Goal: Task Accomplishment & Management: Manage account settings

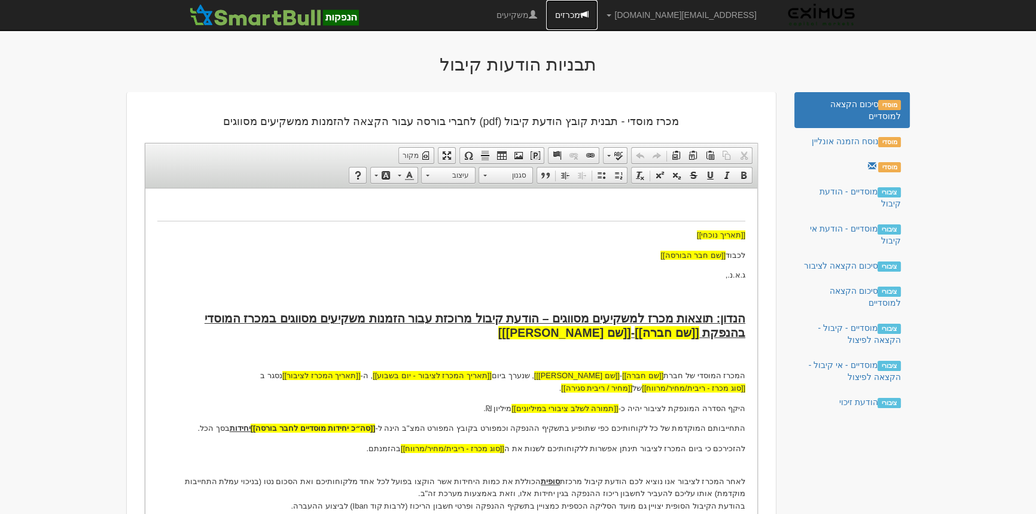
click at [598, 10] on link "מכרזים" at bounding box center [571, 15] width 51 height 30
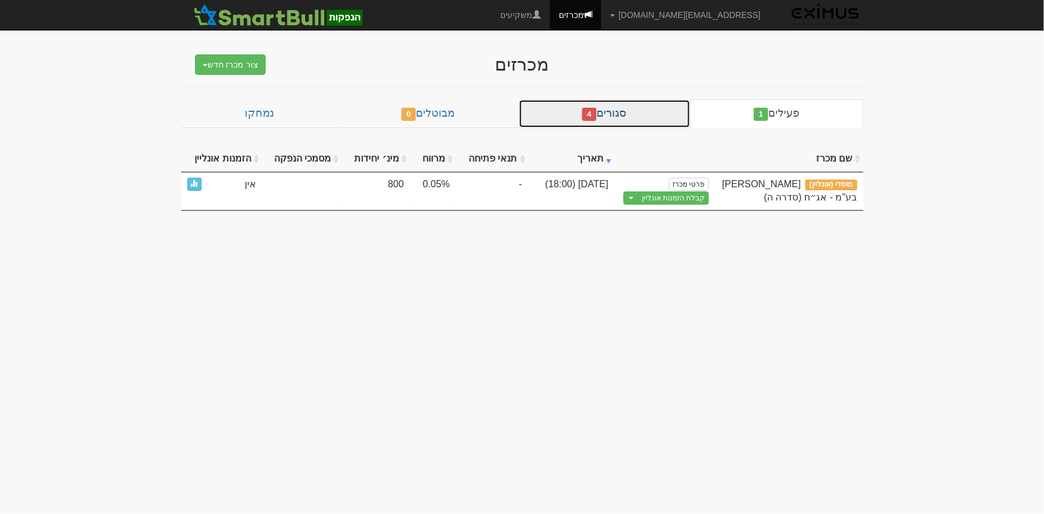
click at [604, 120] on link "סגורים 4" at bounding box center [605, 113] width 172 height 29
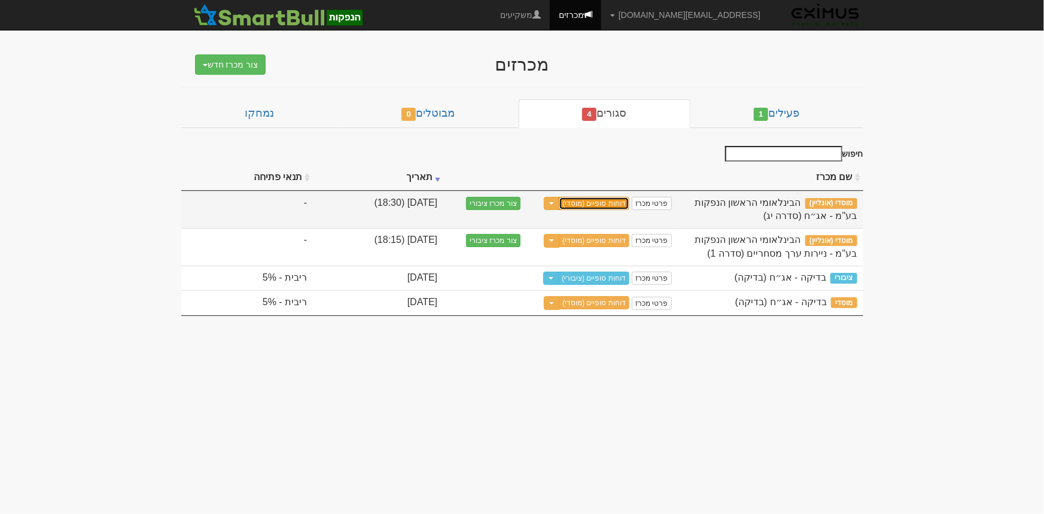
click at [612, 199] on link "דוחות סופיים (מוסדי)" at bounding box center [594, 203] width 71 height 13
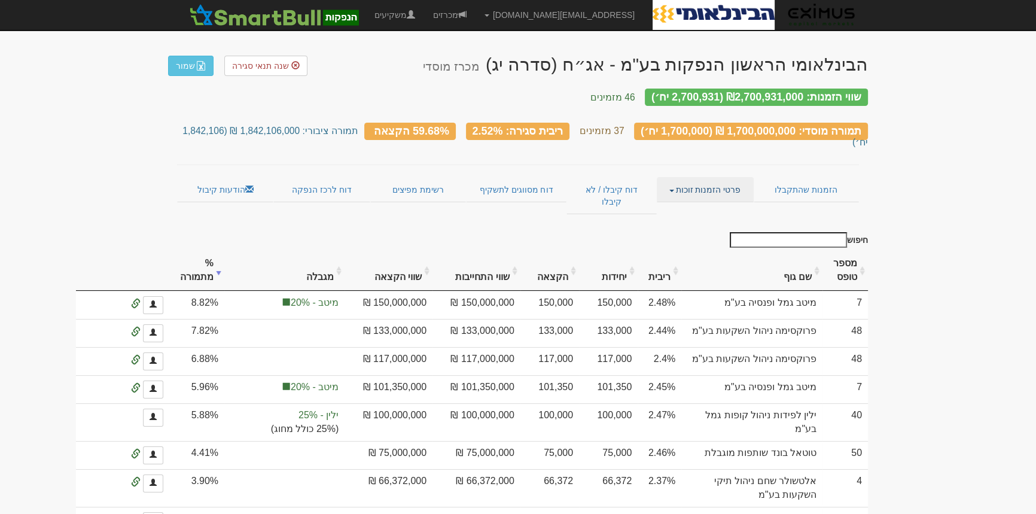
click at [700, 177] on link "פרטי הזמנות זוכות" at bounding box center [705, 189] width 96 height 25
click at [704, 205] on link "אנשי קשר וחשבונות" at bounding box center [706, 213] width 95 height 16
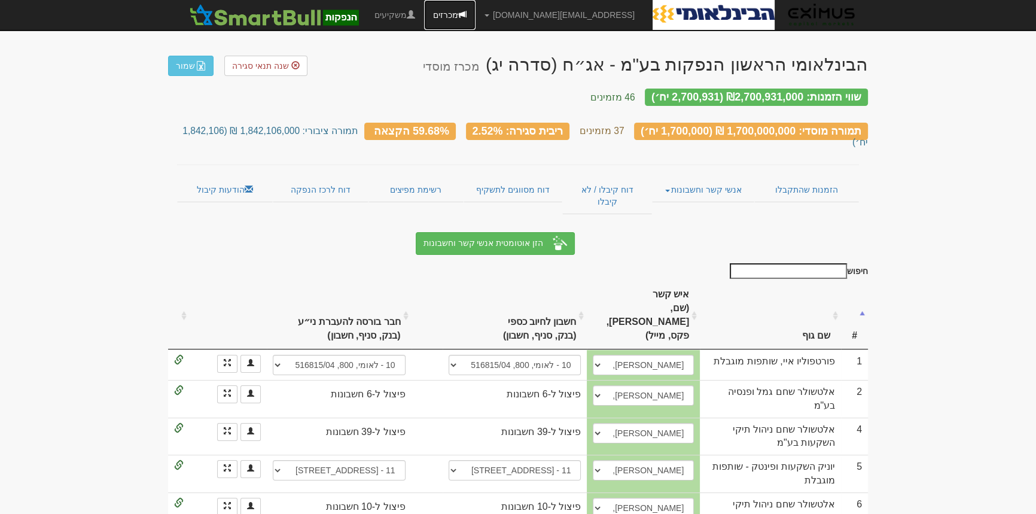
click at [476, 14] on link "מכרזים" at bounding box center [449, 15] width 51 height 30
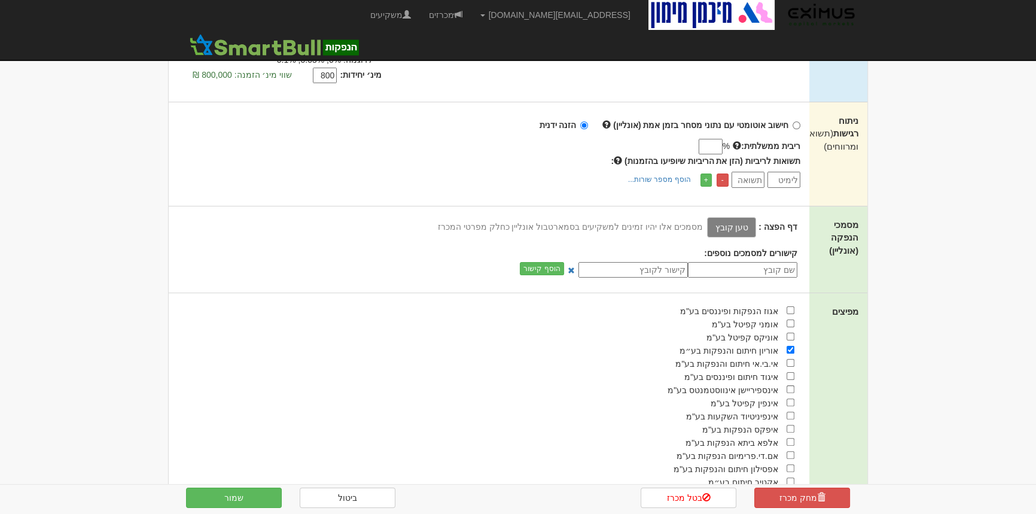
scroll to position [489, 0]
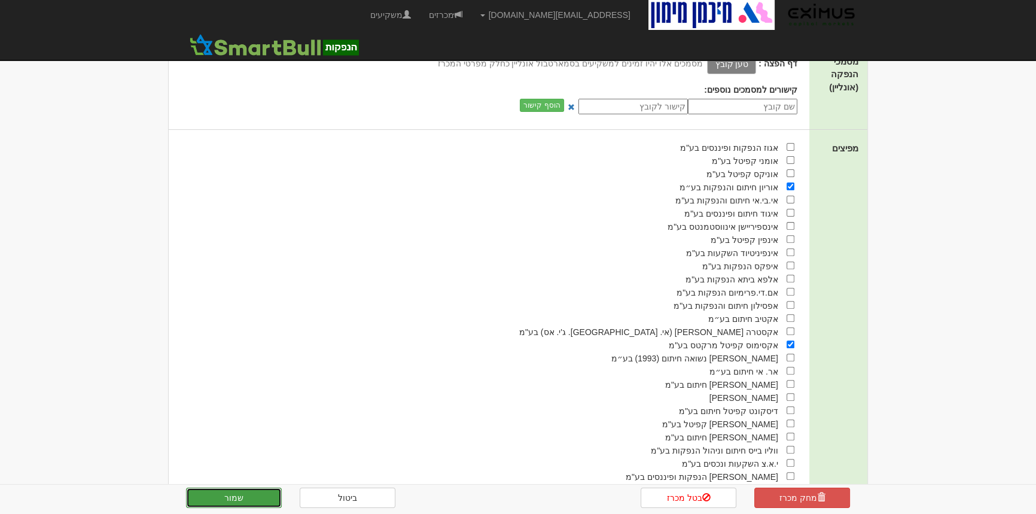
click at [218, 493] on button "שמור" at bounding box center [234, 498] width 96 height 20
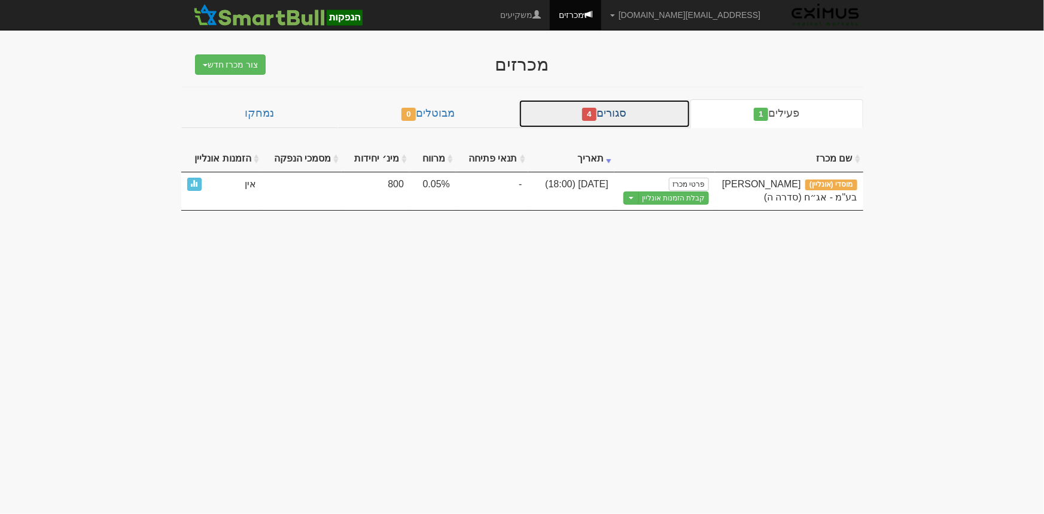
click at [601, 123] on link "סגורים 4" at bounding box center [605, 113] width 172 height 29
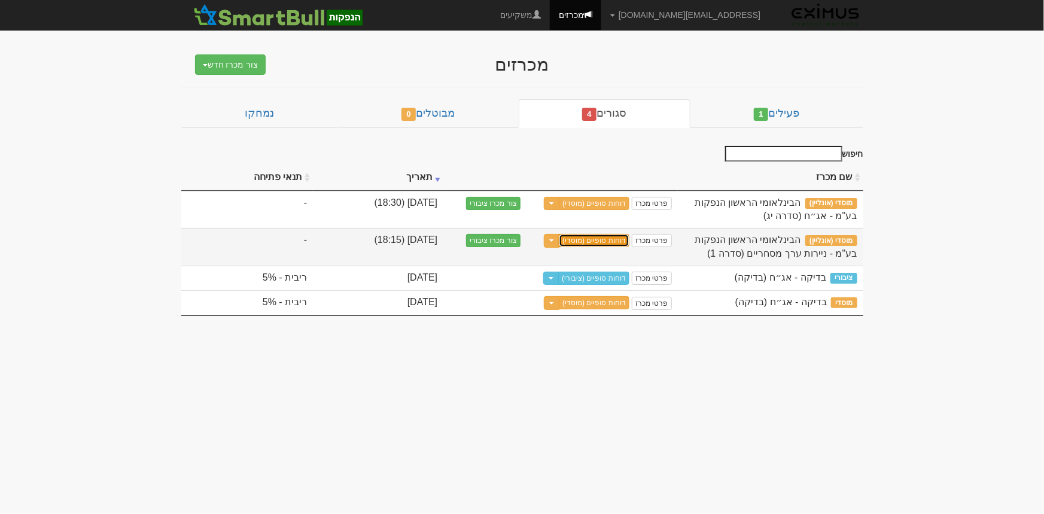
click at [615, 235] on link "דוחות סופיים (מוסדי)" at bounding box center [594, 240] width 71 height 13
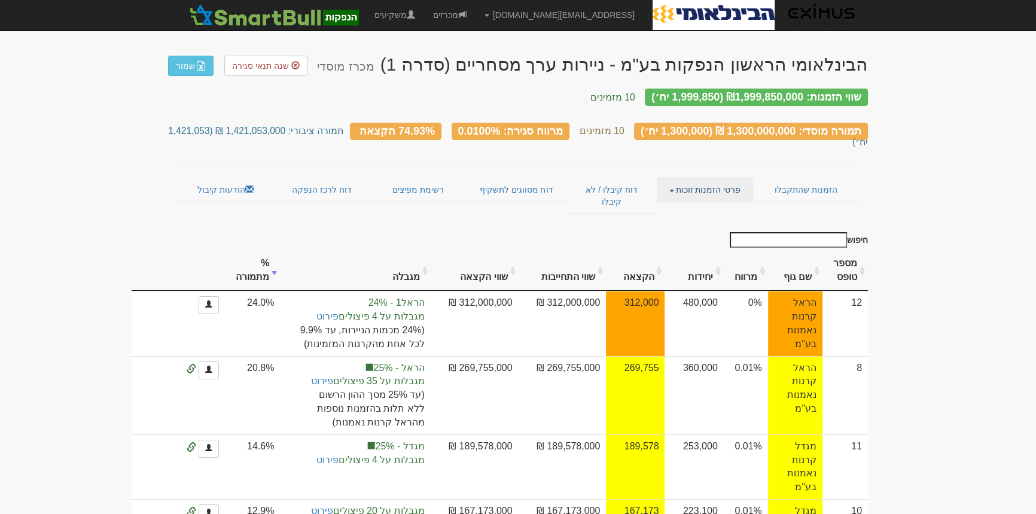
click at [669, 177] on link "פרטי הזמנות זוכות" at bounding box center [705, 189] width 96 height 25
click at [721, 205] on link "אנשי קשר וחשבונות" at bounding box center [706, 213] width 95 height 16
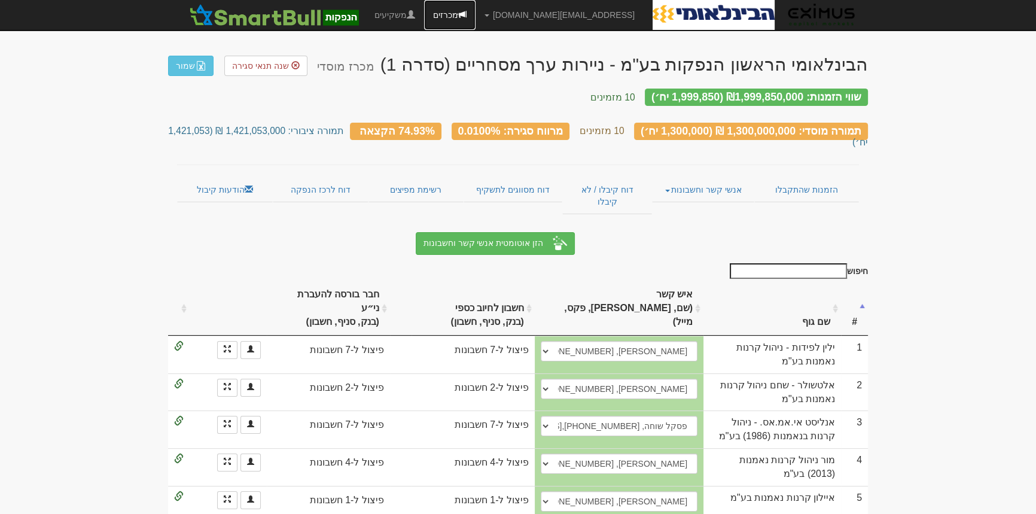
click at [476, 14] on link "מכרזים" at bounding box center [449, 15] width 51 height 30
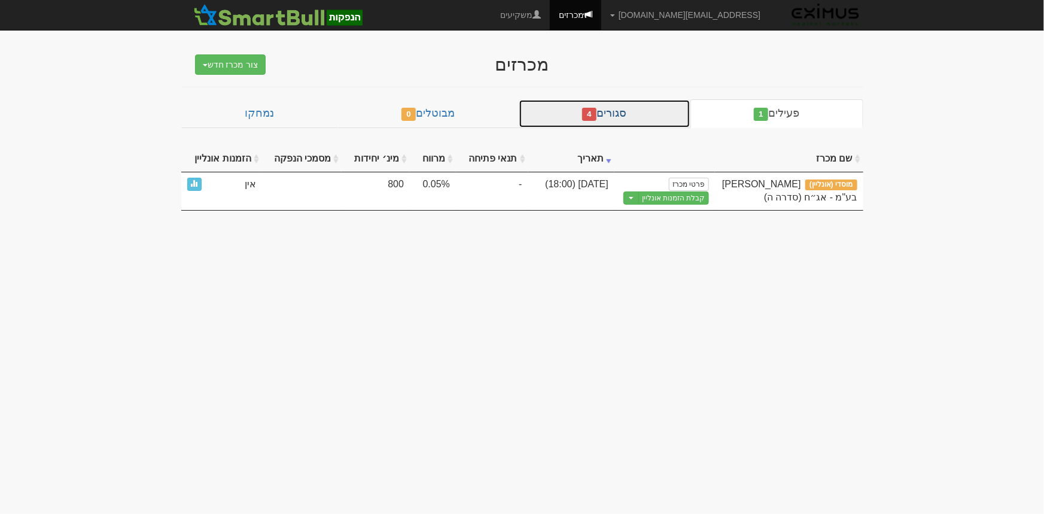
click at [581, 114] on link "סגורים 4" at bounding box center [605, 113] width 172 height 29
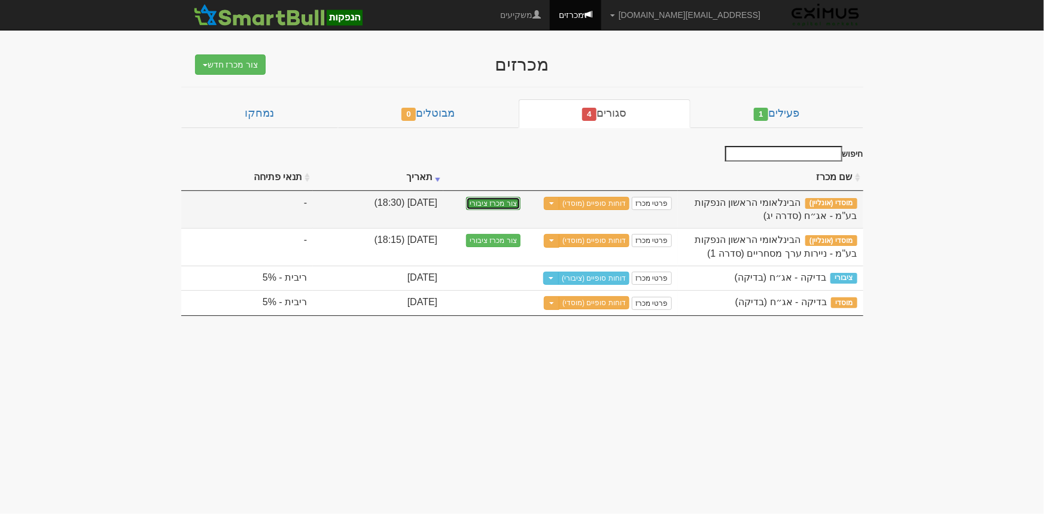
click at [508, 199] on button "צור מכרז ציבורי" at bounding box center [493, 203] width 54 height 13
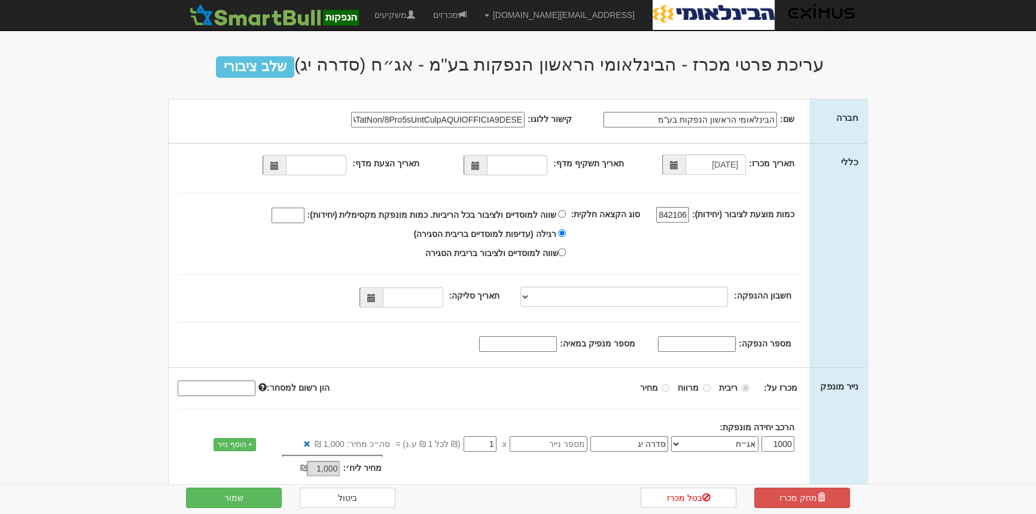
click at [718, 347] on input "מספר הנפקה:" at bounding box center [697, 344] width 78 height 16
paste input "1187087"
type input "1187087"
click at [538, 347] on input "מספר מנפיק במאיה:" at bounding box center [518, 344] width 78 height 16
paste input "1153"
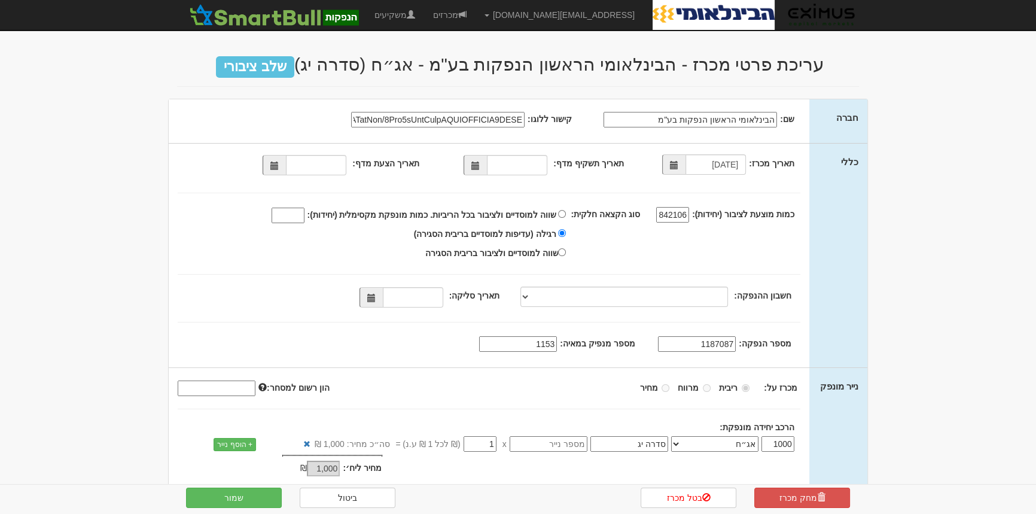
click at [371, 301] on span at bounding box center [370, 297] width 23 height 20
type input "1153"
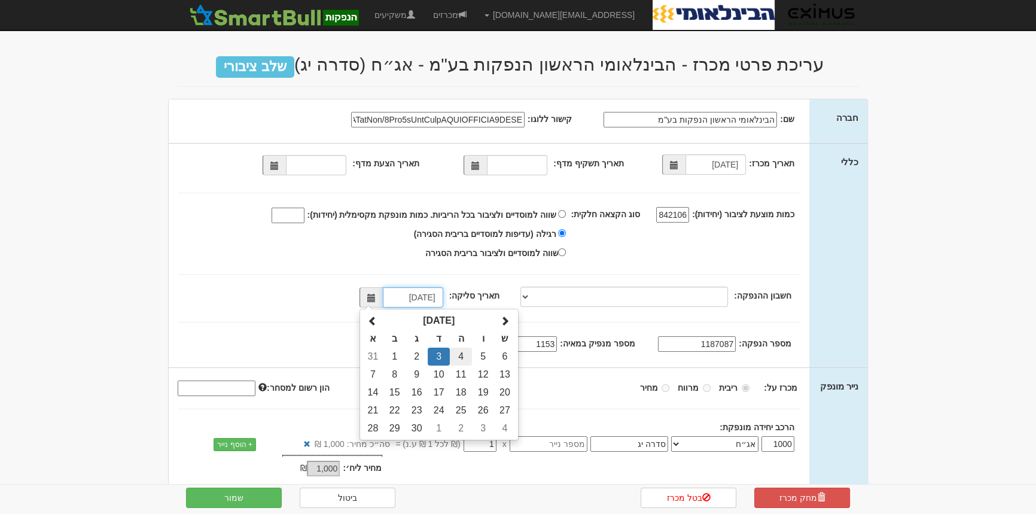
click at [467, 355] on td "4" at bounding box center [461, 357] width 22 height 18
type input "[DATE]"
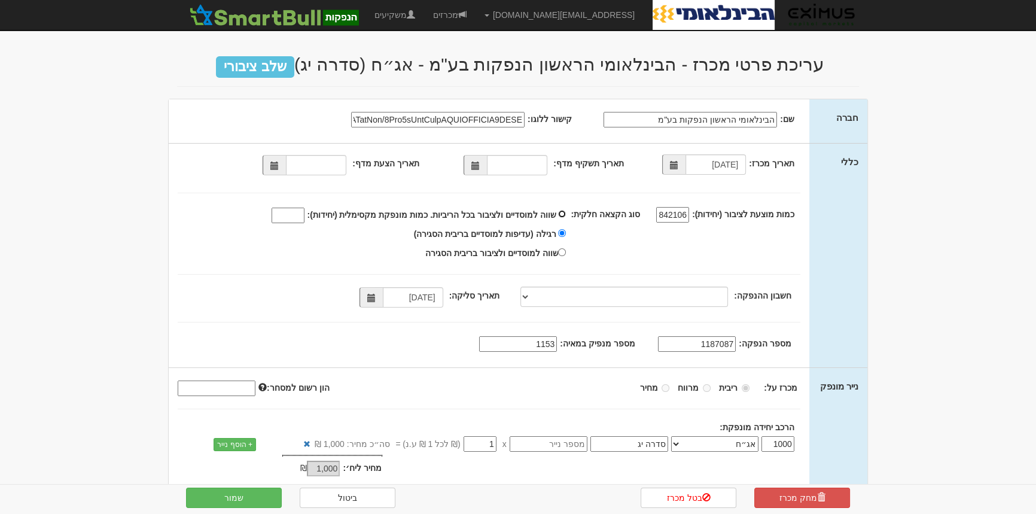
click at [566, 211] on input "שווה למוסדיים ולציבור בכל הריביות. כמות מונפקת מקסימלית (יחידות):" at bounding box center [562, 214] width 8 height 8
radio input "true"
click at [304, 216] on input "שווה למוסדיים ולציבור בכל הריביות. כמות מונפקת מקסימלית (יחידות):" at bounding box center [288, 216] width 33 height 16
click at [284, 162] on span at bounding box center [274, 165] width 23 height 20
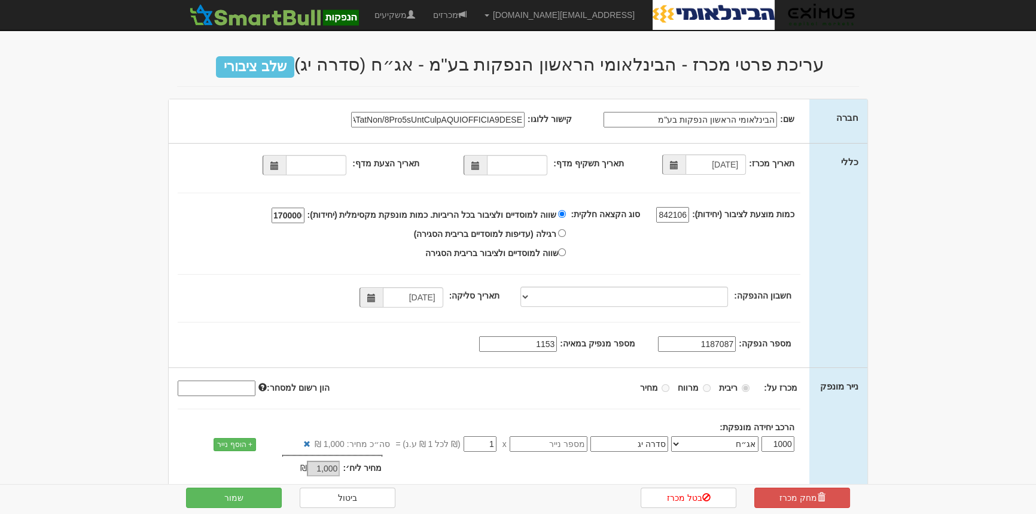
type input "1700000"
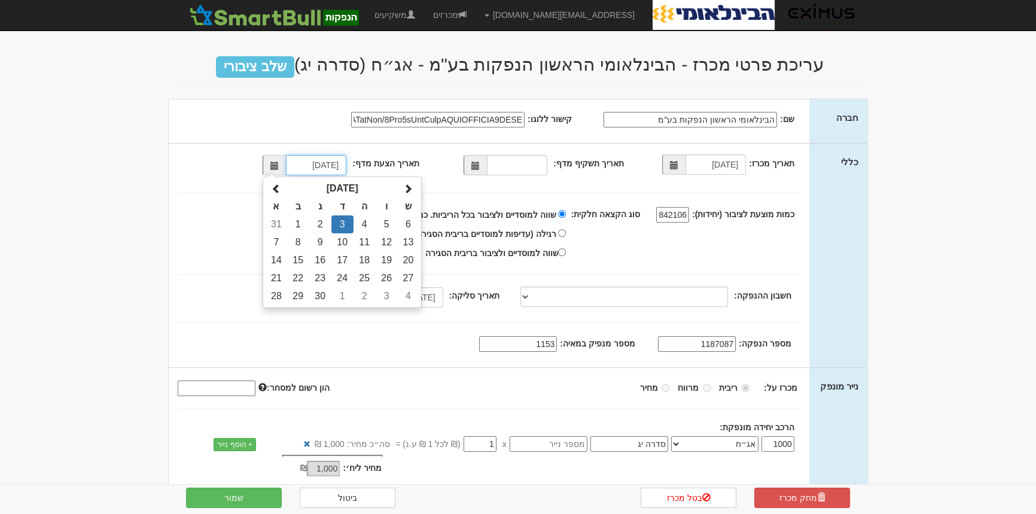
scroll to position [0, 0]
click at [321, 225] on td "2" at bounding box center [320, 224] width 22 height 18
type input "02/09/2025"
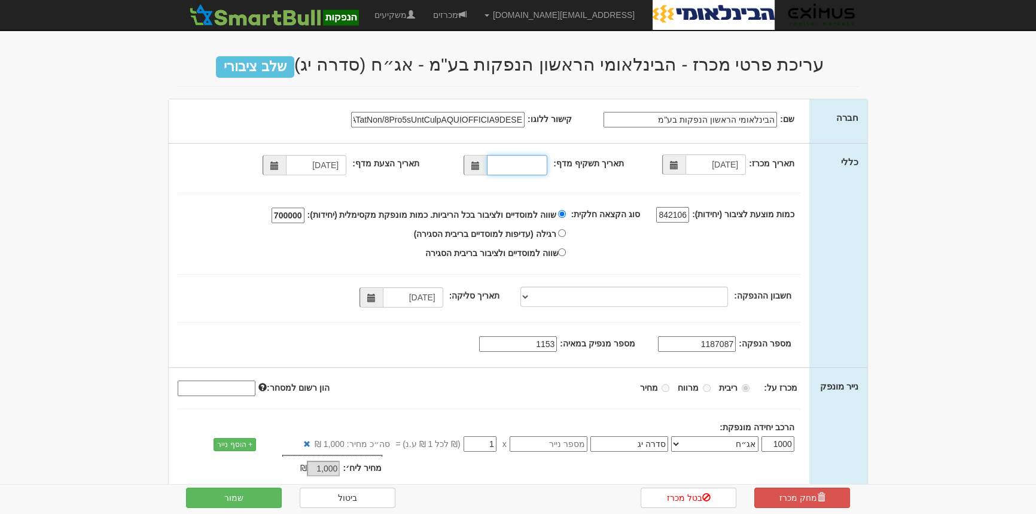
click at [502, 168] on input "תאריך תשקיף מדף:" at bounding box center [517, 165] width 60 height 20
type input "02/02/2023"
click at [550, 199] on div "תאריך מכרז: 03/09/2025 תאריך תשקיף מדף: 02/02/2023 02/09/2025 1842106" at bounding box center [489, 256] width 641 height 224
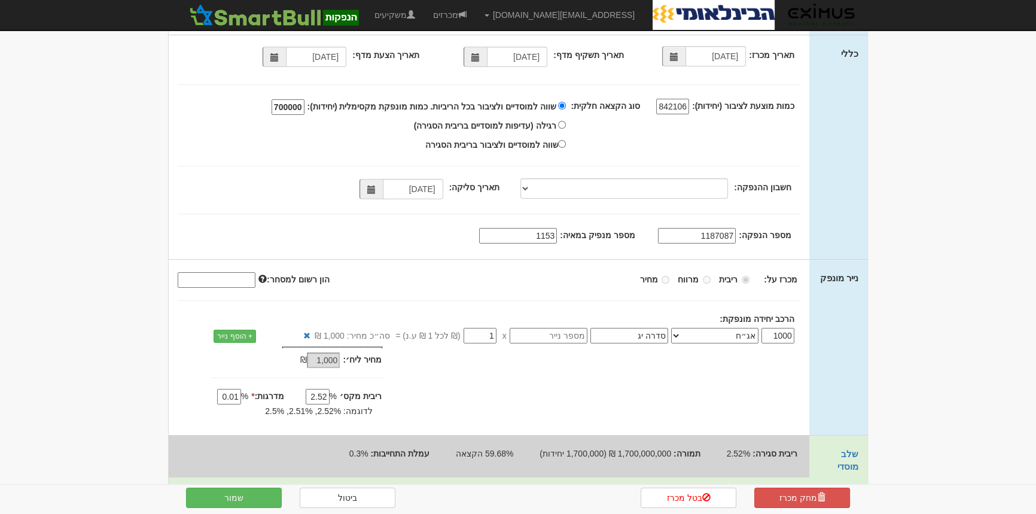
scroll to position [116, 0]
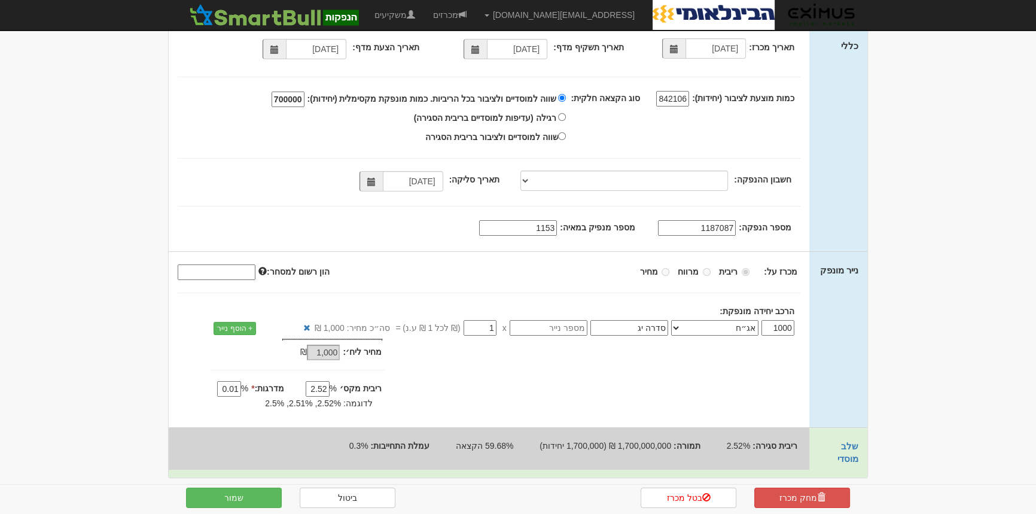
click at [616, 329] on input "סדרה יג" at bounding box center [629, 328] width 78 height 16
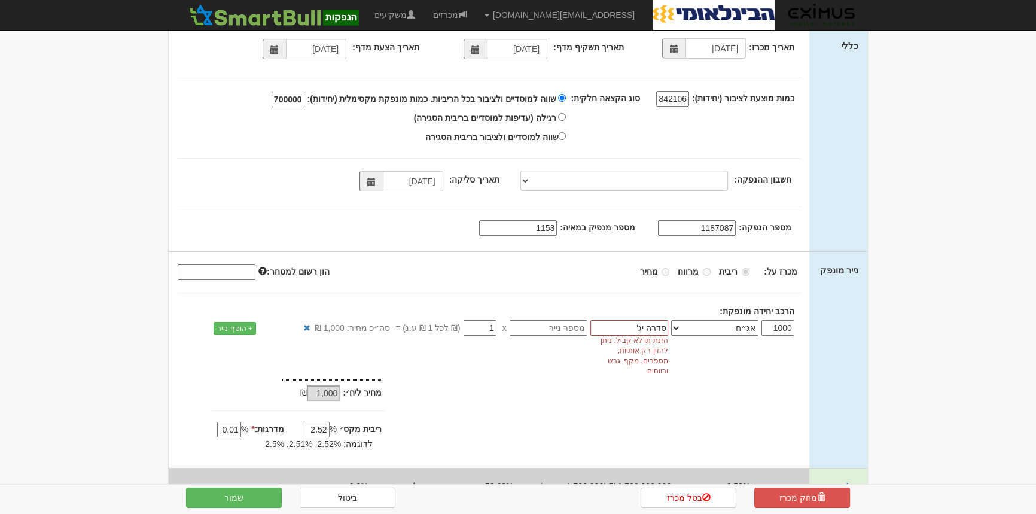
type input "סדרה יג"
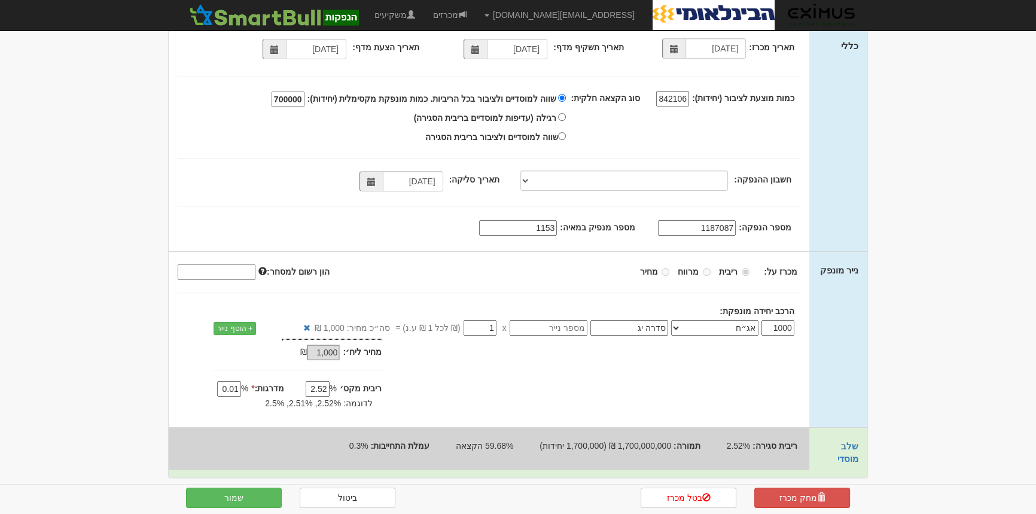
click at [304, 96] on input "1700000" at bounding box center [288, 100] width 33 height 16
click at [264, 492] on button "שמור" at bounding box center [234, 498] width 96 height 20
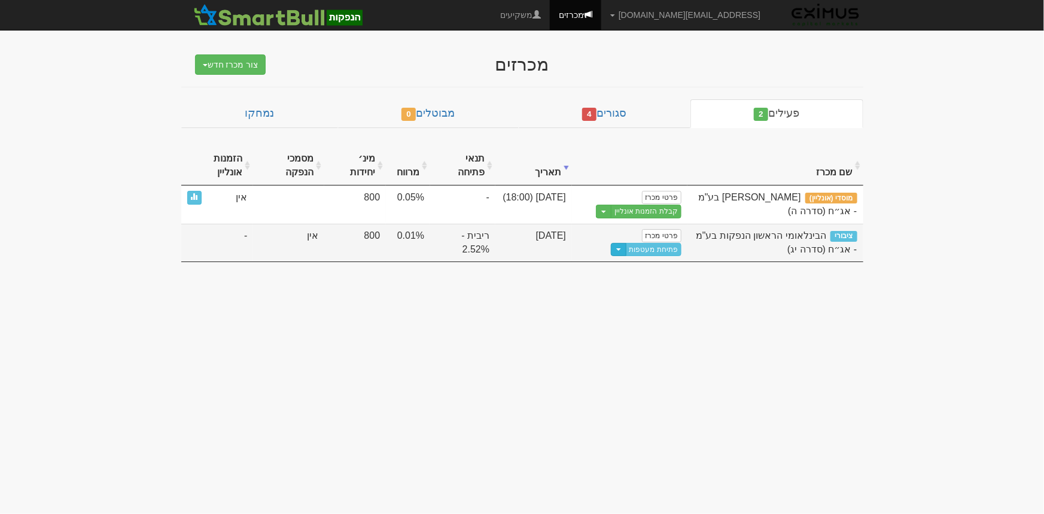
click at [624, 246] on button "Toggle Dropdown" at bounding box center [619, 250] width 16 height 14
click at [672, 246] on link "פתיחת מעטפות" at bounding box center [654, 249] width 56 height 13
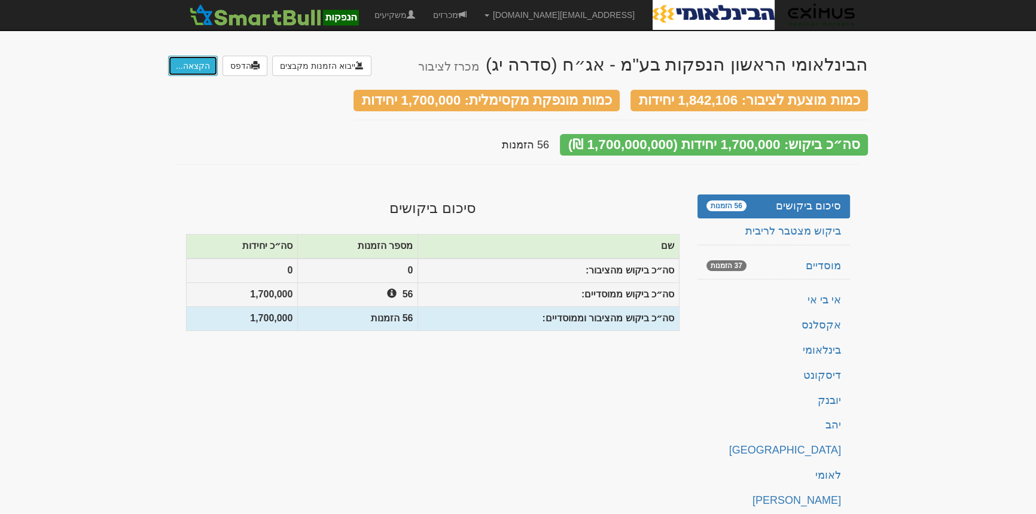
click at [192, 63] on button "הקצאה..." at bounding box center [193, 66] width 50 height 20
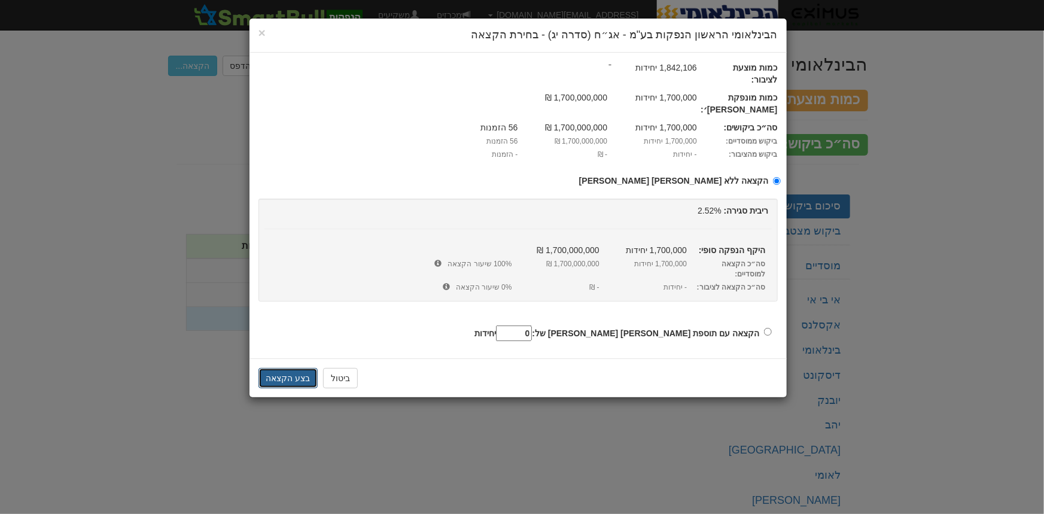
click at [286, 368] on button "בצע הקצאה" at bounding box center [288, 378] width 60 height 20
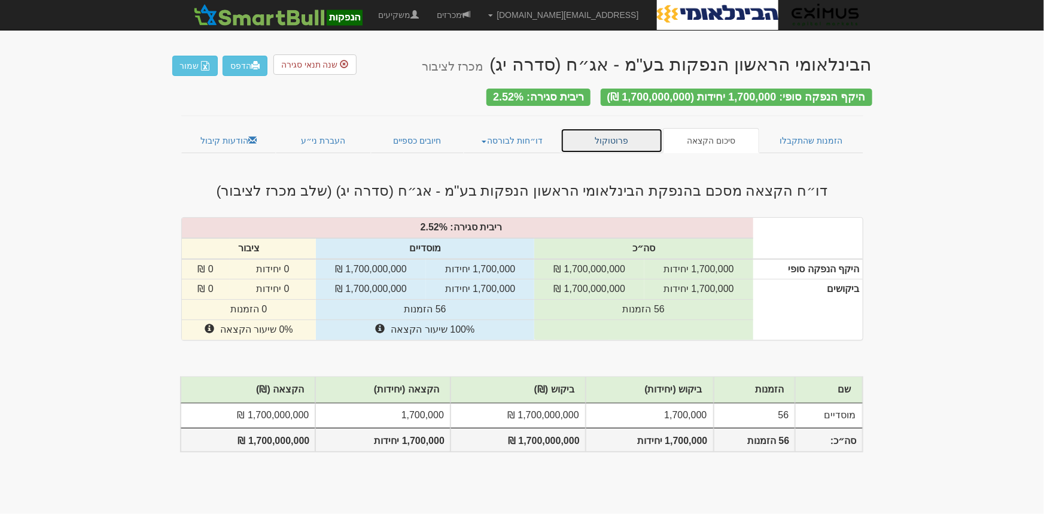
click at [614, 128] on link "פרוטוקול" at bounding box center [611, 140] width 103 height 25
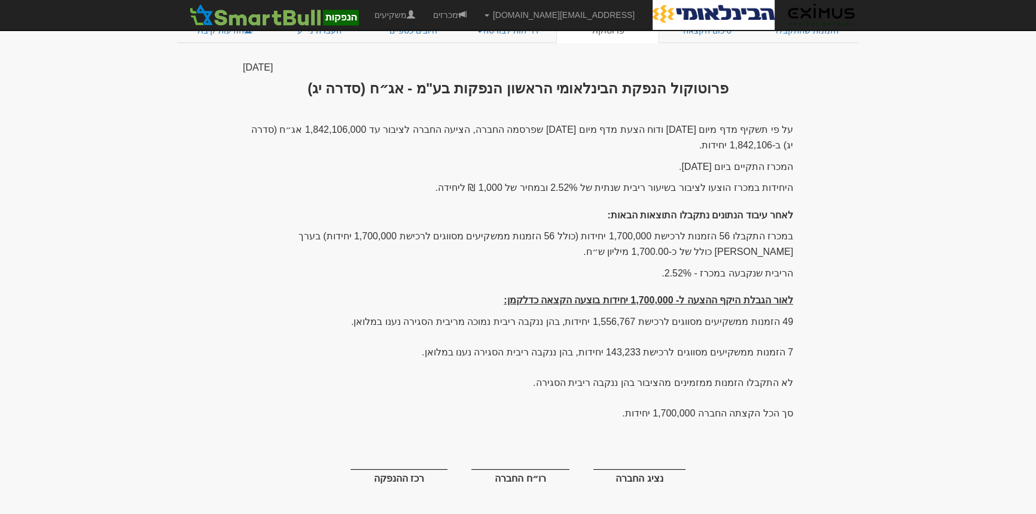
scroll to position [112, 0]
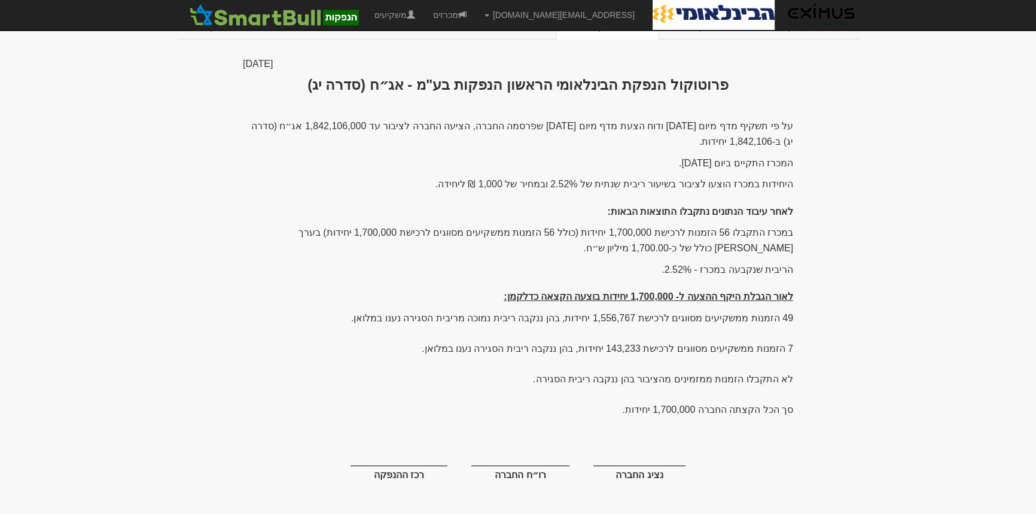
click at [591, 318] on div "על פי תשקיף מדף מיום 2/2/2023 ודוח הצעת מדף מיום 2/9/2025 שפרסמה החברה, הציעה ה…" at bounding box center [518, 305] width 550 height 374
click at [609, 314] on div "על פי תשקיף מדף מיום 2/2/2023 ודוח הצעת מדף מיום 2/9/2025 שפרסמה החברה, הציעה ה…" at bounding box center [518, 305] width 550 height 374
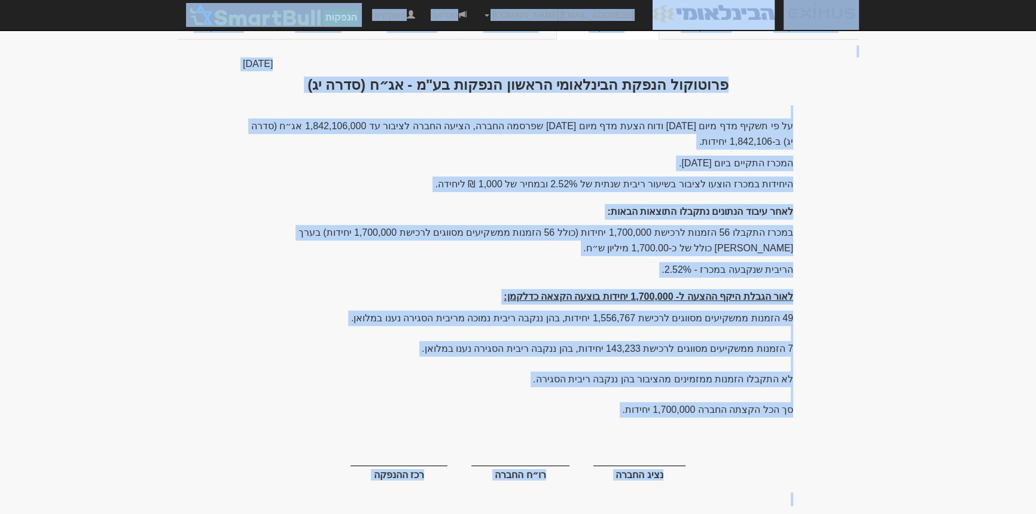
click at [551, 317] on div "על פי תשקיף מדף מיום 2/2/2023 ודוח הצעת מדף מיום 2/9/2025 שפרסמה החברה, הציעה ה…" at bounding box center [518, 305] width 550 height 374
click at [377, 77] on h3 "פרוטוקול הנפקת הבינלאומי הראשון הנפקות בע"מ - אג״ח (סדרה יג)" at bounding box center [518, 85] width 550 height 16
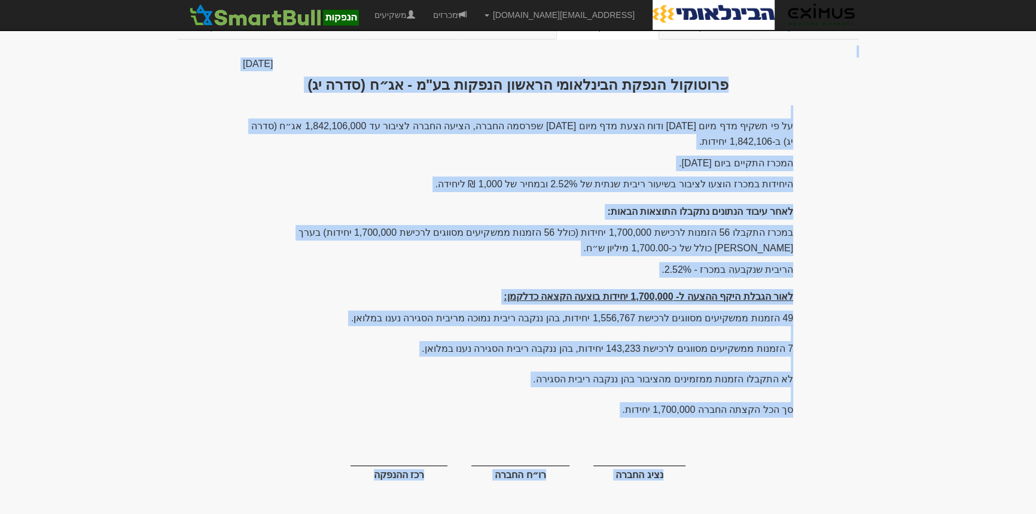
drag, startPoint x: 321, startPoint y: 46, endPoint x: 361, endPoint y: 474, distance: 430.2
click at [361, 474] on div "הבינלאומי הראשון הנפקות בע"מ - אג״ח (סדרה יג) מכרז לציבור הדפס שנה תנאי סגירה ה…" at bounding box center [518, 225] width 700 height 590
copy div "× Close ייבוא מכרז מוסדי שייך את שם המשקיע למשקיע בשם: צור משקיע חדש בשם שמור ב…"
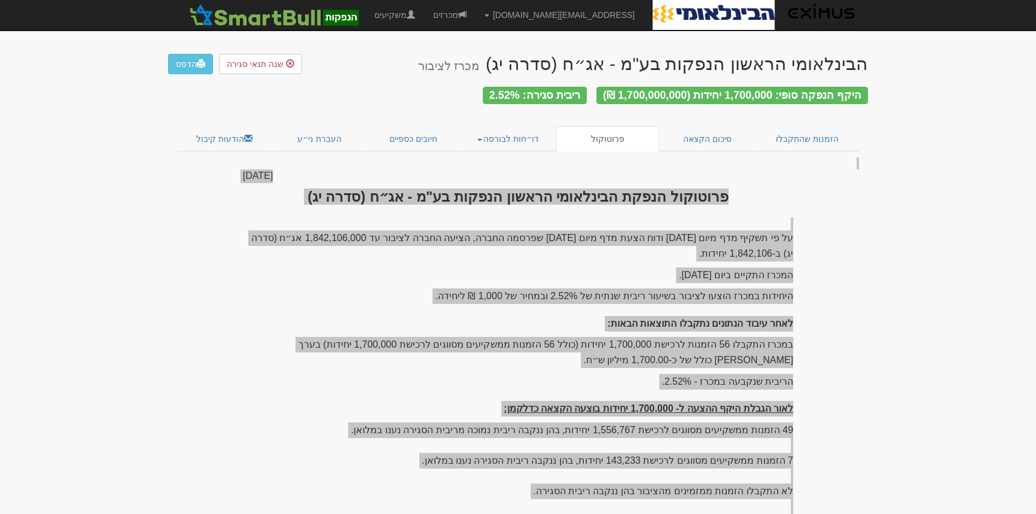
scroll to position [0, 0]
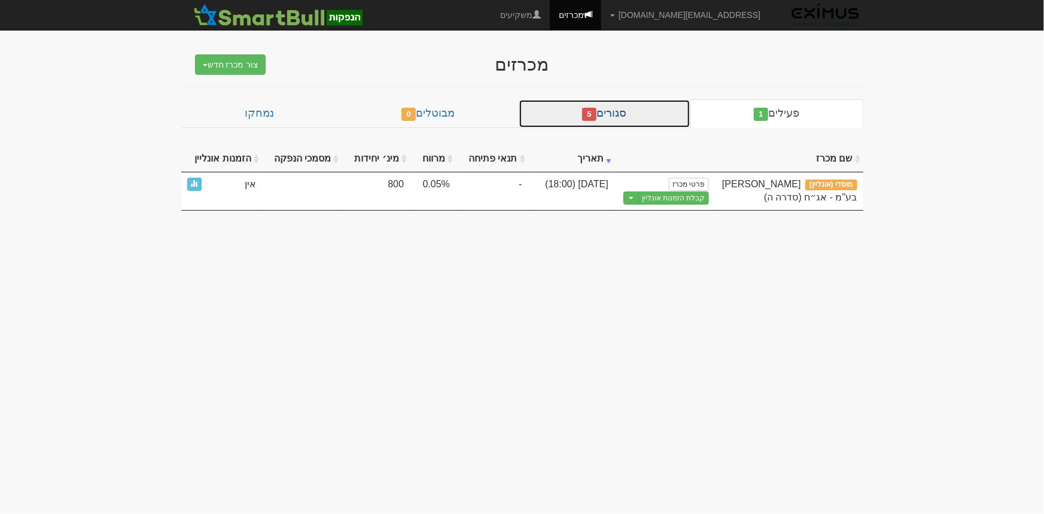
click at [601, 113] on link "סגורים 5" at bounding box center [605, 113] width 172 height 29
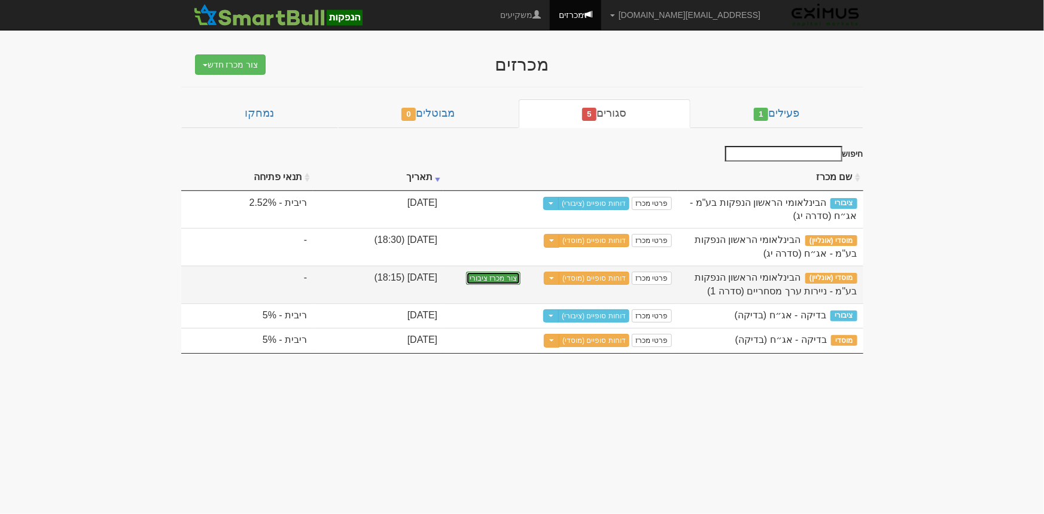
click at [504, 275] on button "צור מכרז ציבורי" at bounding box center [493, 278] width 54 height 13
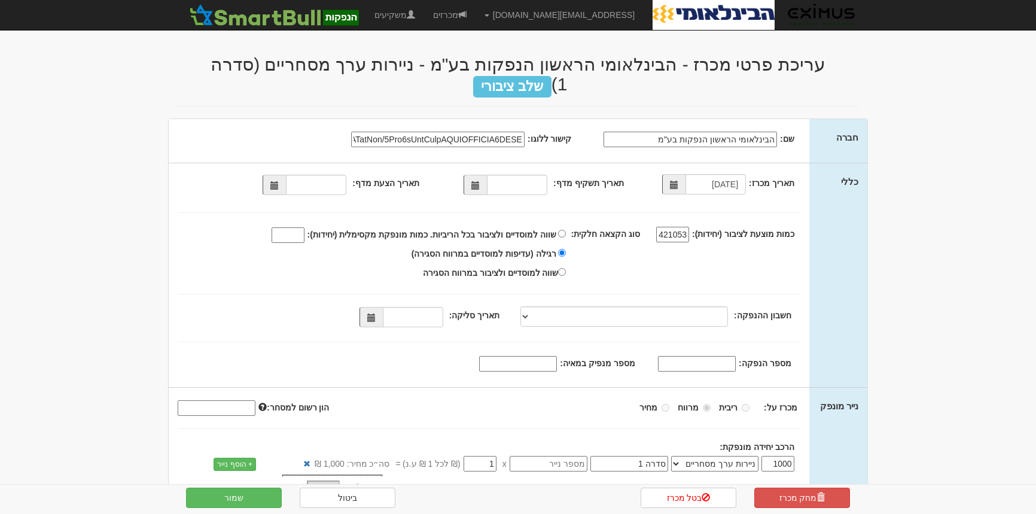
select select "ניירות ערך מסחריים"
click at [279, 181] on span at bounding box center [274, 185] width 8 height 8
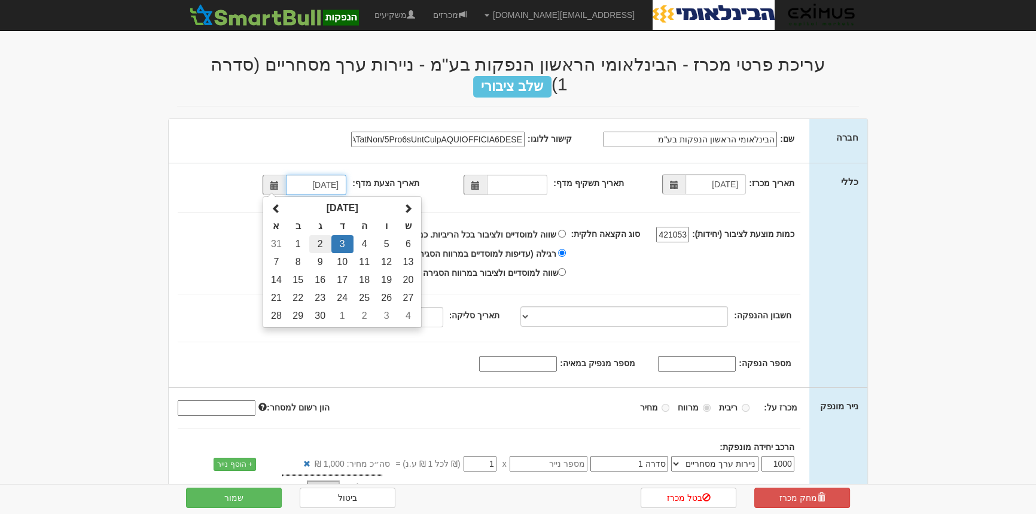
click at [328, 235] on td "2" at bounding box center [320, 244] width 22 height 18
type input "[DATE]"
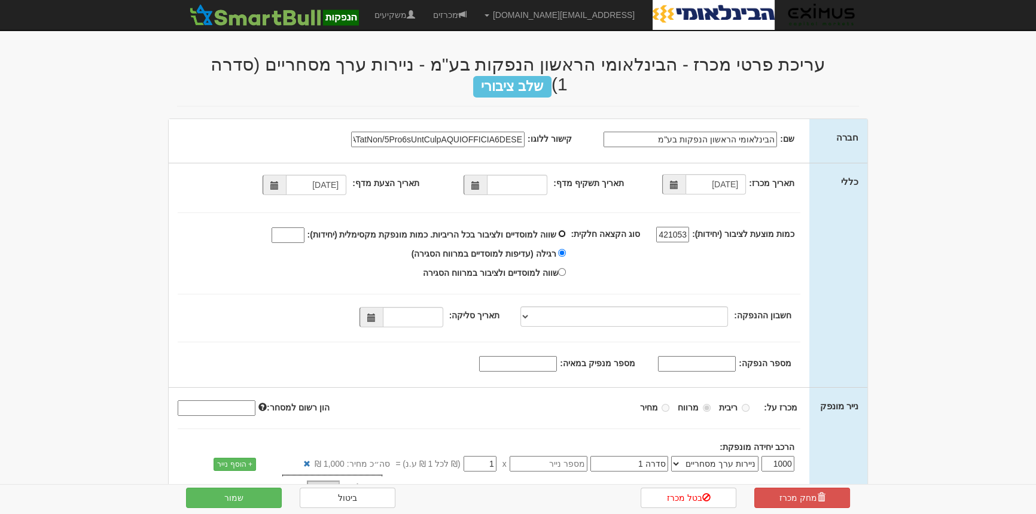
click at [566, 230] on input "שווה למוסדיים ולציבור בכל הריביות. כמות מונפקת מקסימלית (יחידות):" at bounding box center [562, 234] width 8 height 8
radio input "true"
click at [295, 227] on input "שווה למוסדיים ולציבור בכל הריביות. כמות מונפקת מקסימלית (יחידות):" at bounding box center [288, 235] width 33 height 16
click at [377, 307] on span at bounding box center [370, 317] width 23 height 20
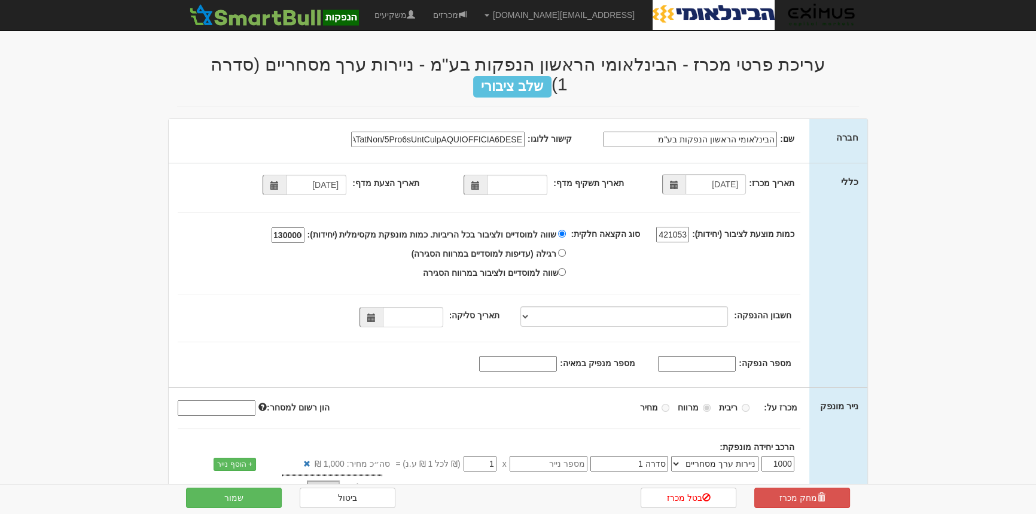
type input "1300000"
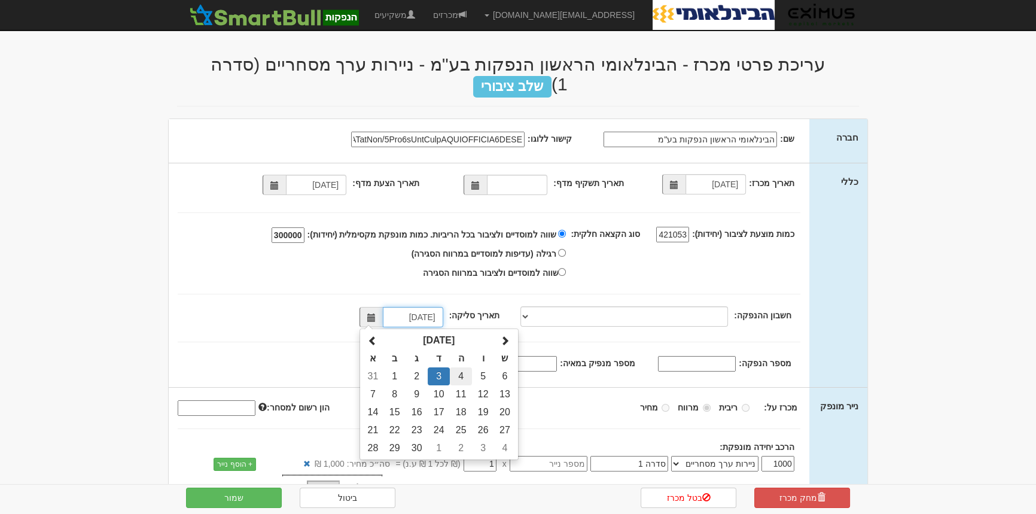
click at [464, 367] on td "4" at bounding box center [461, 376] width 22 height 18
type input "04/09/2025"
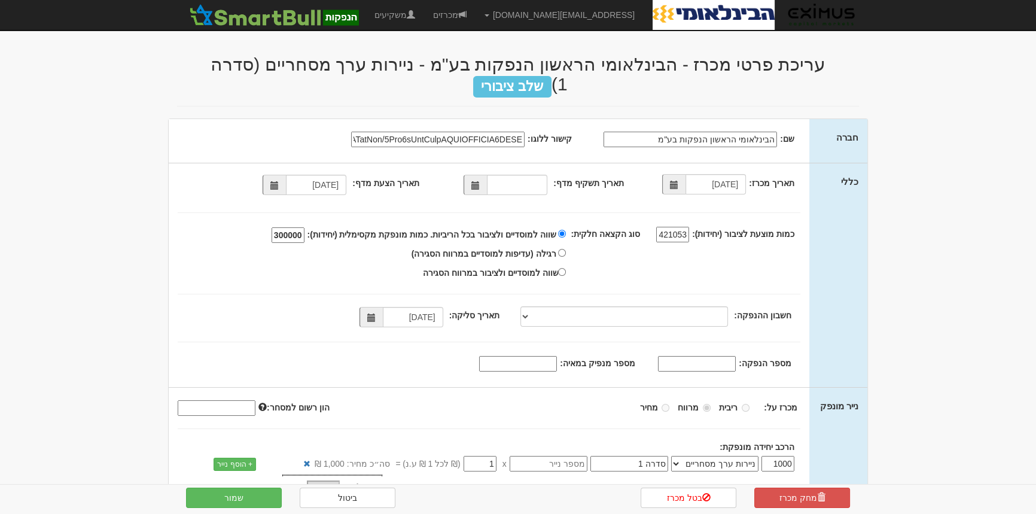
click at [706, 356] on input "מספר הנפקה:" at bounding box center [697, 364] width 78 height 16
paste input "1189489"
type input "1189489"
click at [544, 356] on input "מספר מנפיק במאיה:" at bounding box center [518, 364] width 78 height 16
type input "1153"
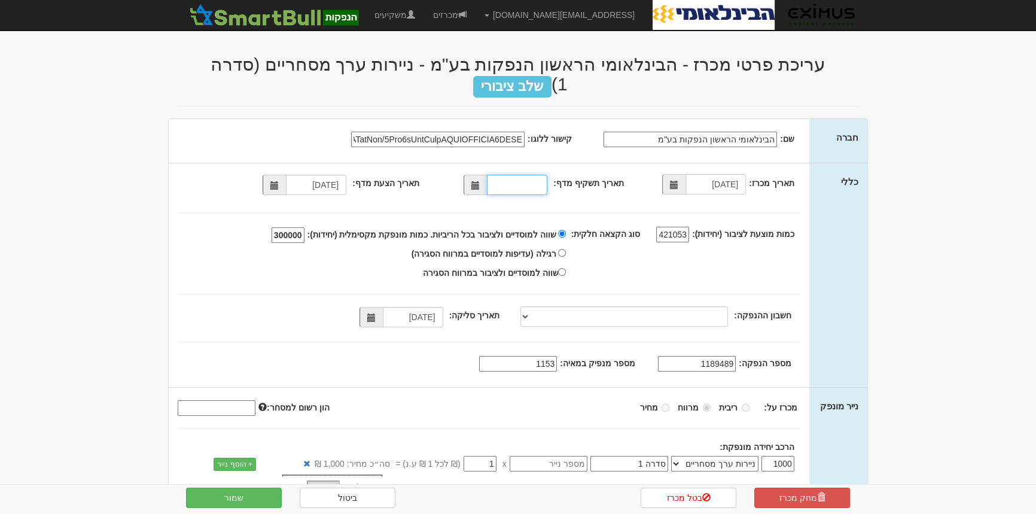
click at [507, 175] on input "תאריך תשקיף מדף:" at bounding box center [517, 185] width 60 height 20
type input "02/02/2023"
click at [676, 227] on input "1421053" at bounding box center [672, 235] width 33 height 16
click at [1011, 301] on body "Mayah@eximuscm.com הגדרות חשבונות הנפקה תבניות הודעות קיבול" at bounding box center [518, 336] width 1036 height 672
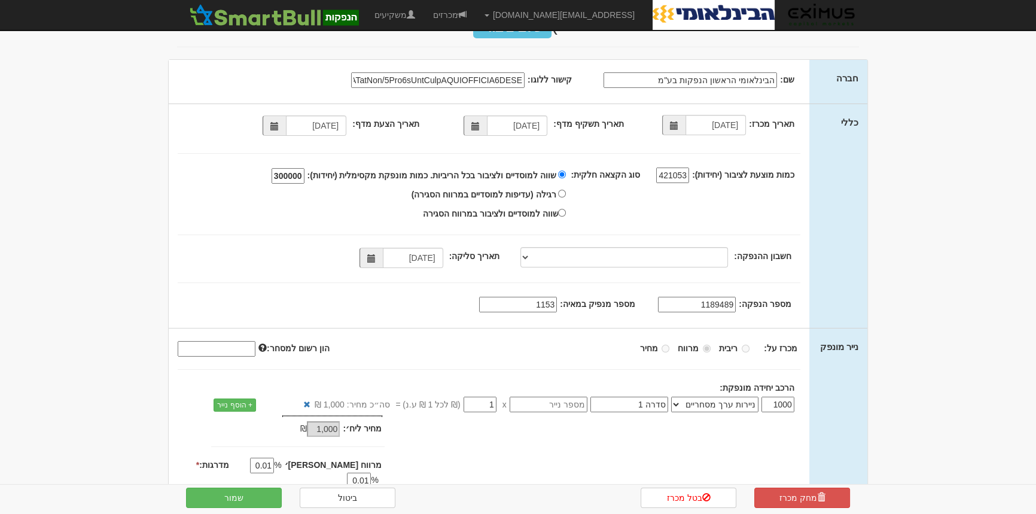
scroll to position [116, 0]
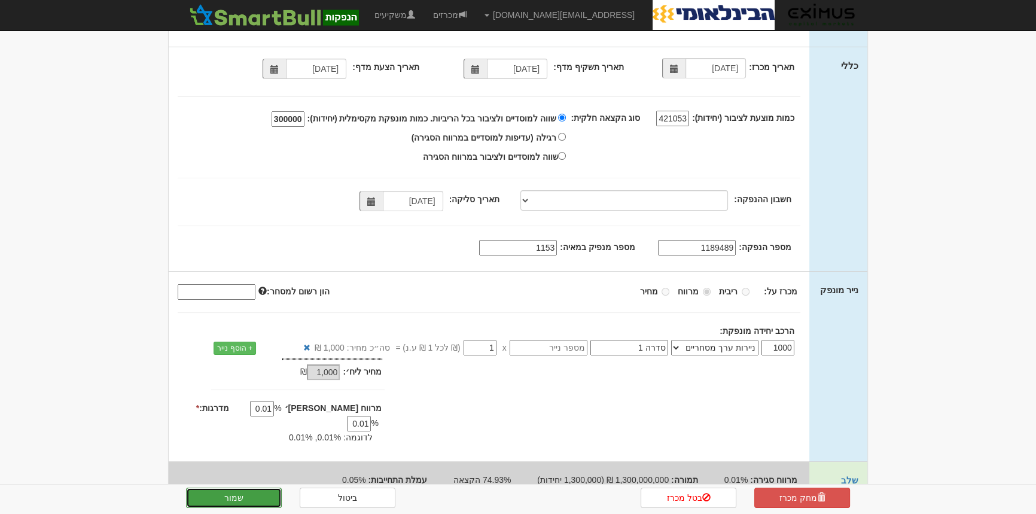
click at [263, 502] on button "שמור" at bounding box center [234, 498] width 96 height 20
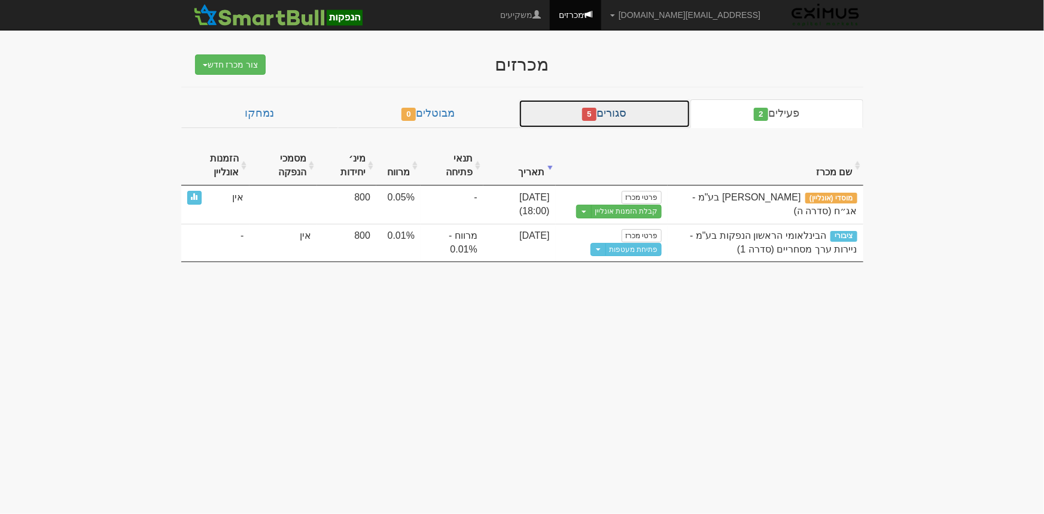
click at [596, 110] on span "5" at bounding box center [589, 114] width 14 height 13
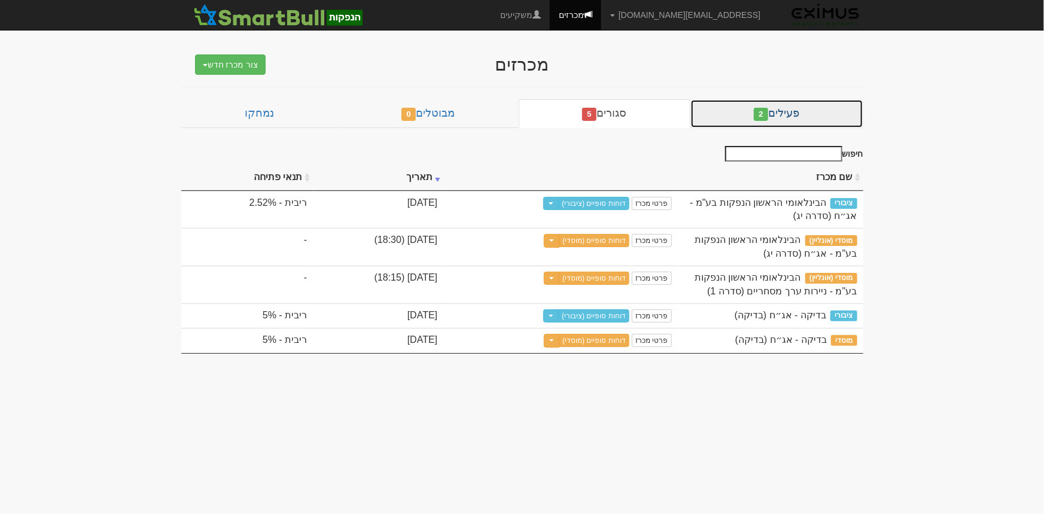
click at [760, 110] on span "2" at bounding box center [761, 114] width 14 height 13
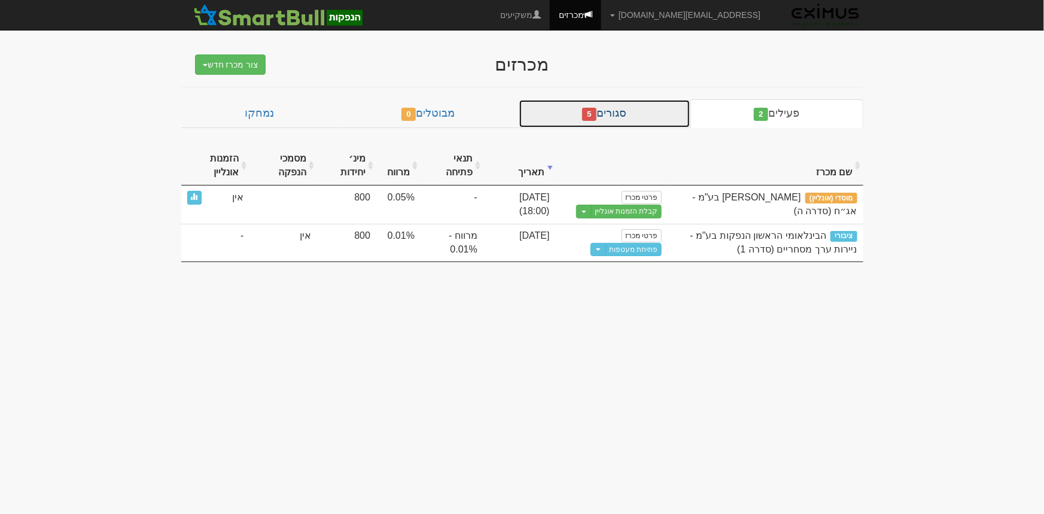
click at [580, 112] on link "סגורים 5" at bounding box center [605, 113] width 172 height 29
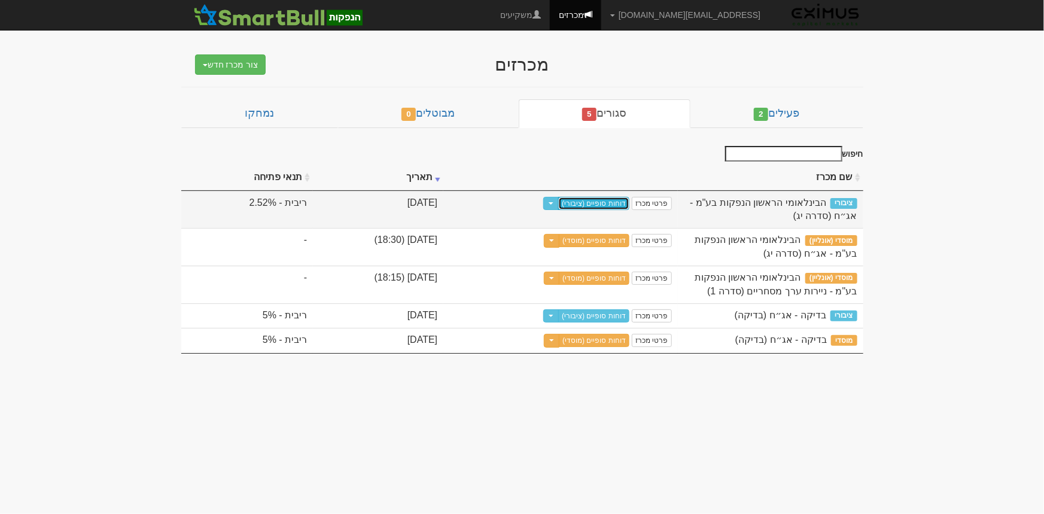
click at [601, 201] on link "דוחות סופיים (ציבורי)" at bounding box center [593, 203] width 71 height 13
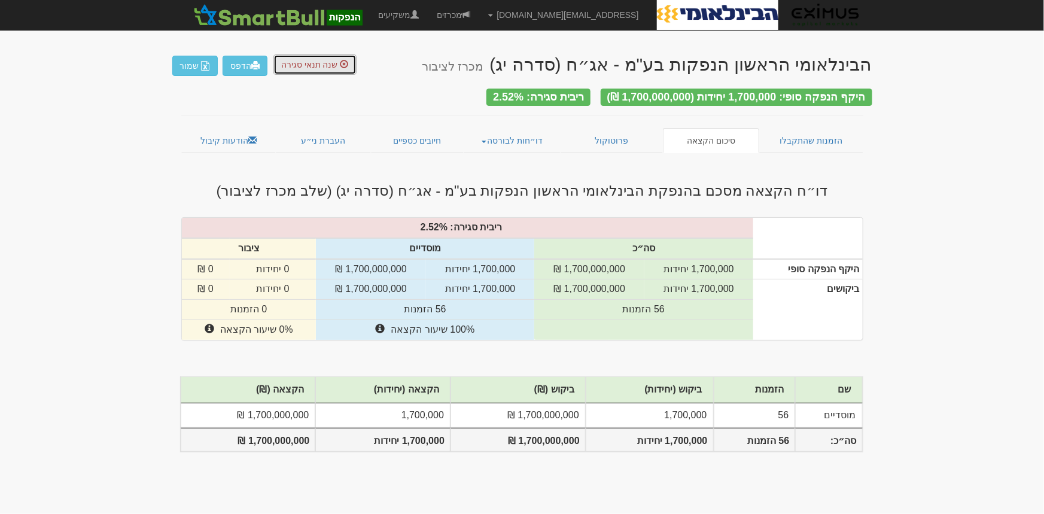
click at [318, 60] on span "שנה תנאי סגירה" at bounding box center [309, 65] width 57 height 10
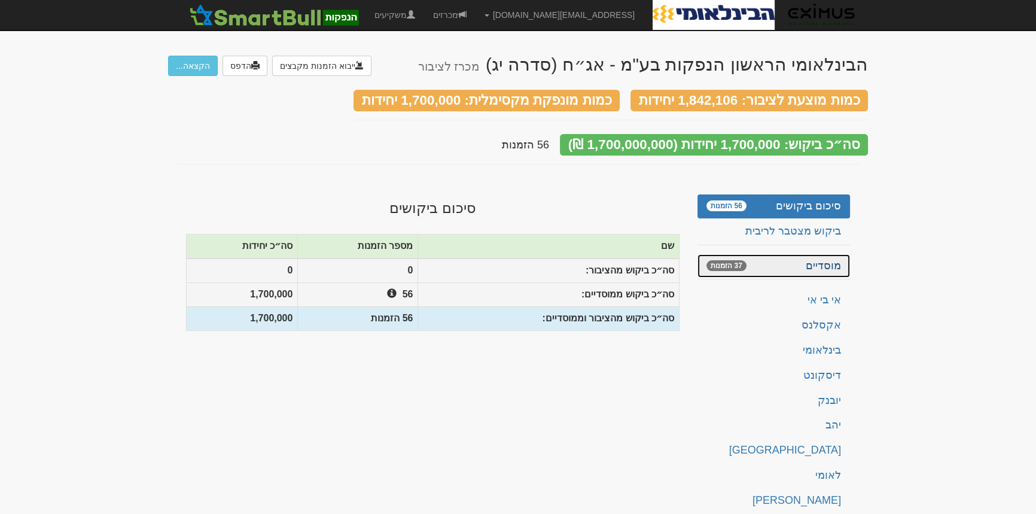
click at [802, 254] on link "מוסדיים 37 הזמנות" at bounding box center [773, 266] width 153 height 24
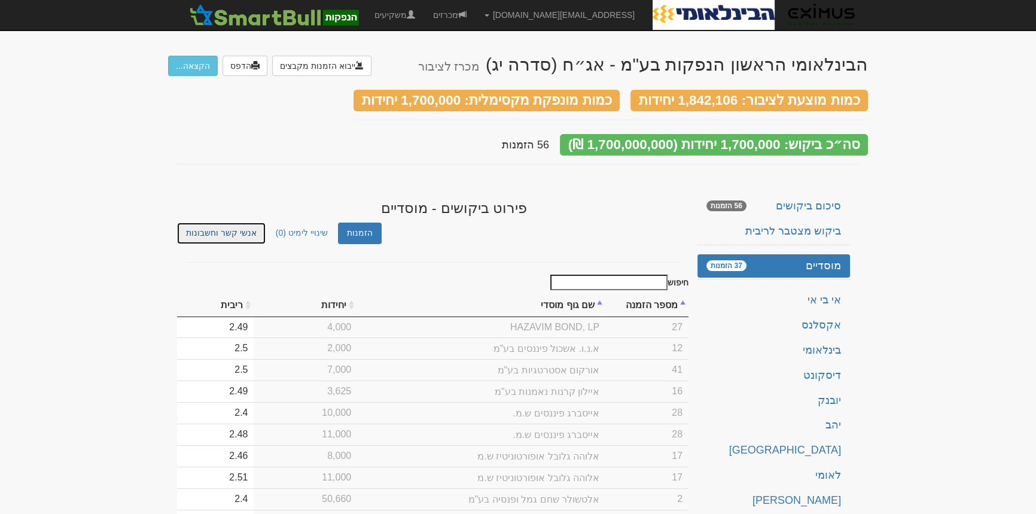
click at [208, 223] on link "אנשי קשר וחשבונות" at bounding box center [221, 233] width 89 height 21
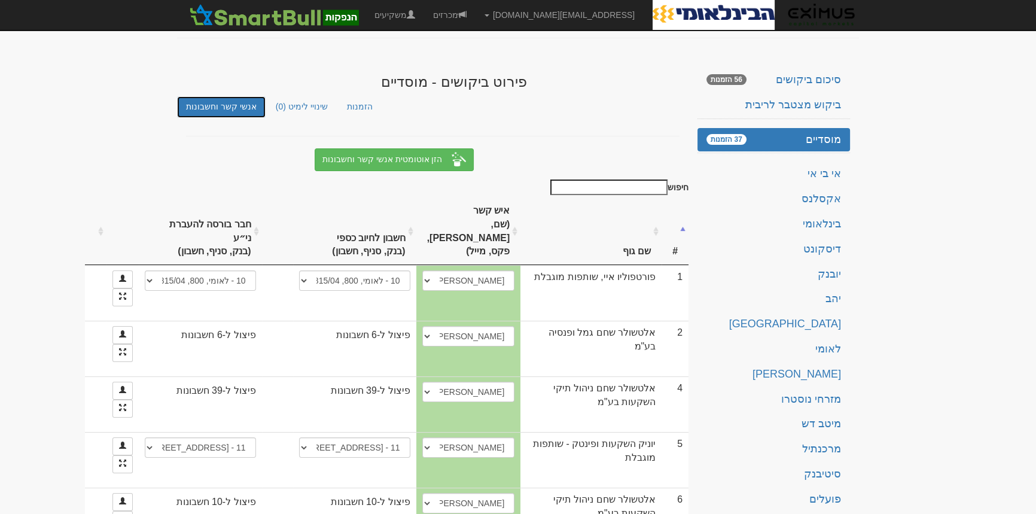
scroll to position [108, 0]
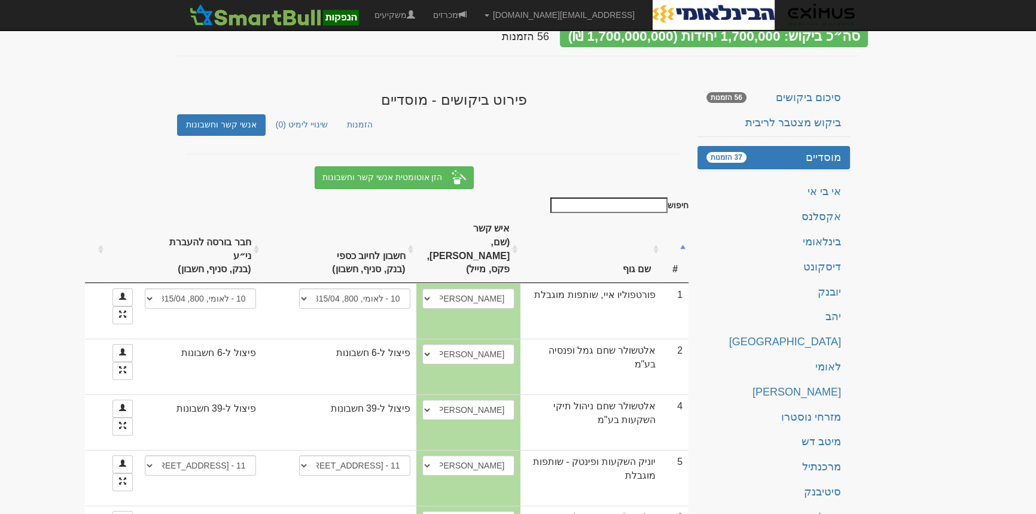
click at [644, 197] on input "חיפוש" at bounding box center [608, 205] width 117 height 16
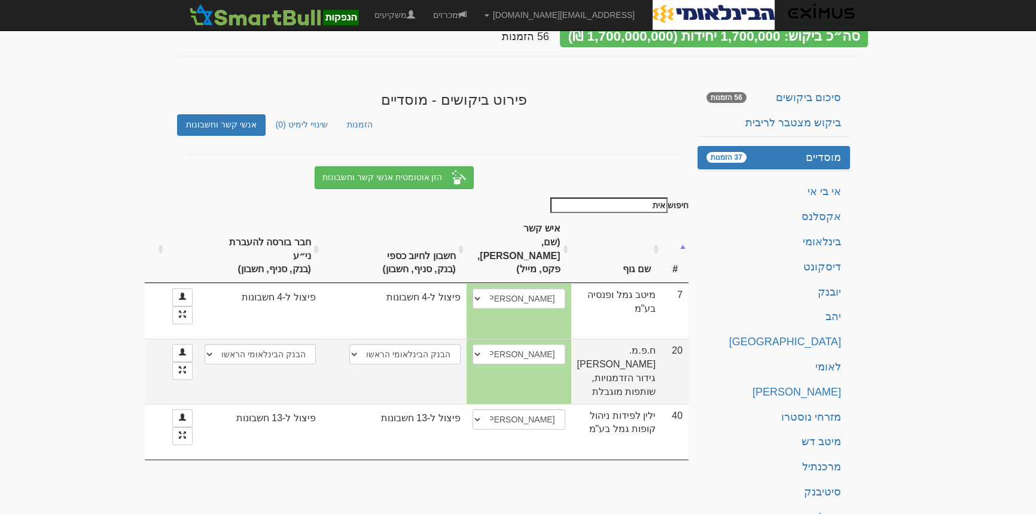
type input "אית"
click at [428, 361] on select "בינלאומי (31), 46, 926790 31 - בינלאומי, 46, 926790 31 - בינלאומי, 46, 926790 3…" at bounding box center [404, 354] width 111 height 20
select select "637f66dd4ddd656d09f14200"
click at [424, 352] on select "בינלאומי (31), 46, 926790 31 - בינלאומי, 46, 926790 31 - בינלאומי, 46, 926790 3…" at bounding box center [404, 354] width 111 height 20
click at [306, 364] on select "בינלאומי (31), 46, 926790 31 - בינלאומי, 46, 926790 31 - בינלאומי, 46, 926790 3…" at bounding box center [250, 354] width 111 height 20
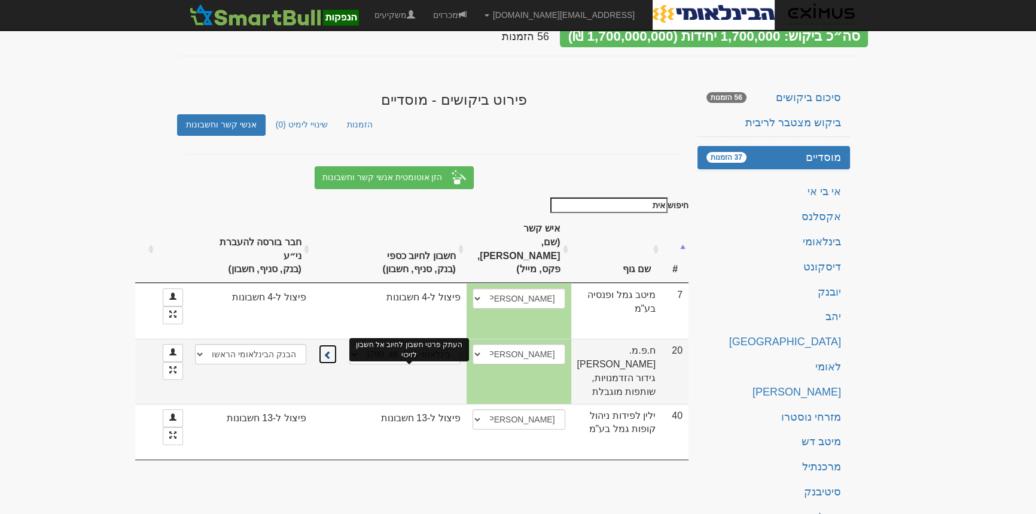
click at [332, 359] on span at bounding box center [328, 355] width 8 height 8
select select "637f66dd4ddd656d09f14202"
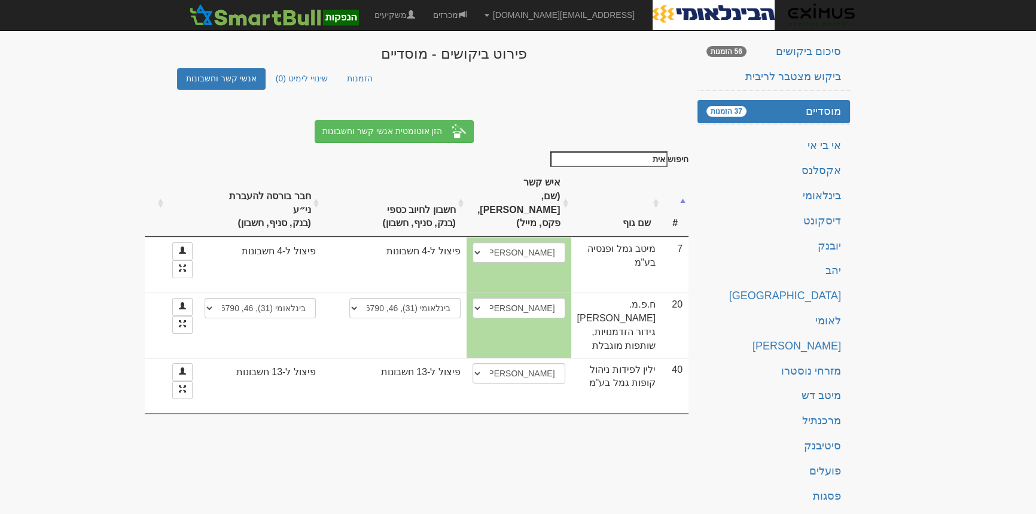
scroll to position [166, 0]
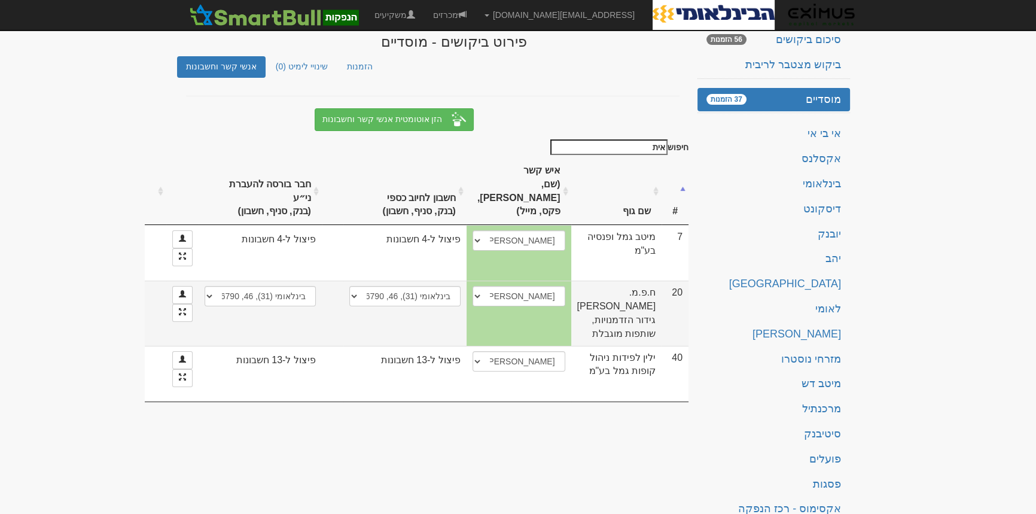
drag, startPoint x: 650, startPoint y: 304, endPoint x: 626, endPoint y: 354, distance: 55.4
click at [626, 345] on td "ח.פ.מ. איתן - קרן גידור הזדמנויות, שותפות מוגבלת" at bounding box center [616, 313] width 91 height 65
copy td "ח.פ.מ. איתן - קרן גידור הזדמנויות, שותפות מוגבלת"
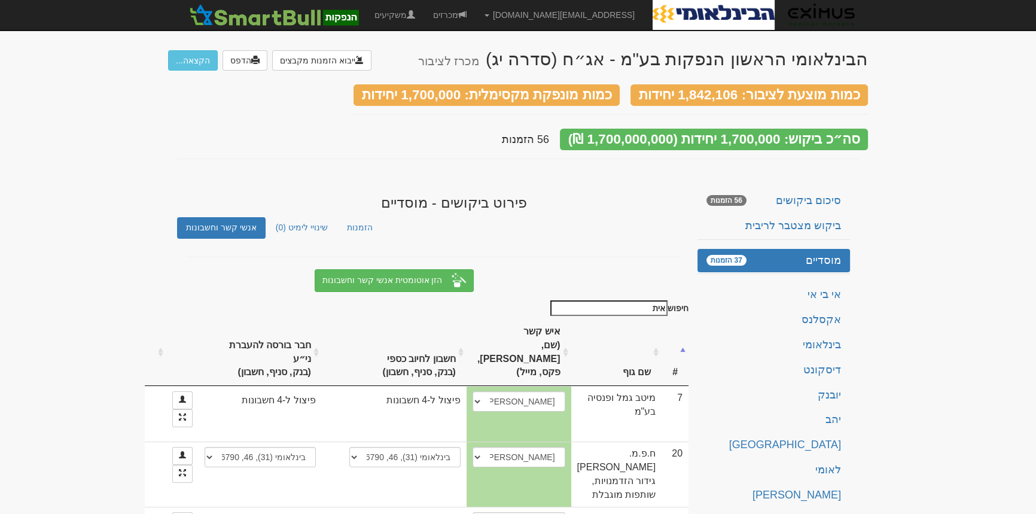
scroll to position [0, 0]
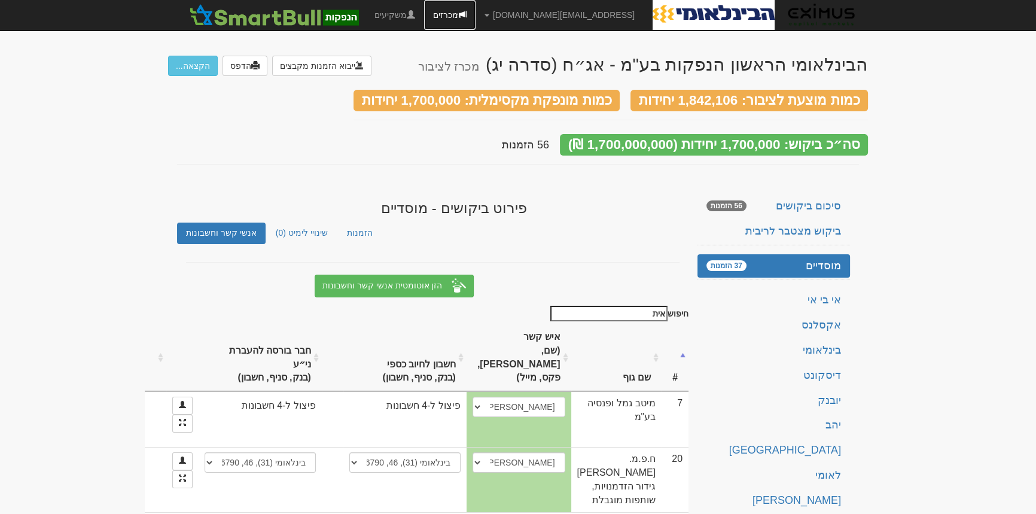
click at [467, 16] on span at bounding box center [462, 14] width 8 height 8
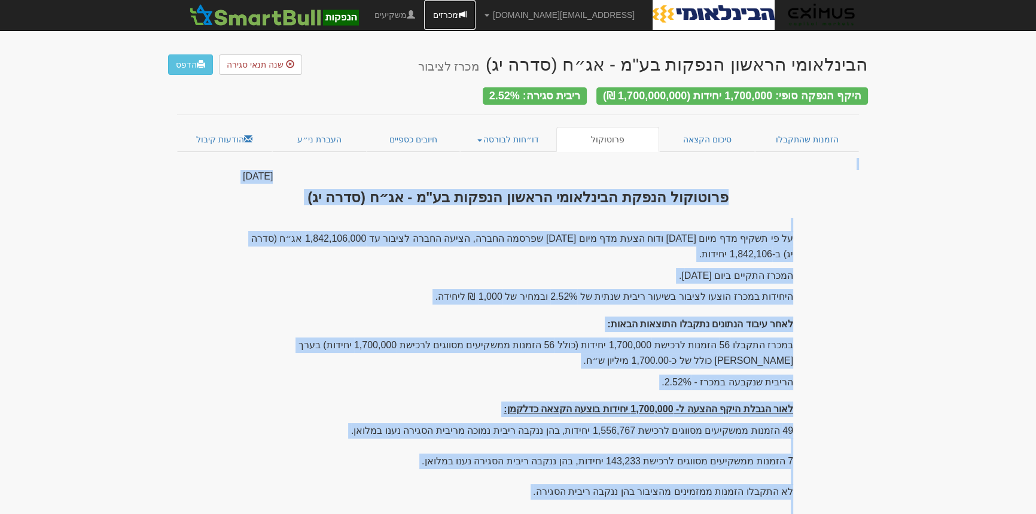
click at [476, 17] on link "מכרזים" at bounding box center [449, 15] width 51 height 30
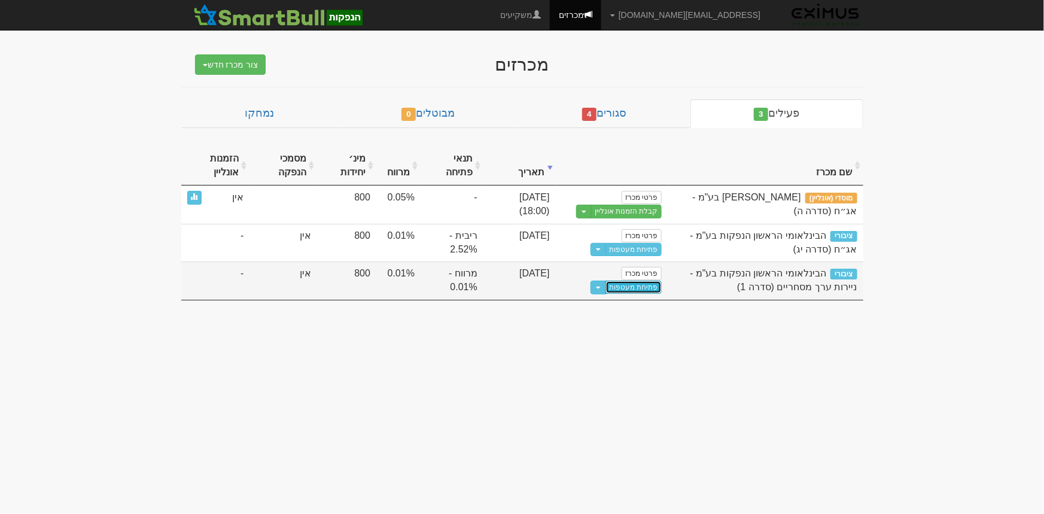
click at [641, 286] on link "פתיחת מעטפות" at bounding box center [633, 287] width 56 height 13
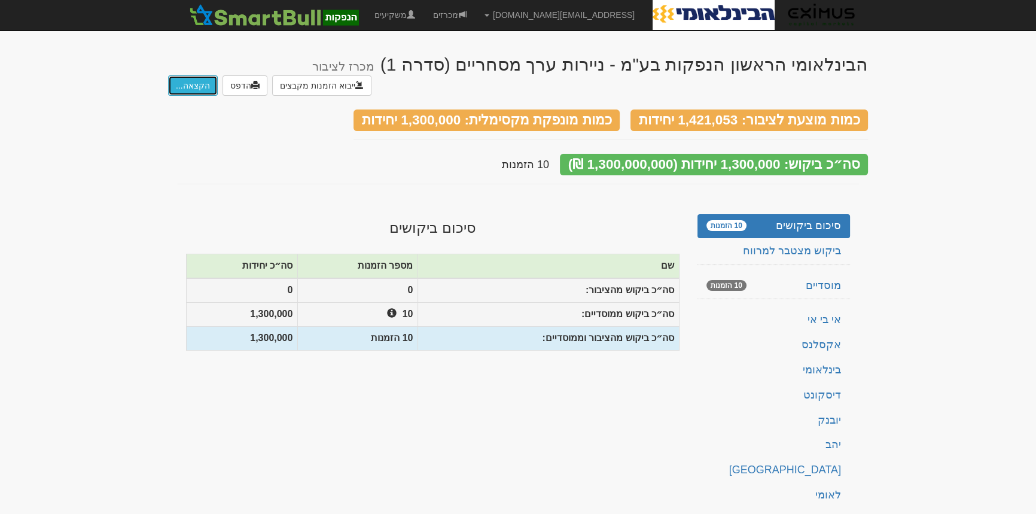
click at [192, 78] on button "הקצאה..." at bounding box center [193, 85] width 50 height 20
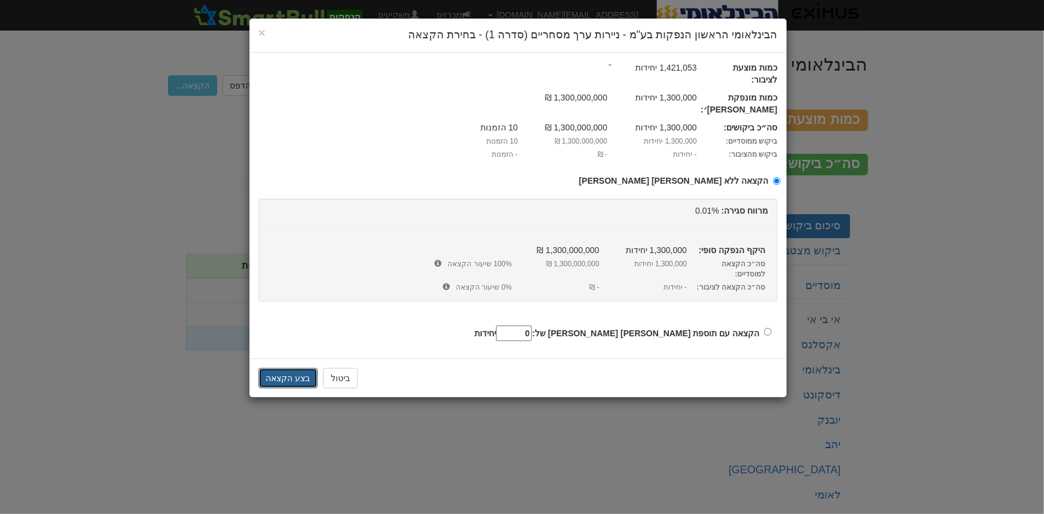
click at [284, 368] on button "בצע הקצאה" at bounding box center [288, 378] width 60 height 20
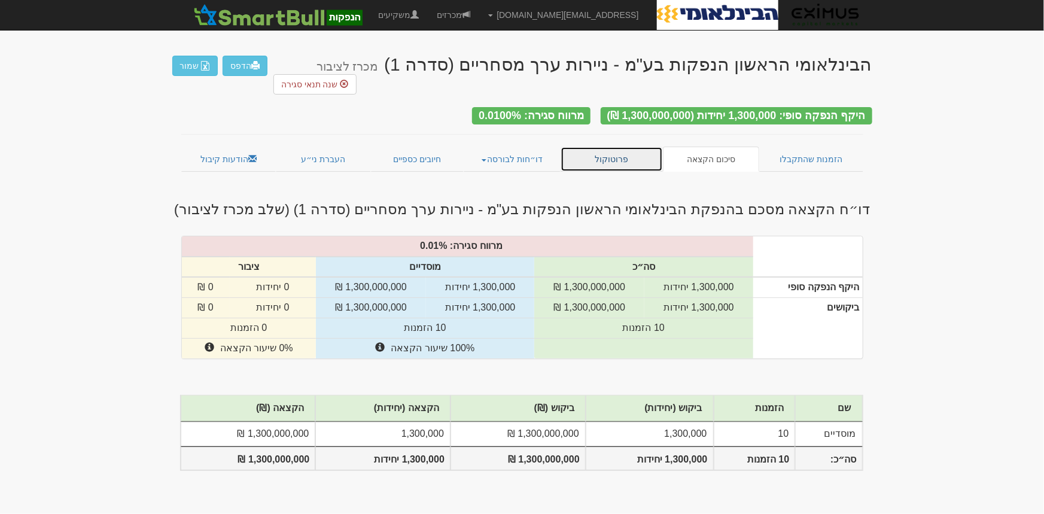
click at [610, 147] on link "פרוטוקול" at bounding box center [611, 159] width 103 height 25
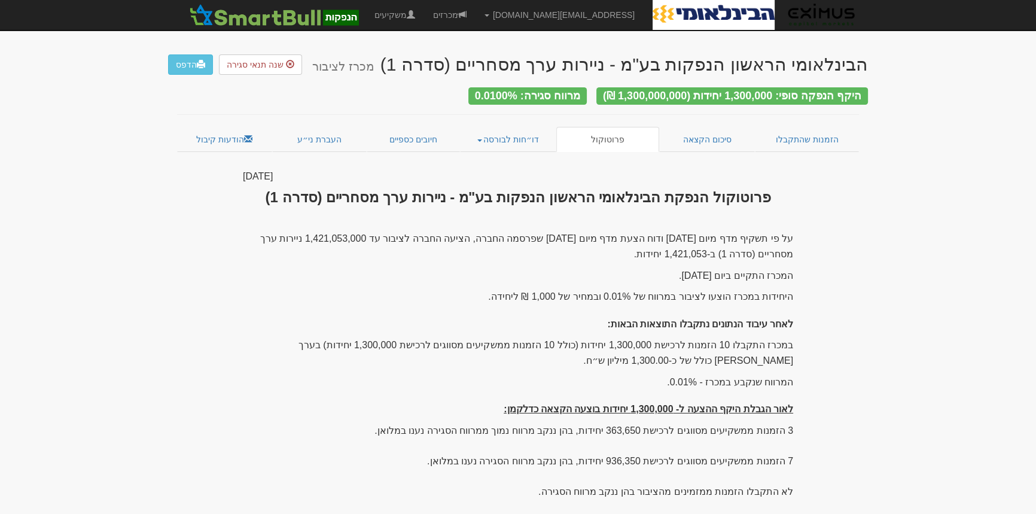
click at [758, 191] on h3 "פרוטוקול הנפקת הבינלאומי הראשון הנפקות בע"מ - ניירות ערך מסחריים (סדרה 1)" at bounding box center [518, 198] width 550 height 16
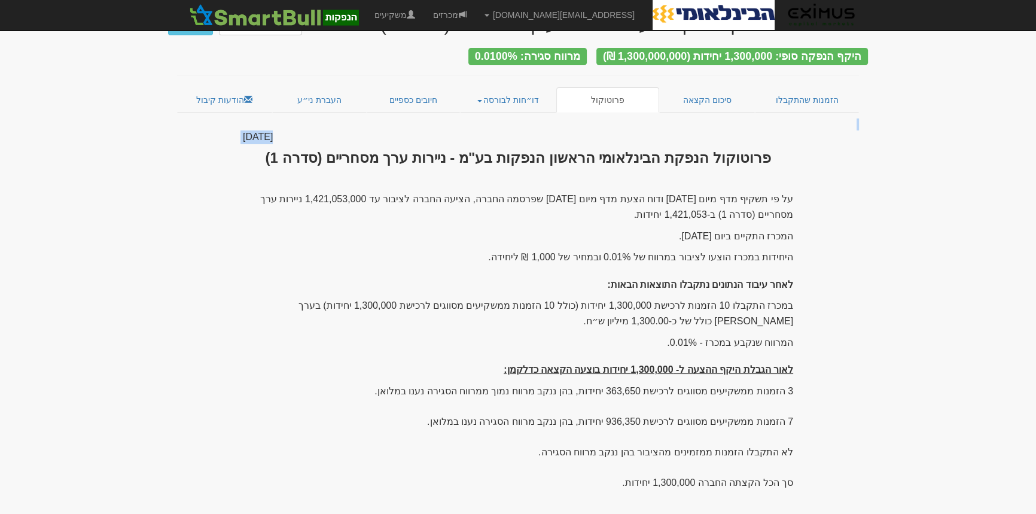
scroll to position [112, 0]
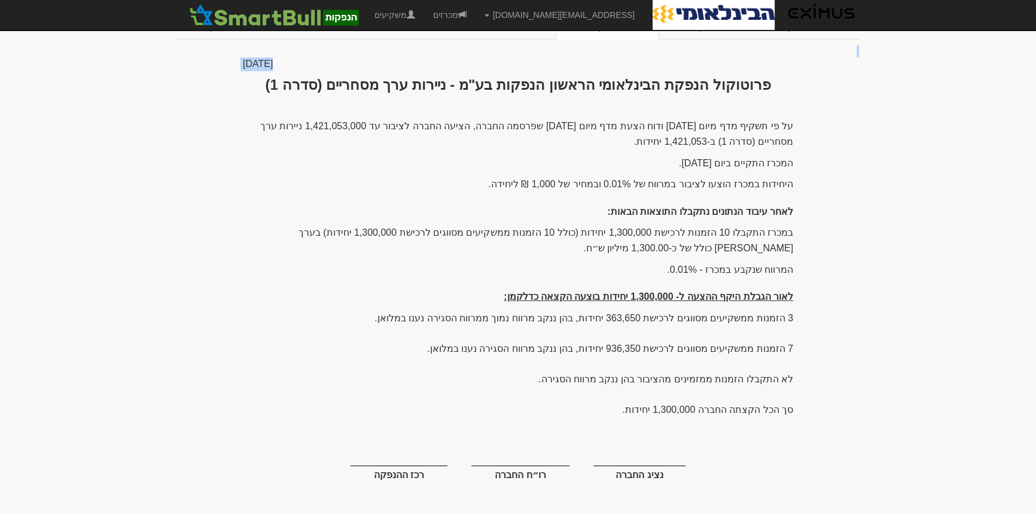
drag, startPoint x: 756, startPoint y: 193, endPoint x: 568, endPoint y: 402, distance: 281.3
click at [568, 402] on div "[DATE] פרוטוקול הנפקת הבינלאומי הראשון הנפקות בע"מ - ניירות ערך מסחריים (סדרה 1…" at bounding box center [518, 288] width 568 height 462
copy div "loremips dolor sitametco adipis elitse do"e - tempor inc utlabor (etdo 7) ma al…"
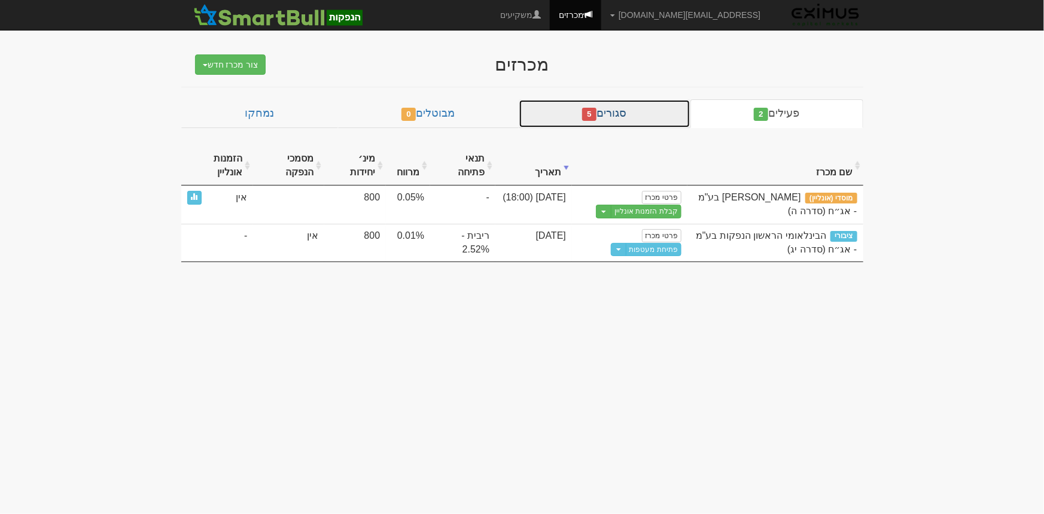
click at [611, 114] on link "סגורים 5" at bounding box center [605, 113] width 172 height 29
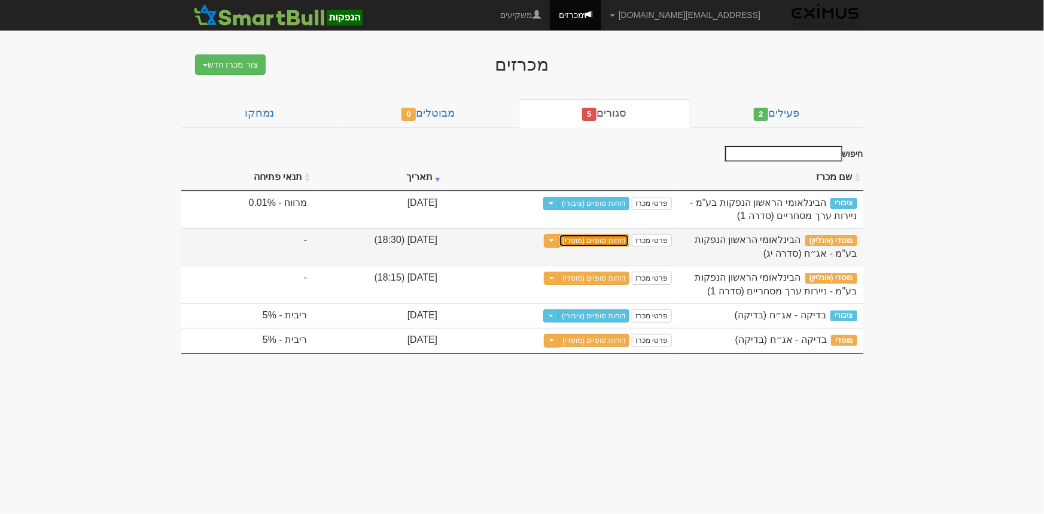
click at [614, 238] on link "דוחות סופיים (מוסדי)" at bounding box center [594, 240] width 71 height 13
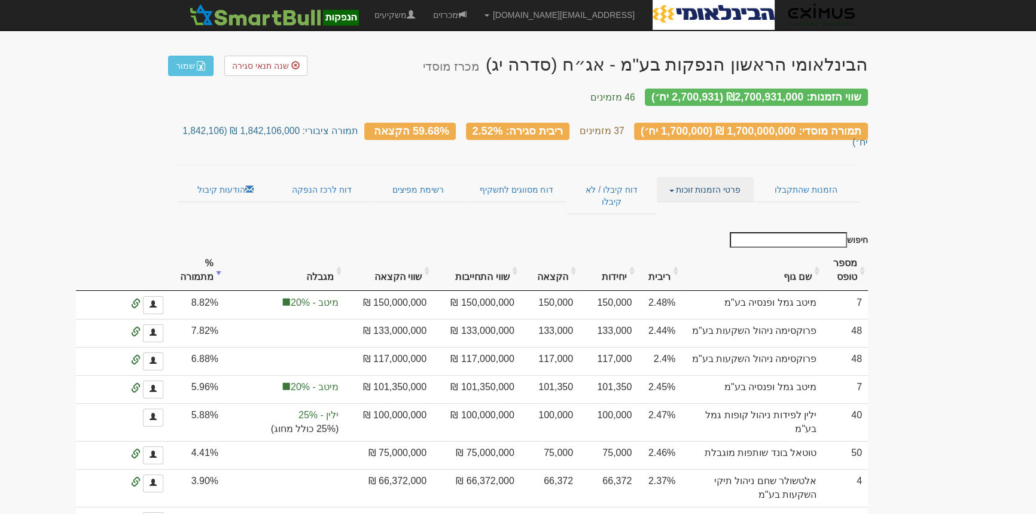
click at [719, 177] on link "פרטי הזמנות זוכות" at bounding box center [705, 189] width 96 height 25
click at [722, 205] on link "אנשי קשר וחשבונות" at bounding box center [706, 213] width 95 height 16
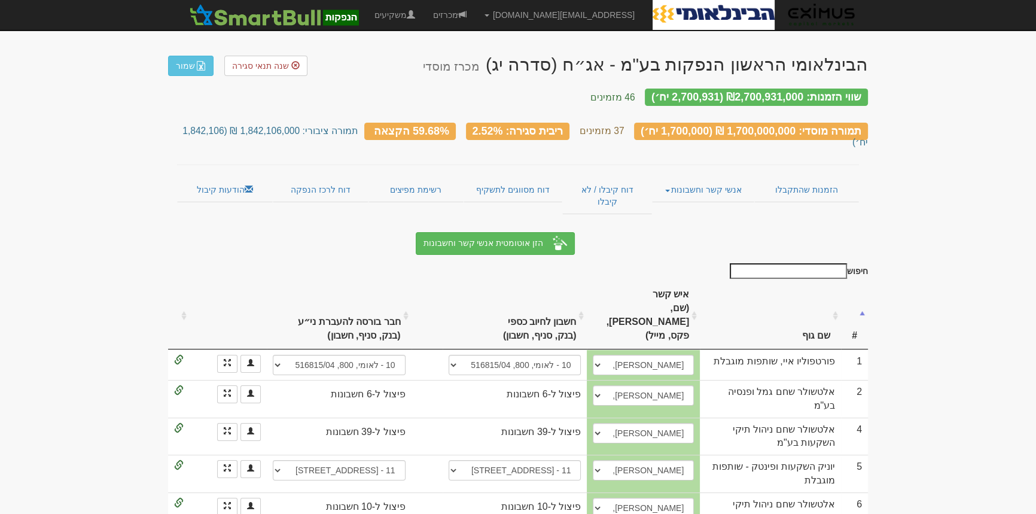
click at [790, 263] on input "חיפוש" at bounding box center [788, 271] width 117 height 16
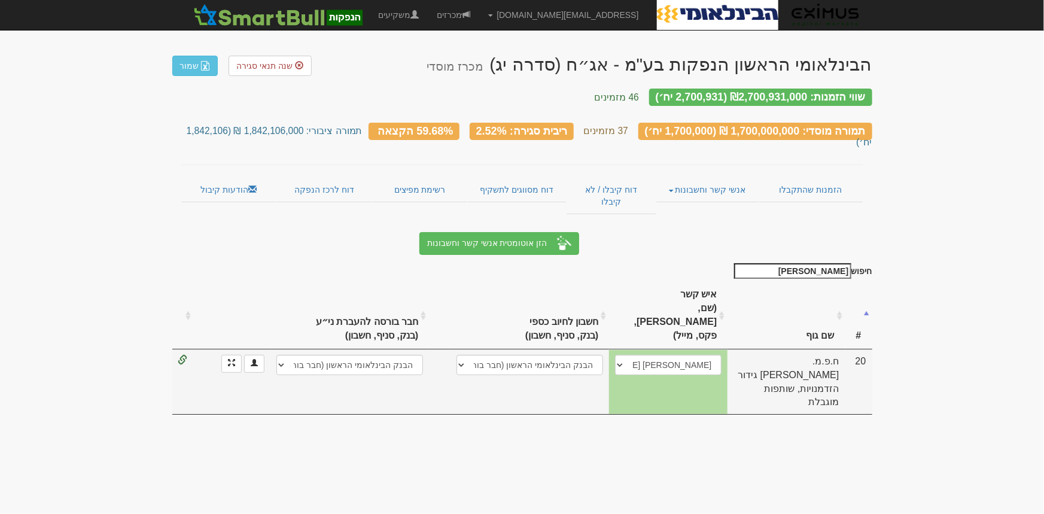
type input "[PERSON_NAME]"
click at [619, 355] on select "גולן, 050-84832577, Golan@migdalor.group גולן מויאל, 050-848-3257, golan@migdal…" at bounding box center [668, 365] width 106 height 20
click at [615, 355] on select "גולן, 050-84832577, Golan@migdalor.group גולן מויאל, 050-848-3257, golan@migdal…" at bounding box center [668, 365] width 106 height 20
click at [620, 355] on select "גולן, 050-84832577, Golan@migdalor.group גולן מויאל, 050-848-3257, golan@migdal…" at bounding box center [668, 365] width 106 height 20
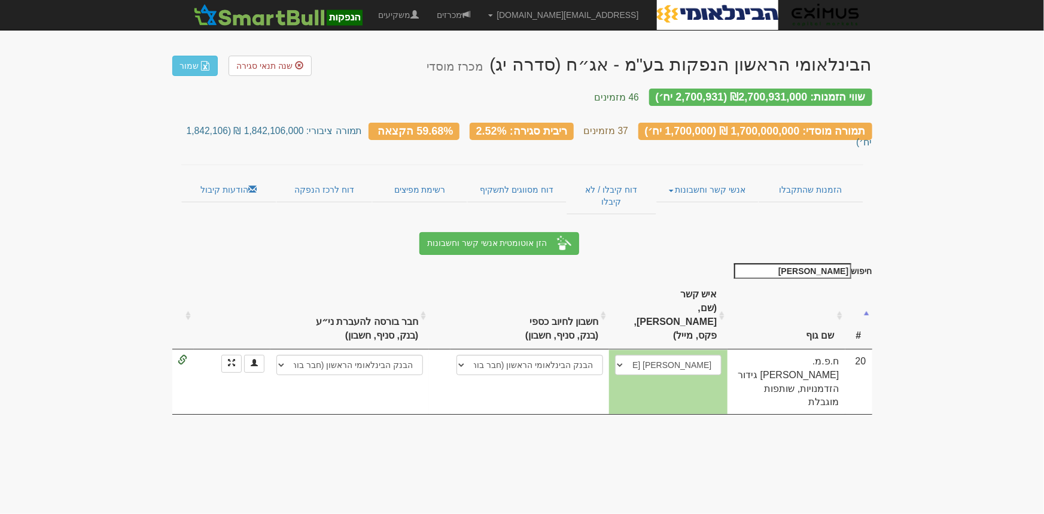
click at [682, 195] on div "הבינלאומי הראשון הנפקות בע"מ - אג״ח (סדרה יג) מכרז מוסדי שנה תנאי סגירה שמור שו…" at bounding box center [522, 234] width 700 height 384
click at [814, 177] on link "הזמנות שהתקבלו" at bounding box center [810, 189] width 105 height 25
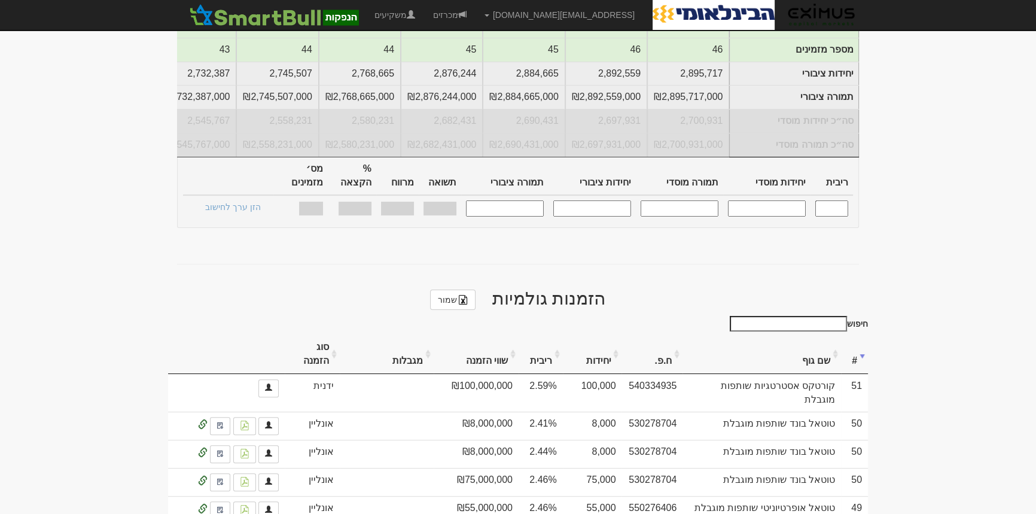
scroll to position [380, 0]
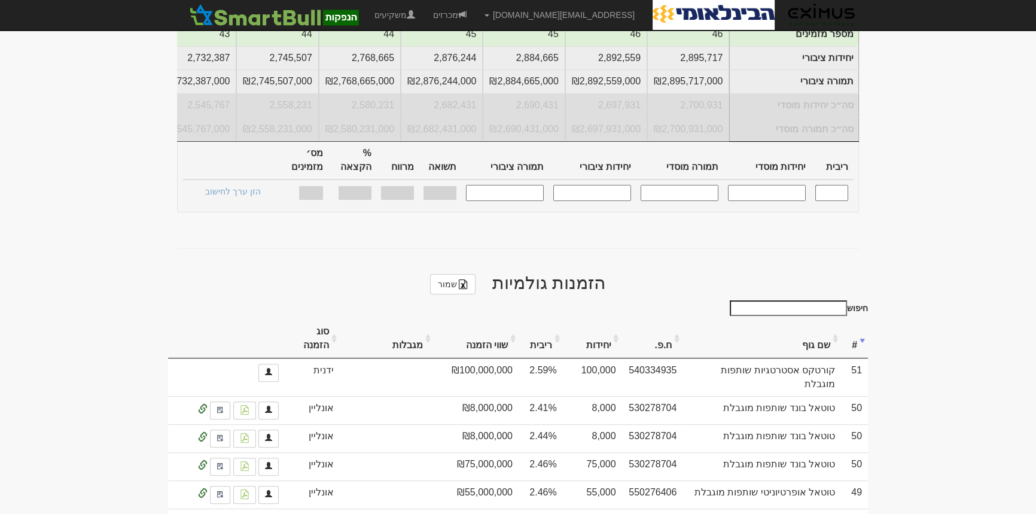
click at [821, 300] on input "חיפוש" at bounding box center [788, 308] width 117 height 16
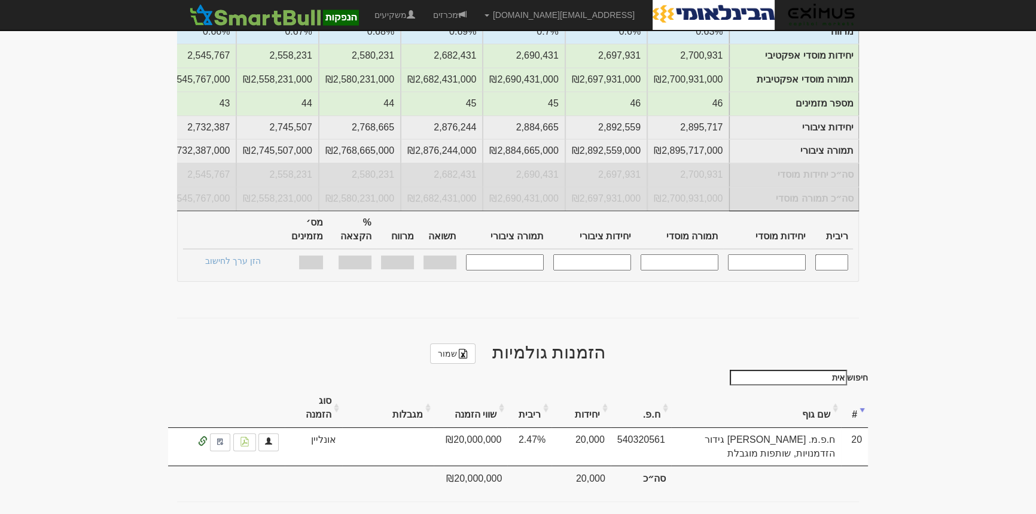
scroll to position [272, 0]
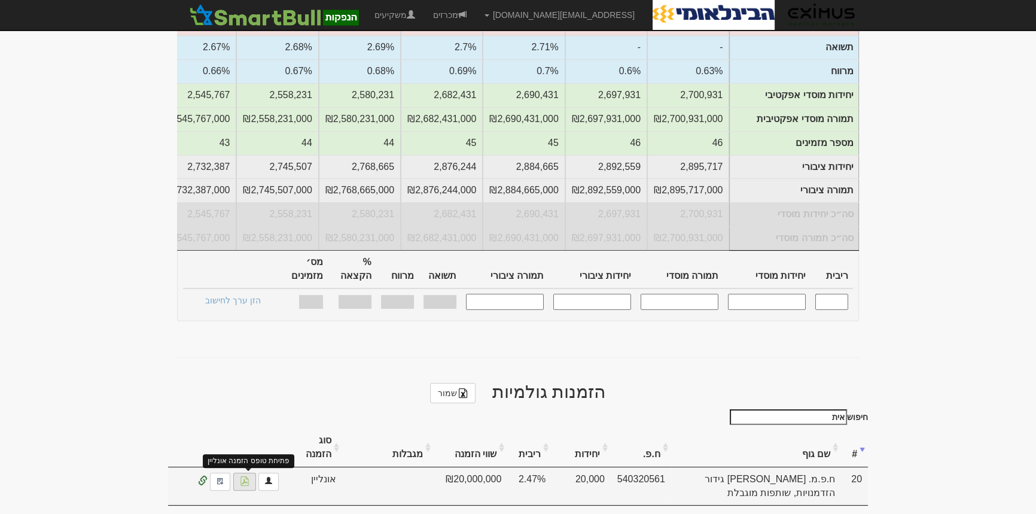
type input "אית"
click at [245, 476] on img at bounding box center [245, 481] width 10 height 10
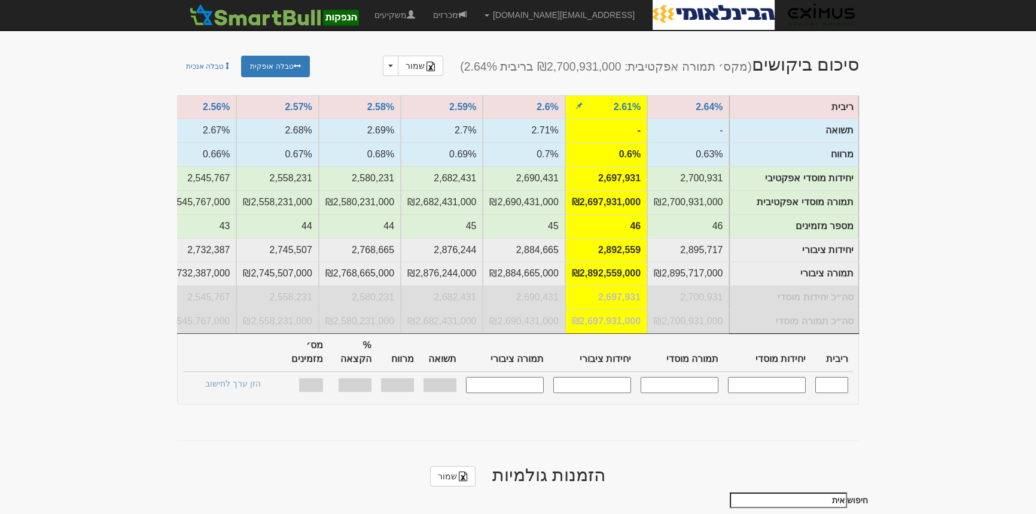
scroll to position [0, 0]
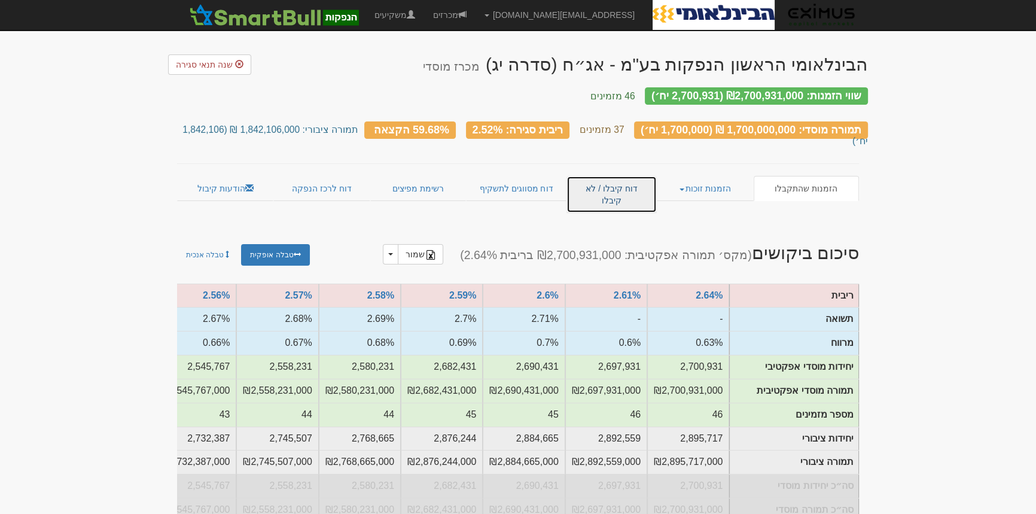
click at [626, 176] on link "דוח קיבלו / לא קיבלו" at bounding box center [611, 194] width 90 height 37
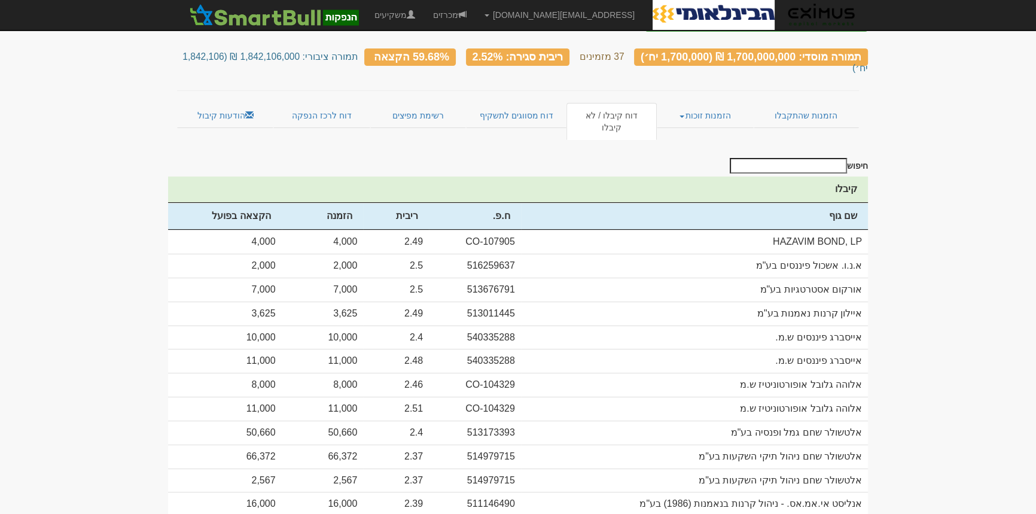
scroll to position [28, 0]
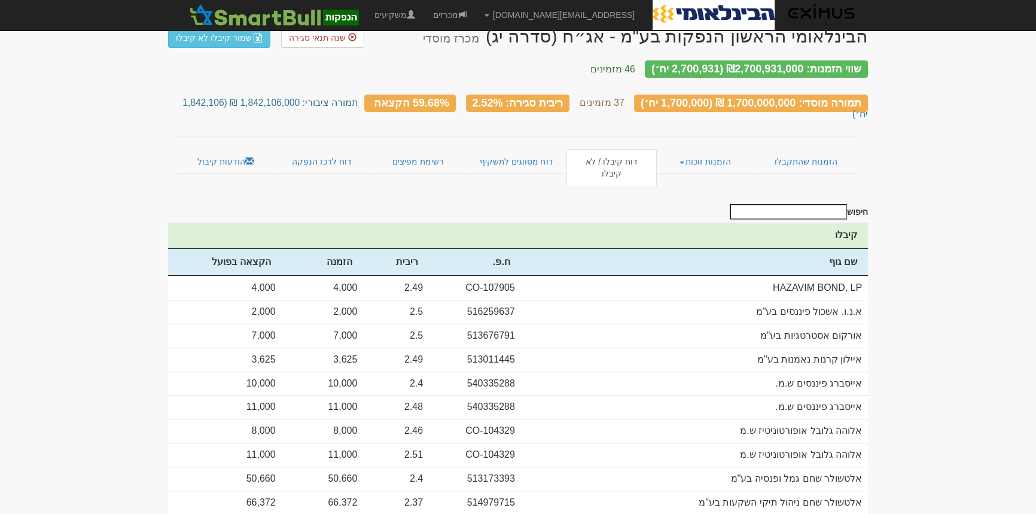
click at [428, 249] on th "ריבית" at bounding box center [396, 262] width 66 height 27
click at [409, 249] on th "ריבית" at bounding box center [396, 262] width 66 height 27
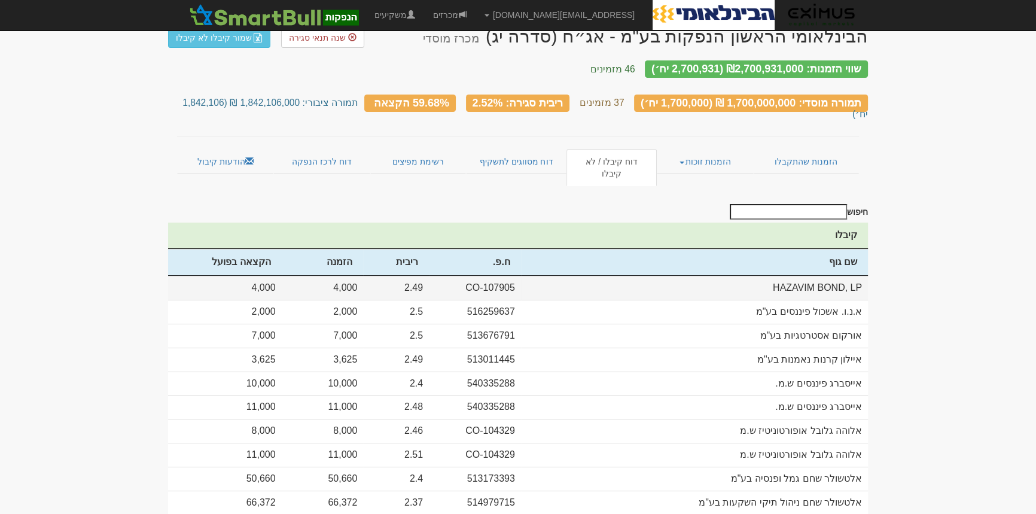
click at [416, 276] on td "2.49" at bounding box center [396, 288] width 66 height 24
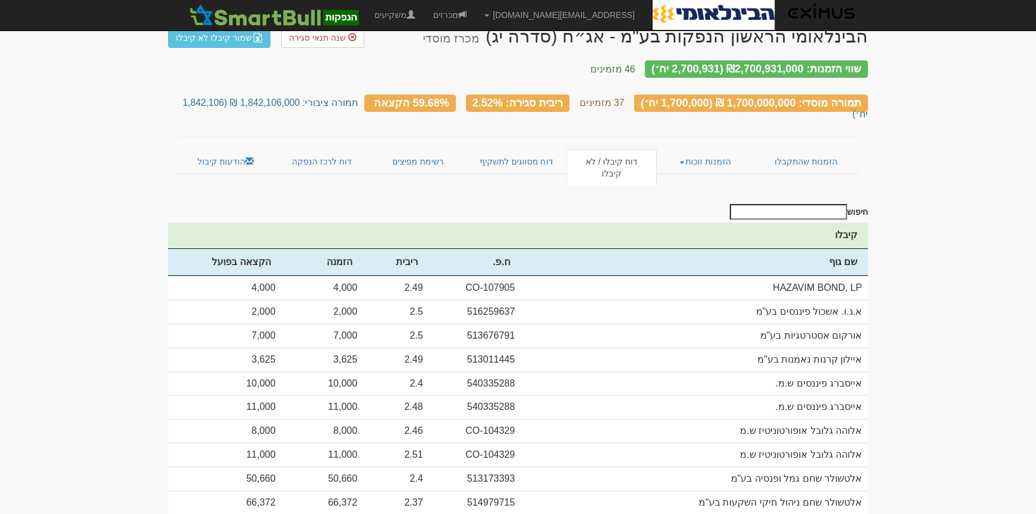
click at [406, 249] on th "ריבית" at bounding box center [396, 262] width 66 height 27
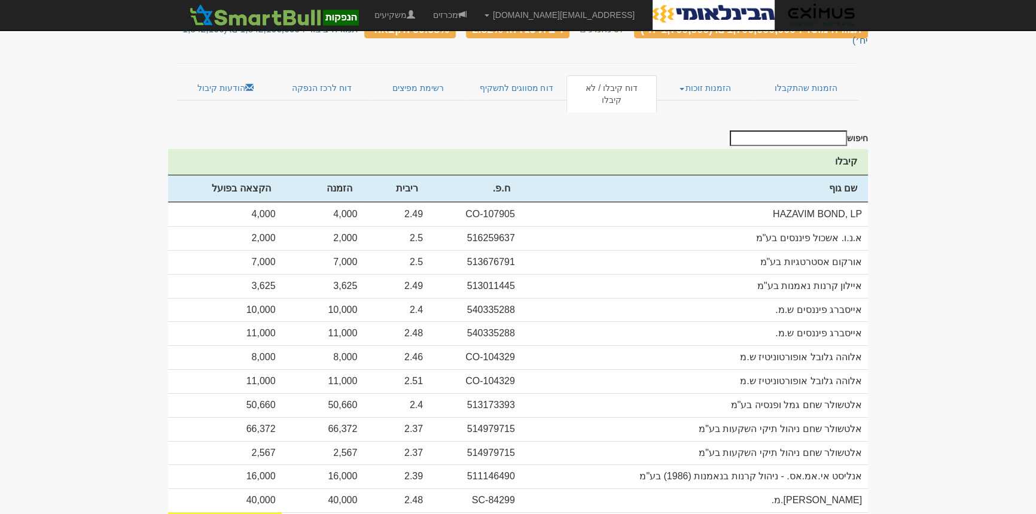
scroll to position [0, 0]
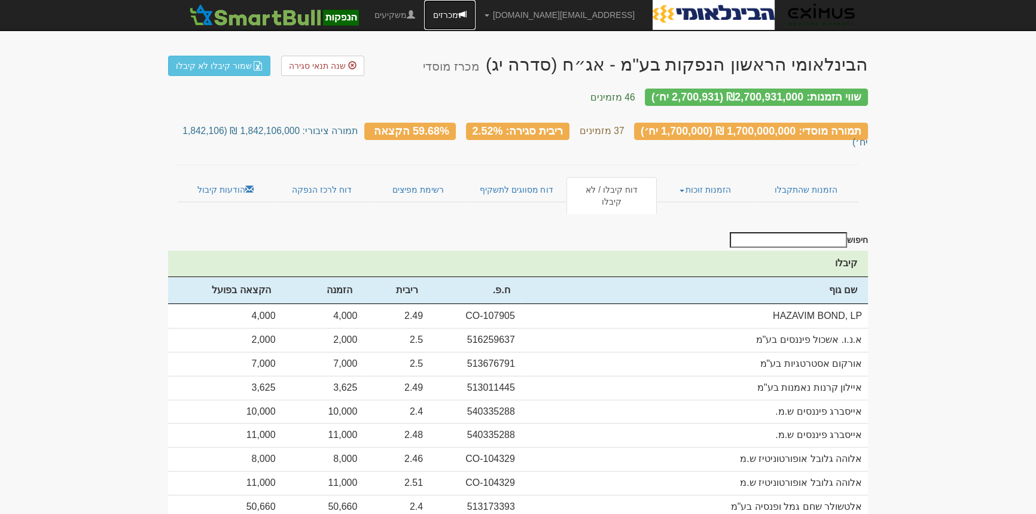
click at [476, 5] on link "מכרזים" at bounding box center [449, 15] width 51 height 30
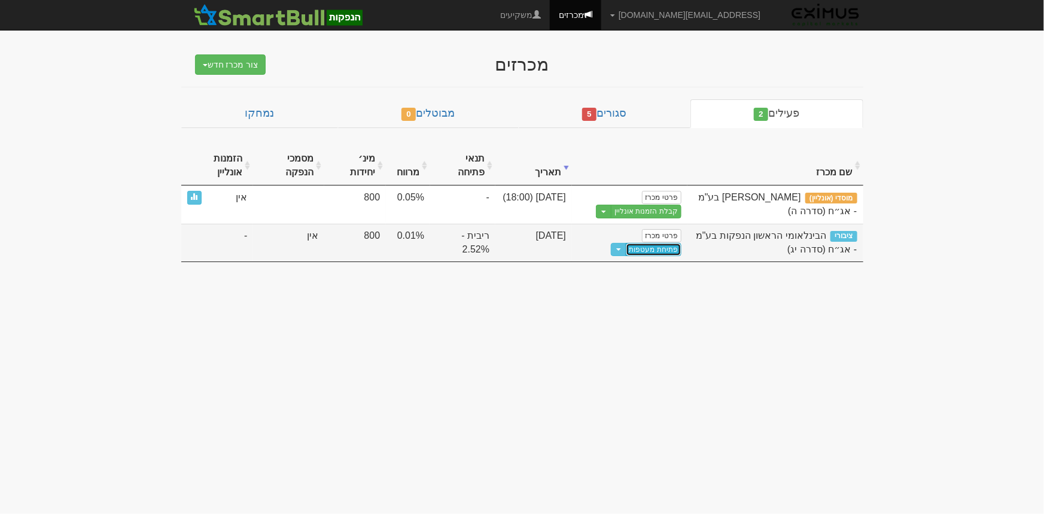
click at [652, 249] on link "פתיחת מעטפות" at bounding box center [654, 249] width 56 height 13
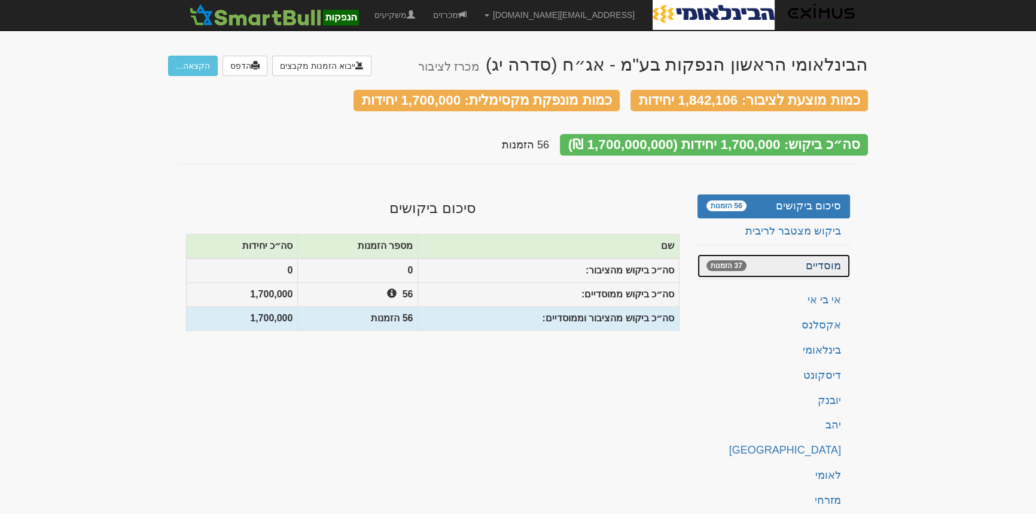
click at [801, 254] on link "מוסדיים 37 הזמנות" at bounding box center [773, 266] width 153 height 24
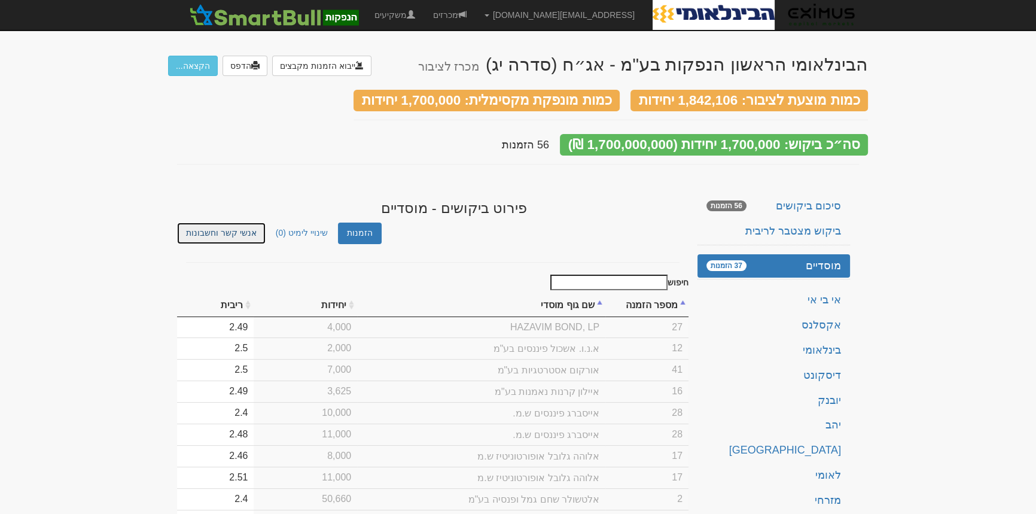
click at [227, 223] on link "אנשי קשר וחשבונות" at bounding box center [221, 233] width 89 height 21
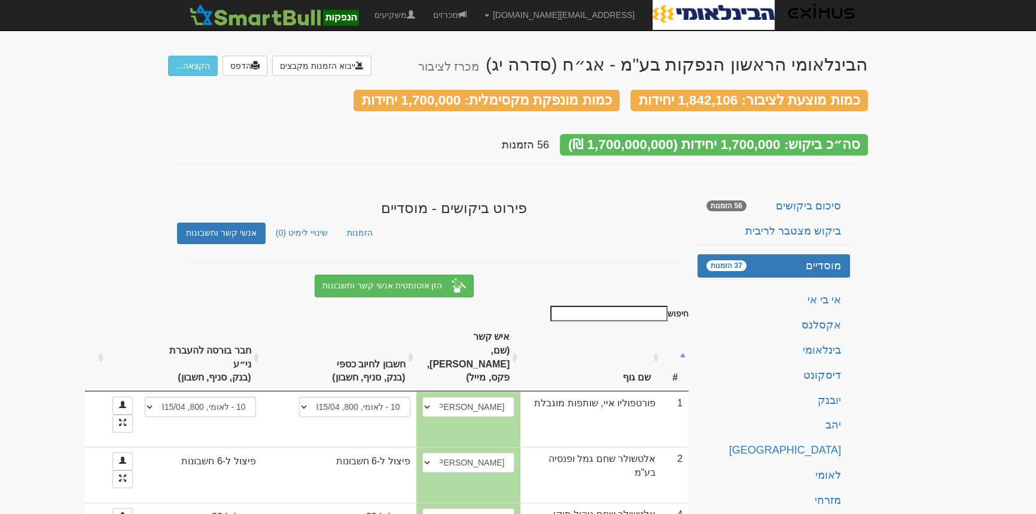
click at [628, 306] on input "חיפוש" at bounding box center [608, 314] width 117 height 16
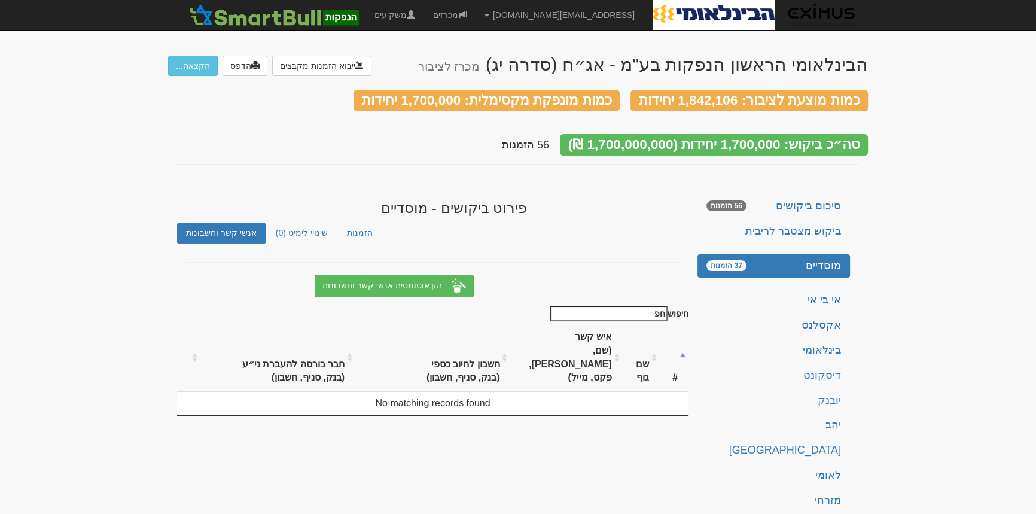
type input "ח"
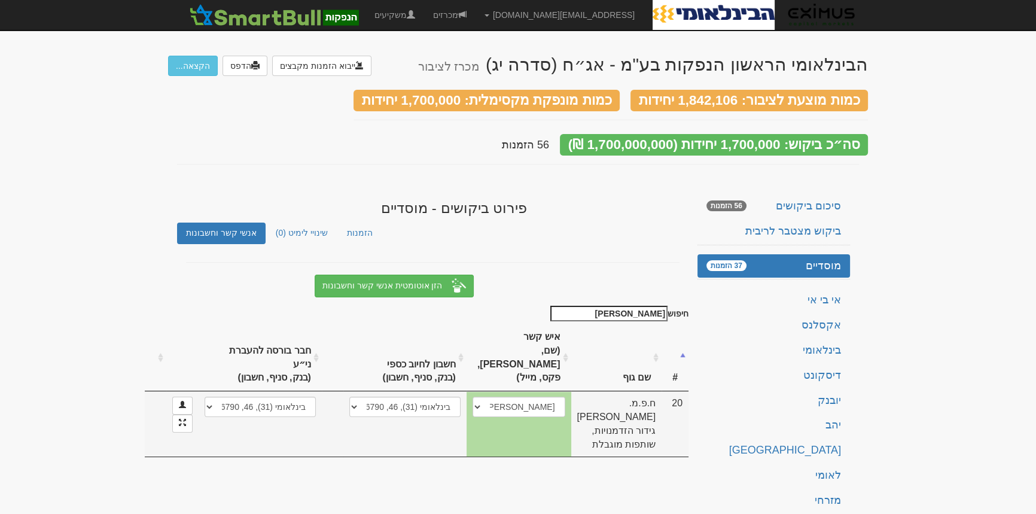
type input "איתן"
click at [427, 417] on select "בינלאומי (31), 46, 926790 31 - בינלאומי, 46, 926790 31 - בינלאומי, 46, 926790 3…" at bounding box center [404, 407] width 111 height 20
select select "66e05ab9f6fc0f81ac25adba"
click at [424, 410] on select "בינלאומי (31), 46, 926790 31 - בינלאומי, 46, 926790 31 - בינלאומי, 46, 926790 3…" at bounding box center [404, 407] width 111 height 20
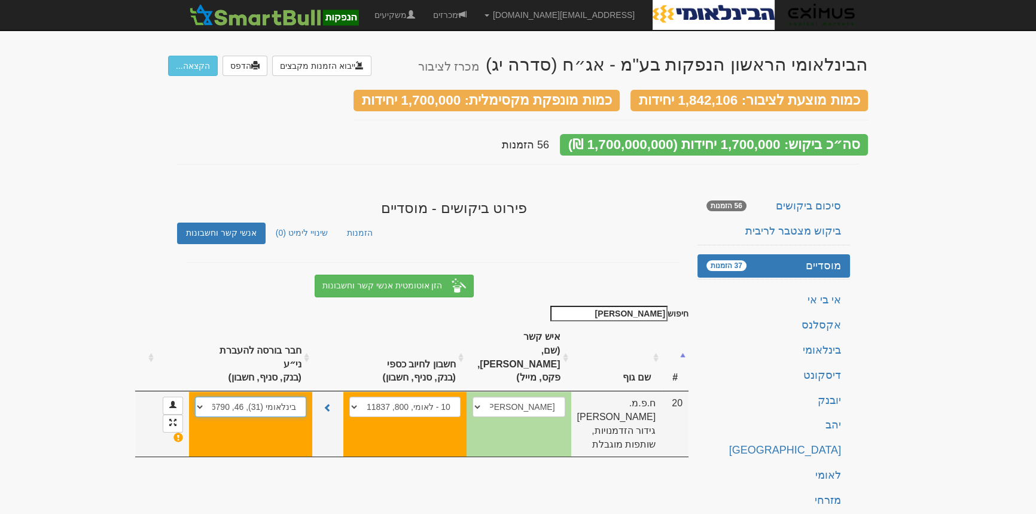
click at [267, 417] on select "בינלאומי (31), 46, 926790 31 - בינלאומי, 46, 926790 31 - בינלאומי, 46, 926790 3…" at bounding box center [250, 407] width 111 height 20
select select "678e7cc71e4dde250f3cc732"
click at [263, 410] on select "בינלאומי (31), 46, 926790 31 - בינלאומי, 46, 926790 31 - בינלאומי, 46, 926790 3…" at bounding box center [250, 407] width 111 height 20
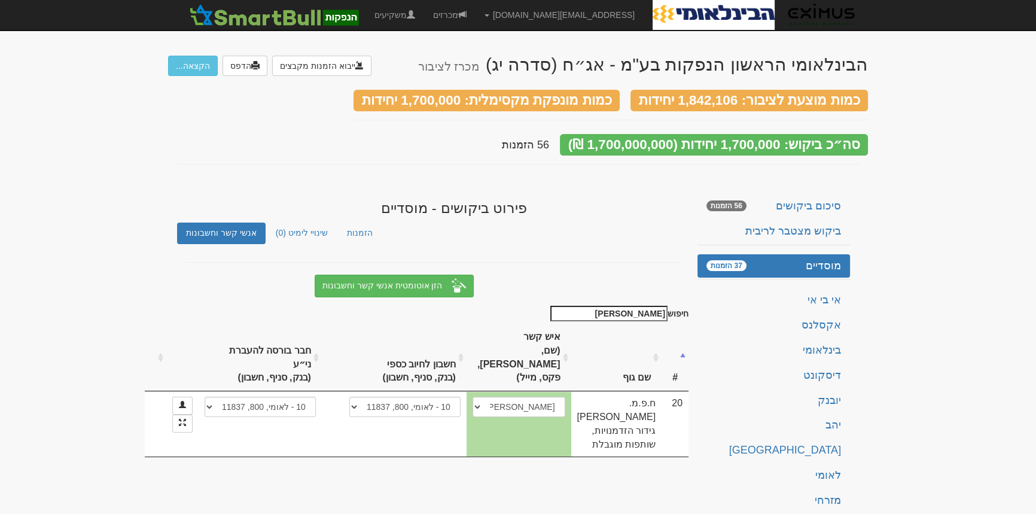
click at [166, 362] on th ": activate to sort column ascending" at bounding box center [156, 357] width 22 height 67
select select "66e05ab9f6fc0f81ac25adba"
select select "678e7cc71e4dde250f3cc732"
click at [467, 15] on span at bounding box center [462, 14] width 8 height 8
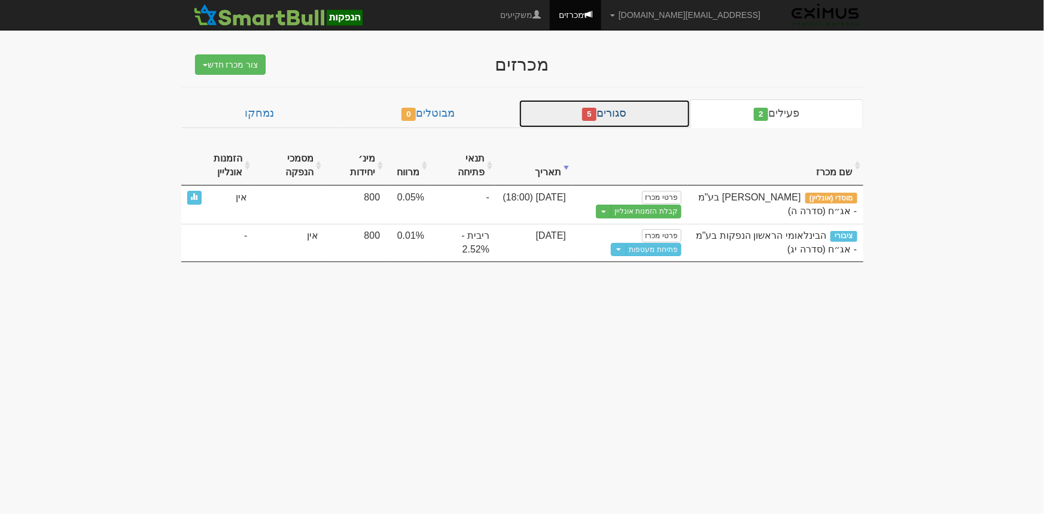
click at [641, 114] on link "סגורים 5" at bounding box center [605, 113] width 172 height 29
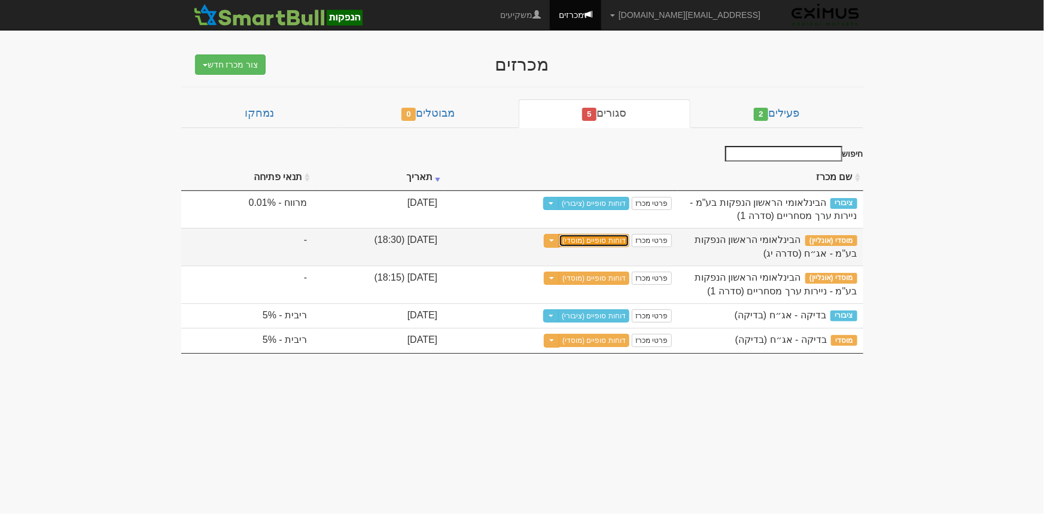
click at [610, 237] on link "דוחות סופיים (מוסדי)" at bounding box center [594, 240] width 71 height 13
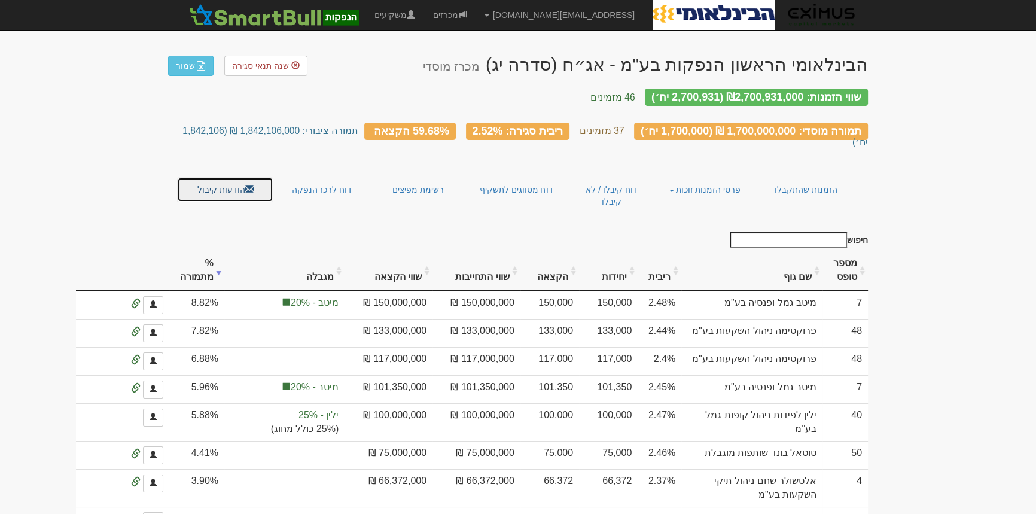
click at [220, 177] on link "הודעות קיבול" at bounding box center [225, 189] width 96 height 25
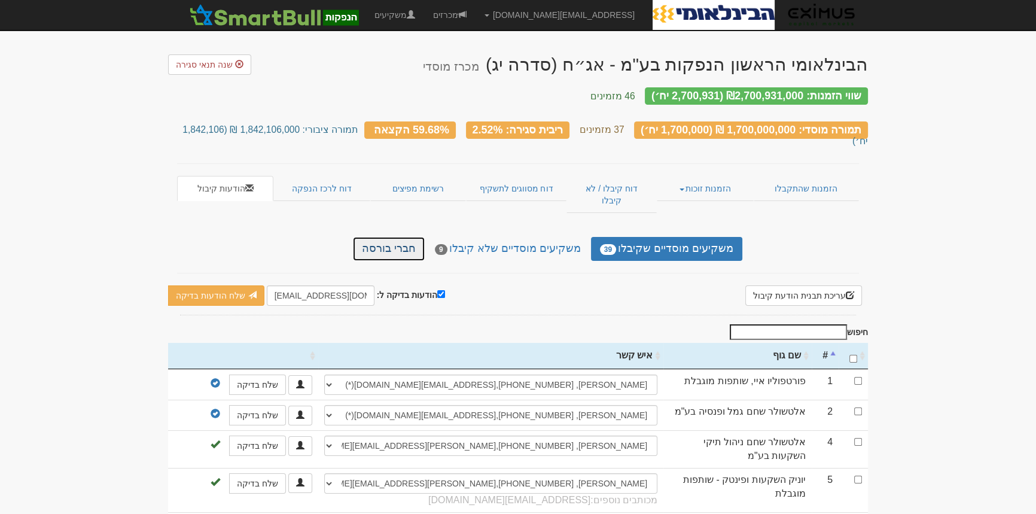
click at [401, 237] on link "חברי בורסה" at bounding box center [389, 249] width 72 height 24
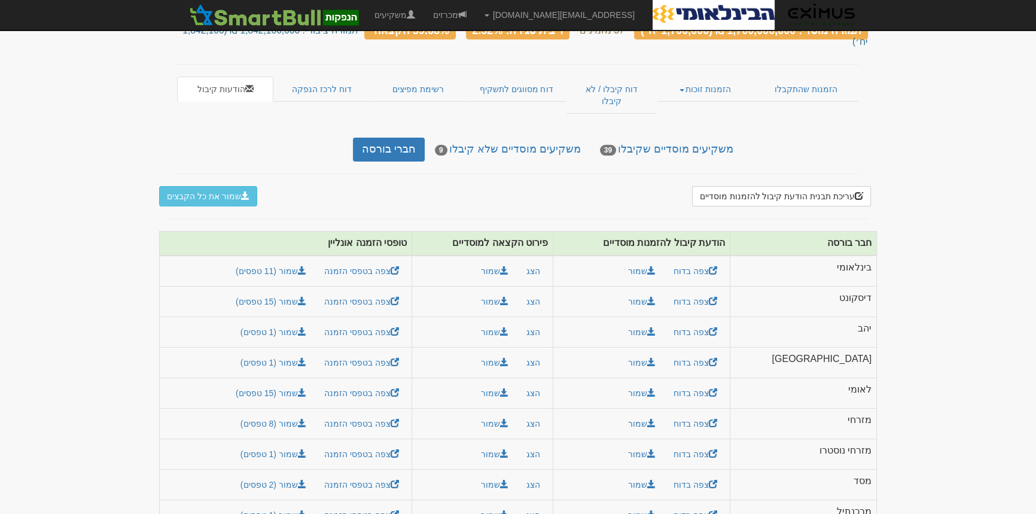
scroll to position [125, 0]
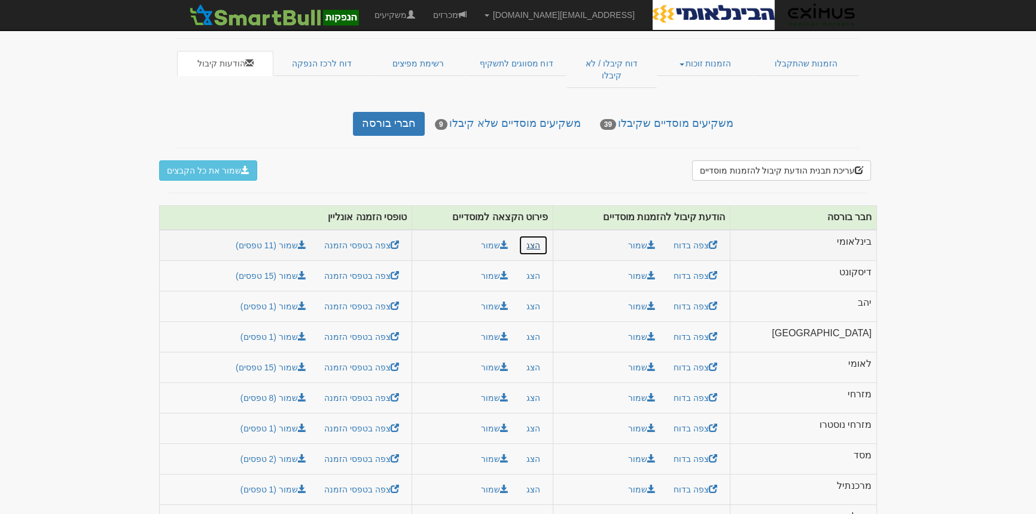
click at [548, 235] on button "הצג" at bounding box center [533, 245] width 29 height 20
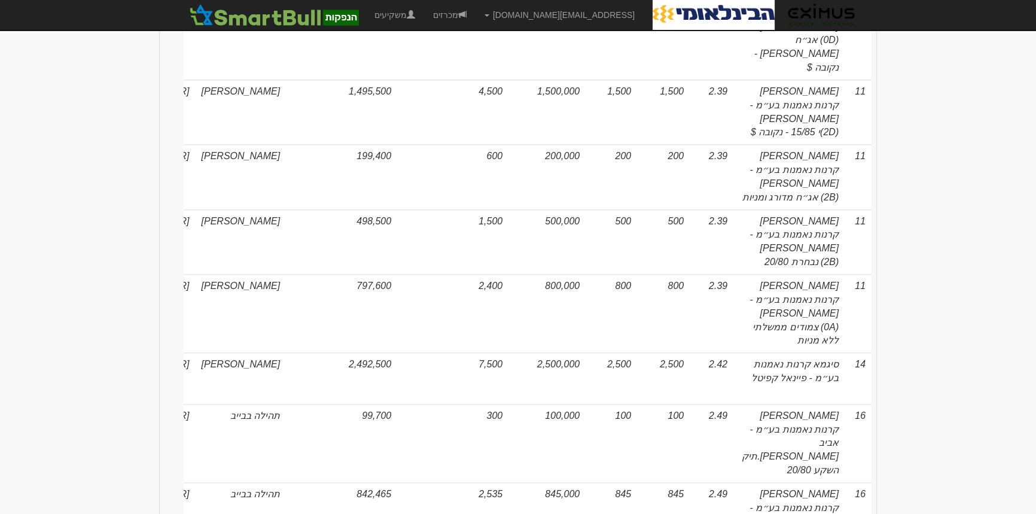
scroll to position [2064, 0]
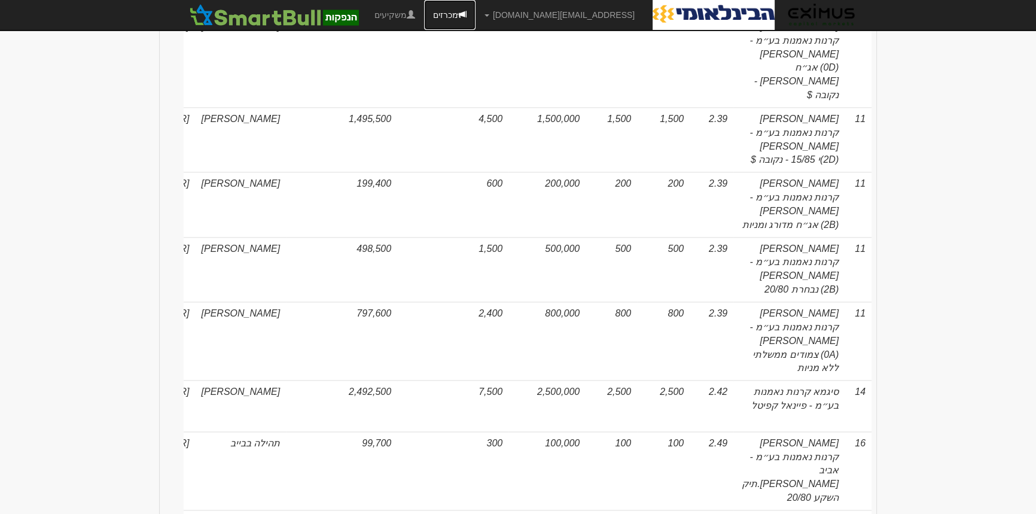
click at [476, 11] on link "מכרזים" at bounding box center [449, 15] width 51 height 30
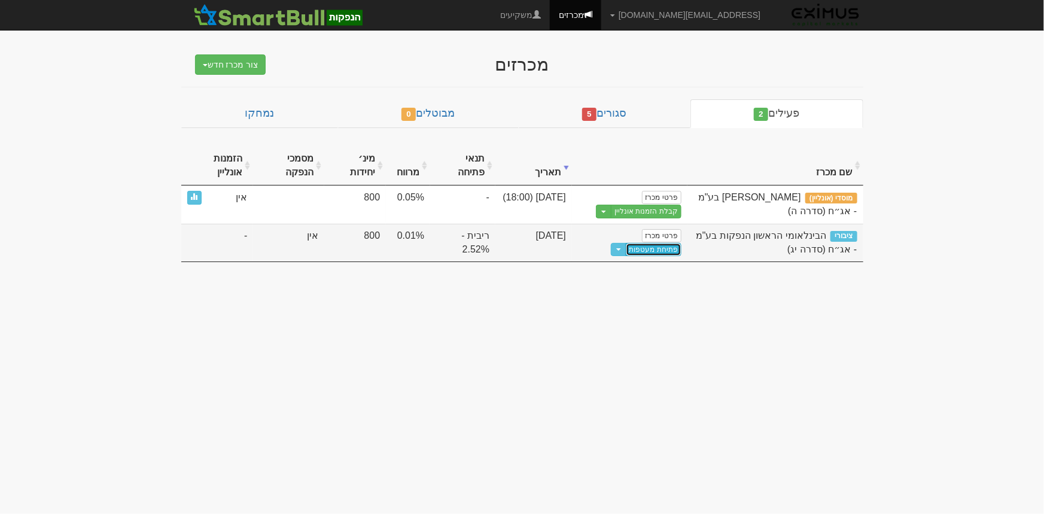
click at [663, 247] on link "פתיחת מעטפות" at bounding box center [654, 249] width 56 height 13
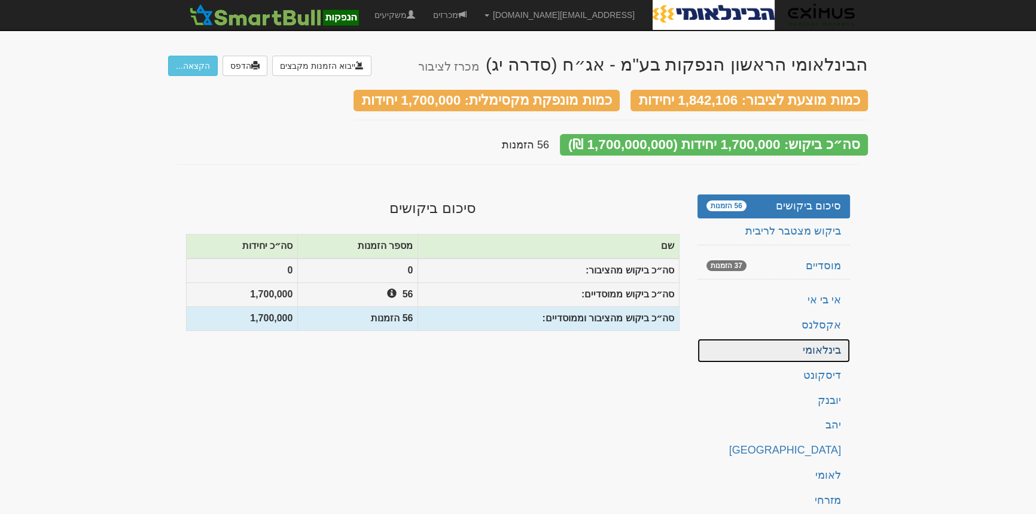
click at [796, 345] on link "בינלאומי" at bounding box center [773, 351] width 153 height 24
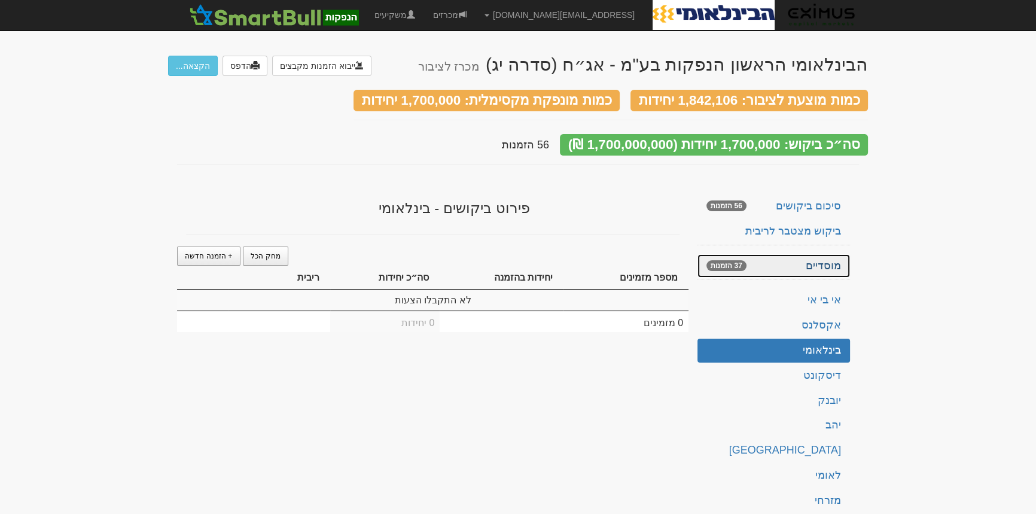
click at [823, 254] on link "מוסדיים 37 הזמנות" at bounding box center [773, 266] width 153 height 24
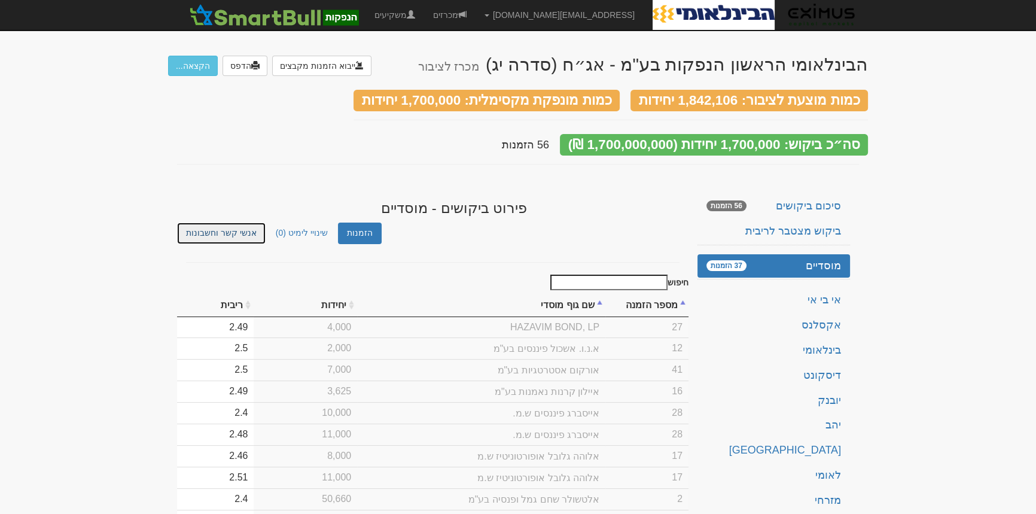
click at [232, 223] on link "אנשי קשר וחשבונות" at bounding box center [221, 233] width 89 height 21
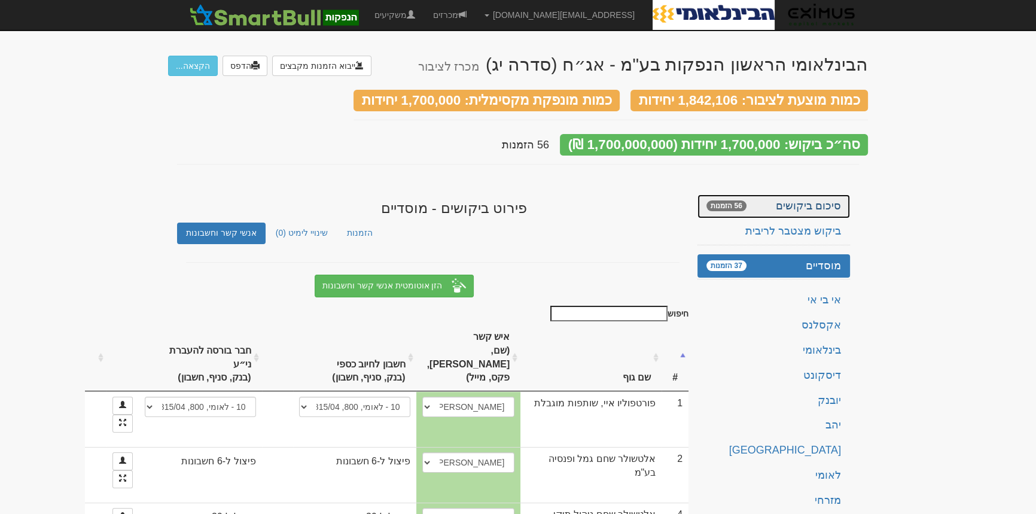
click at [778, 194] on link "סיכום ביקושים 56 הזמנות" at bounding box center [773, 206] width 153 height 24
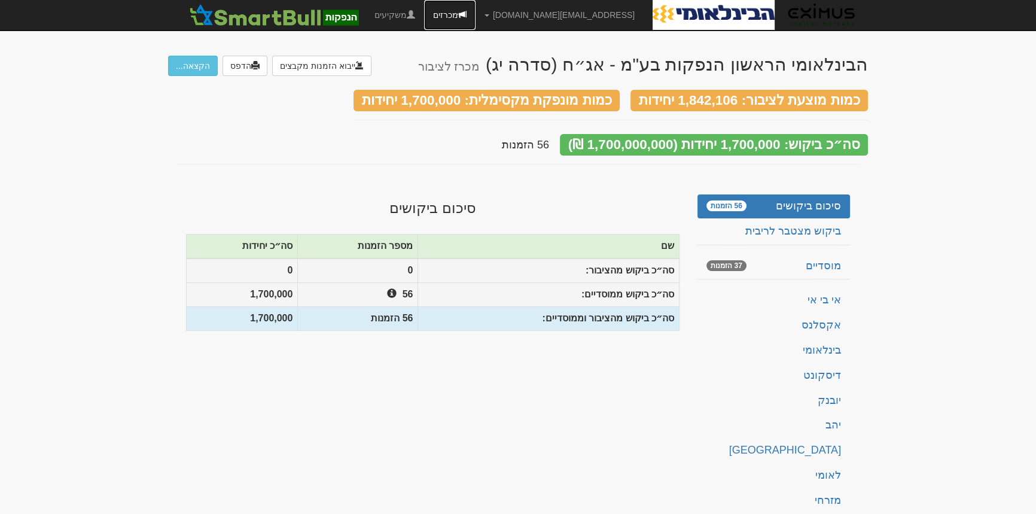
click at [476, 13] on link "מכרזים" at bounding box center [449, 15] width 51 height 30
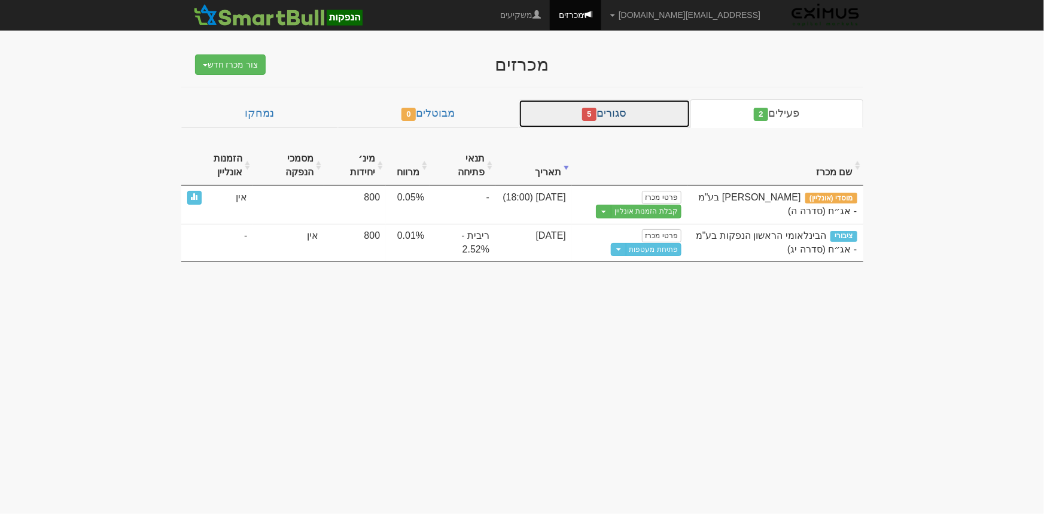
click at [590, 105] on link "סגורים 5" at bounding box center [605, 113] width 172 height 29
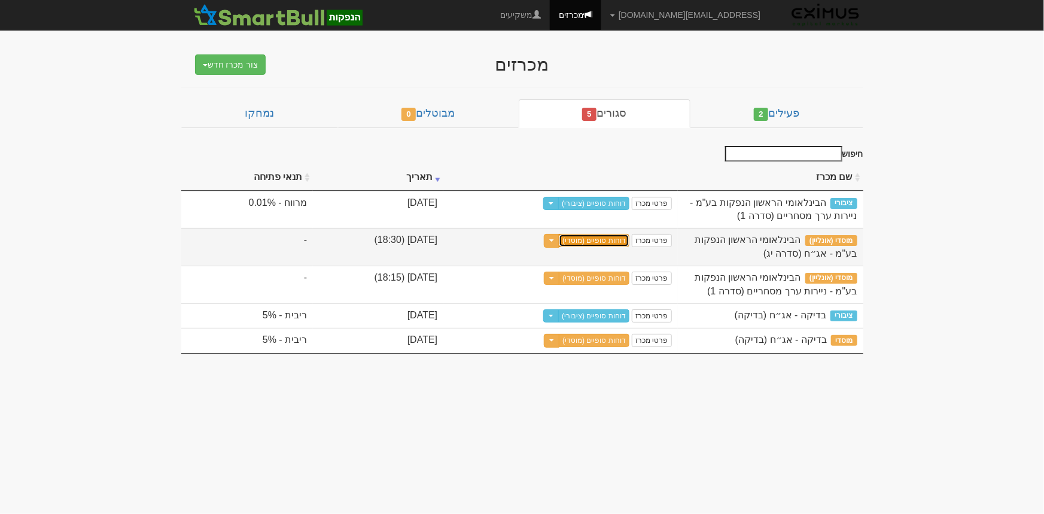
click at [613, 239] on link "דוחות סופיים (מוסדי)" at bounding box center [594, 240] width 71 height 13
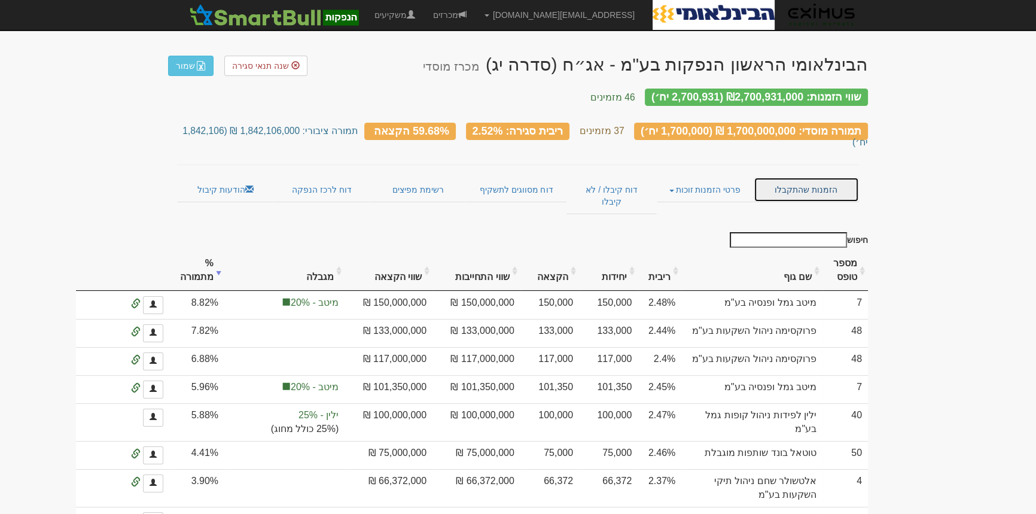
click at [825, 177] on link "הזמנות שהתקבלו" at bounding box center [806, 189] width 105 height 25
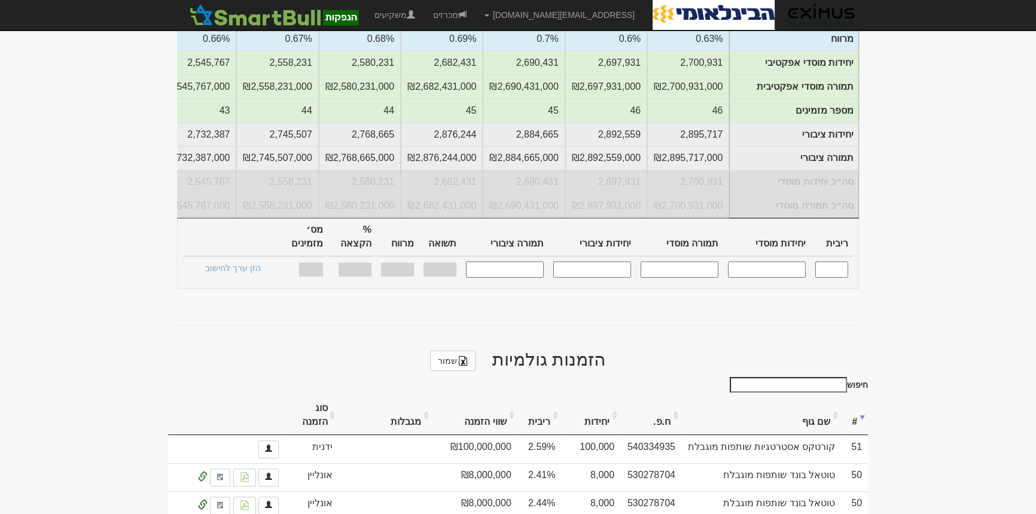
scroll to position [380, 0]
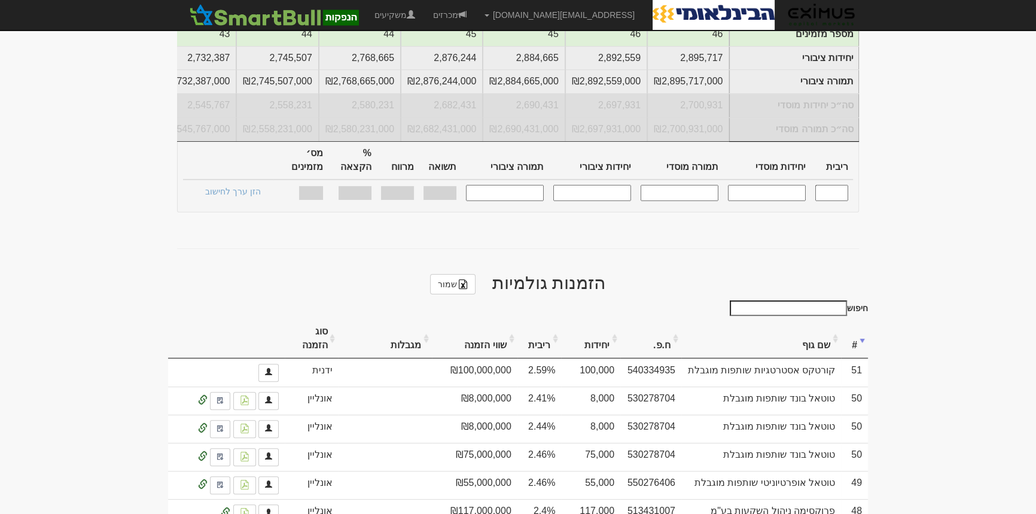
click at [825, 300] on input "חיפוש" at bounding box center [788, 308] width 117 height 16
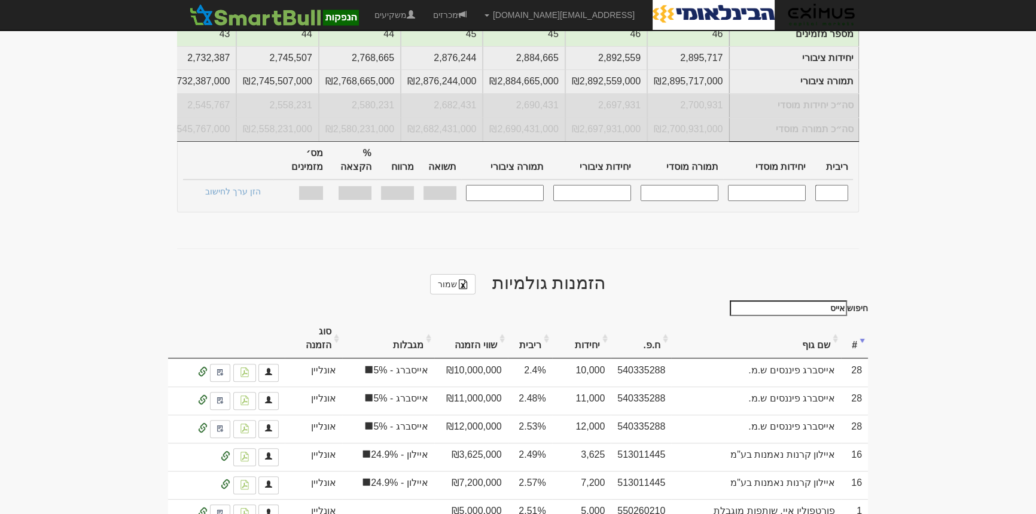
scroll to position [318, 0]
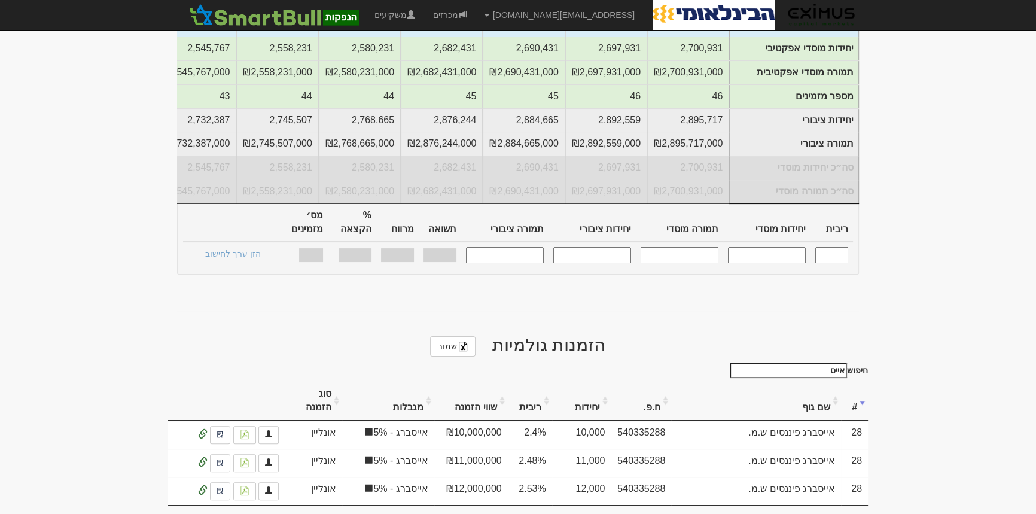
type input "אייס"
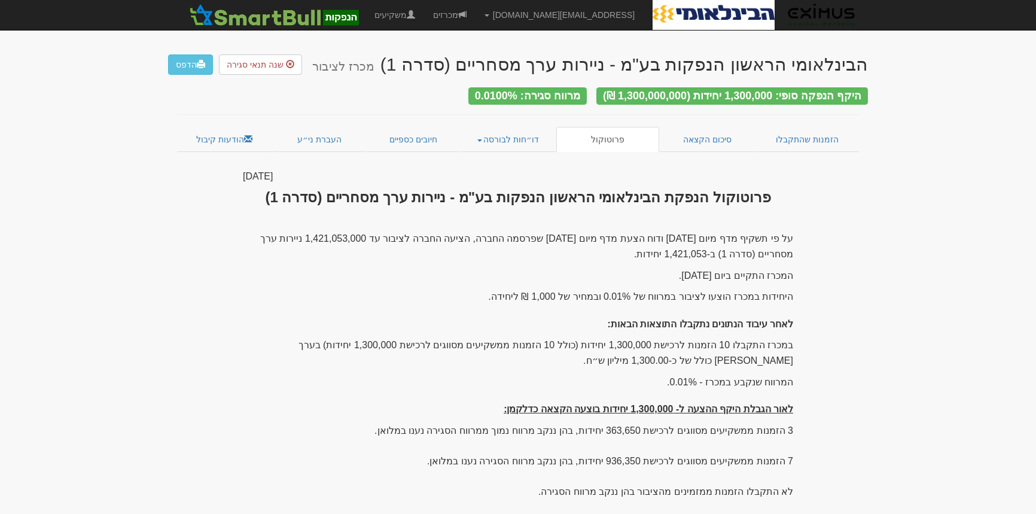
scroll to position [112, 0]
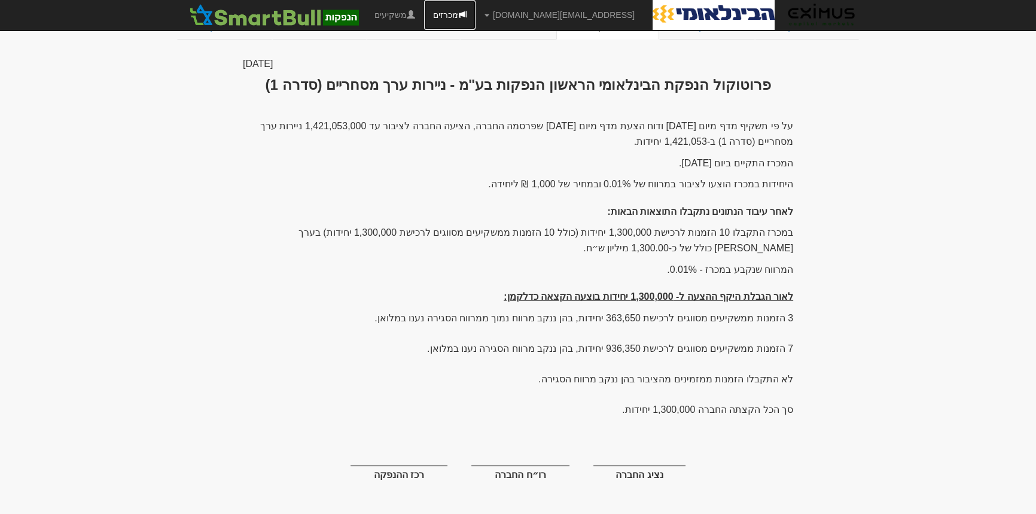
click at [476, 13] on link "מכרזים" at bounding box center [449, 15] width 51 height 30
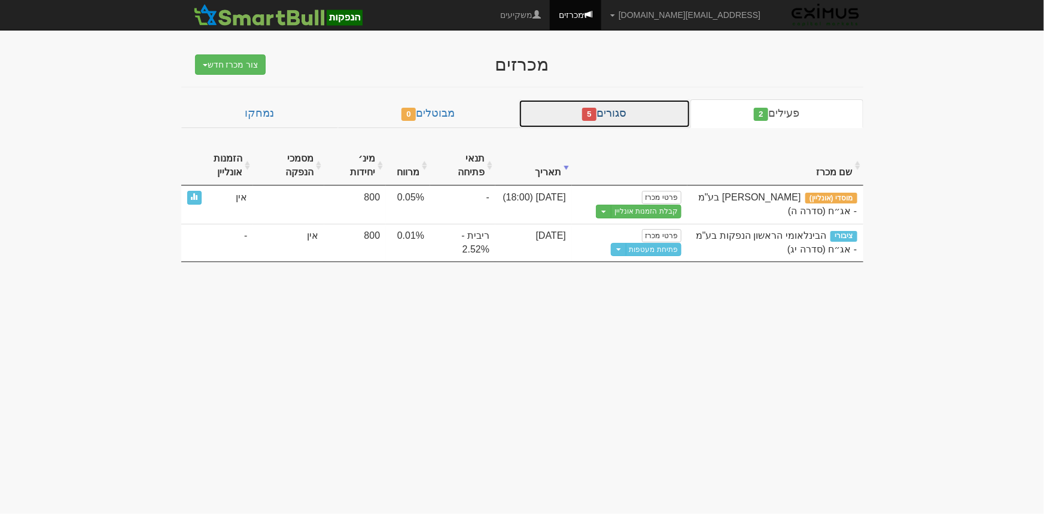
click at [621, 114] on link "סגורים 5" at bounding box center [605, 113] width 172 height 29
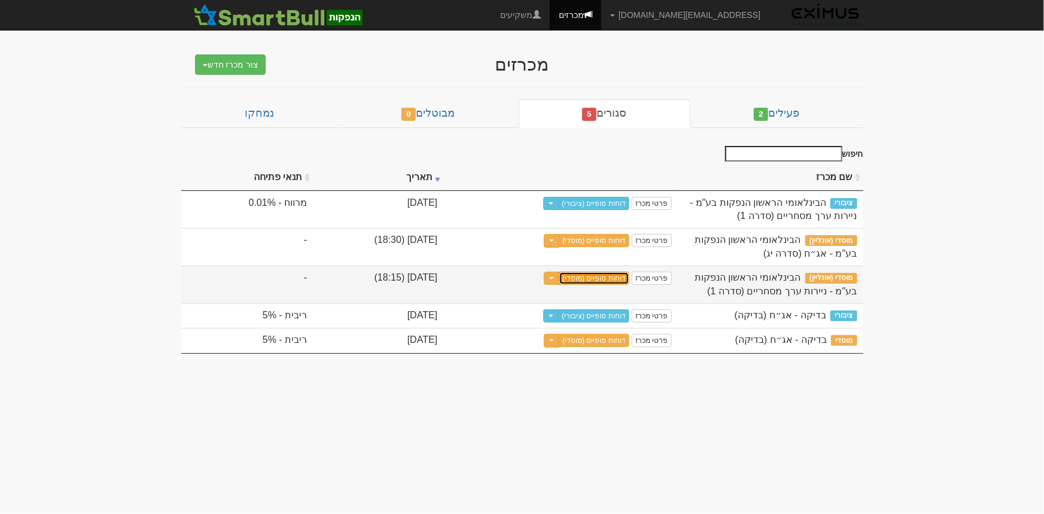
click at [607, 272] on link "דוחות סופיים (מוסדי)" at bounding box center [594, 278] width 71 height 13
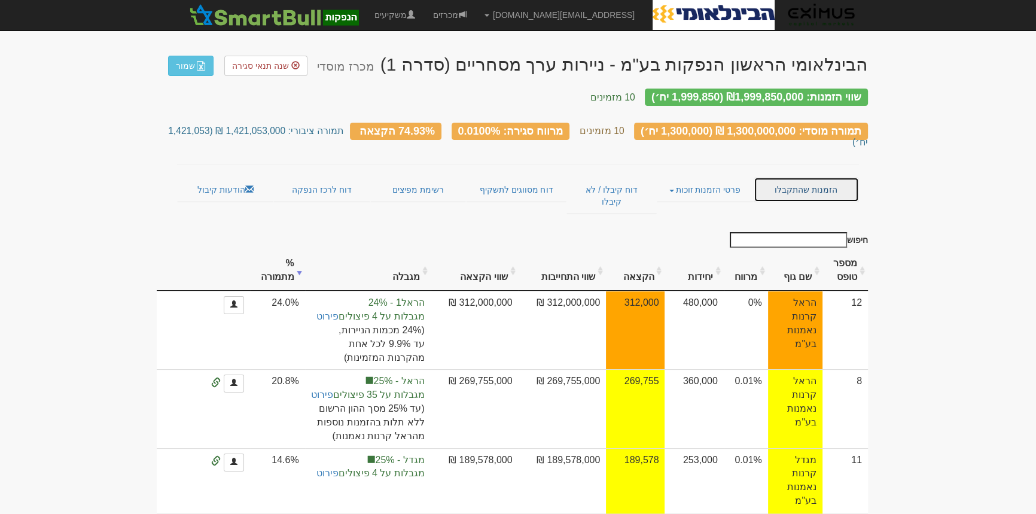
click at [814, 177] on link "הזמנות שהתקבלו" at bounding box center [806, 189] width 105 height 25
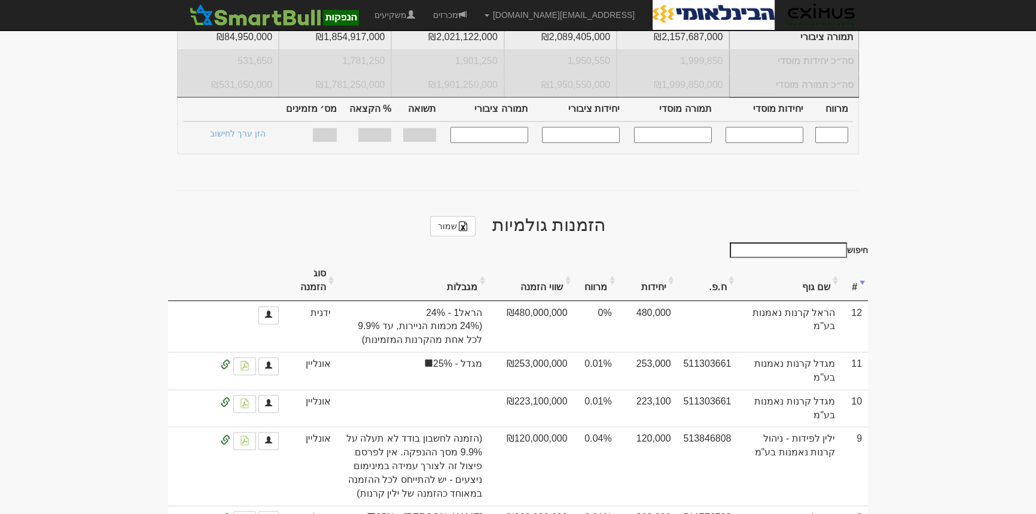
scroll to position [489, 0]
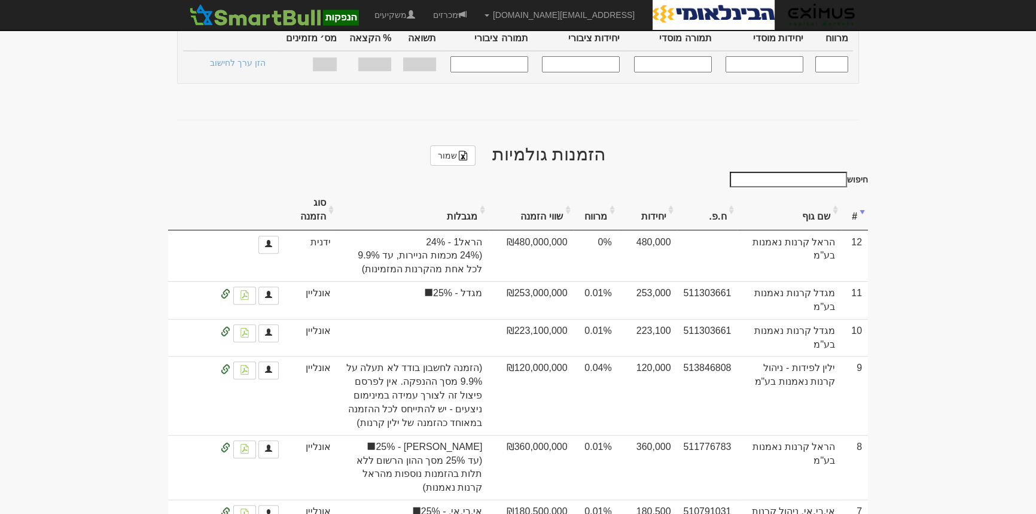
click at [861, 190] on th "#" at bounding box center [854, 210] width 27 height 40
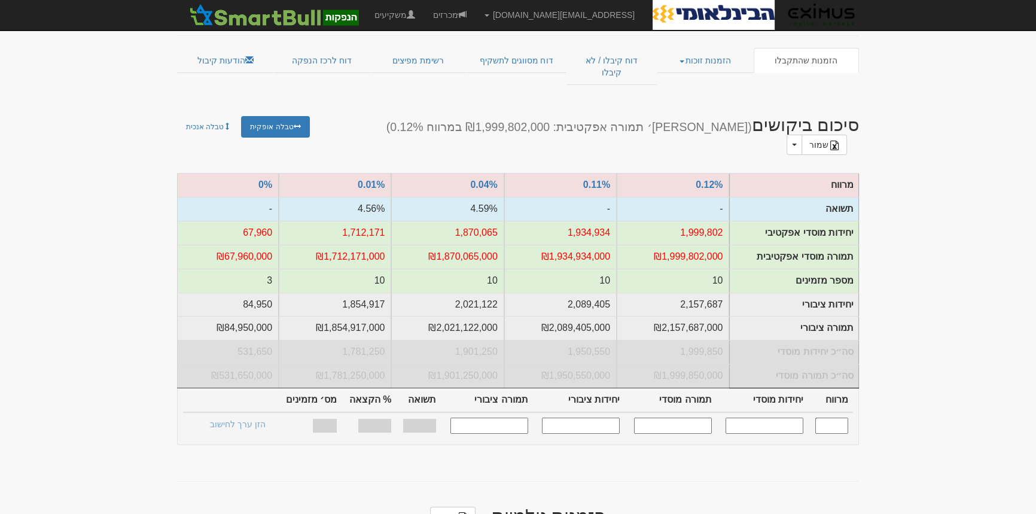
scroll to position [0, 0]
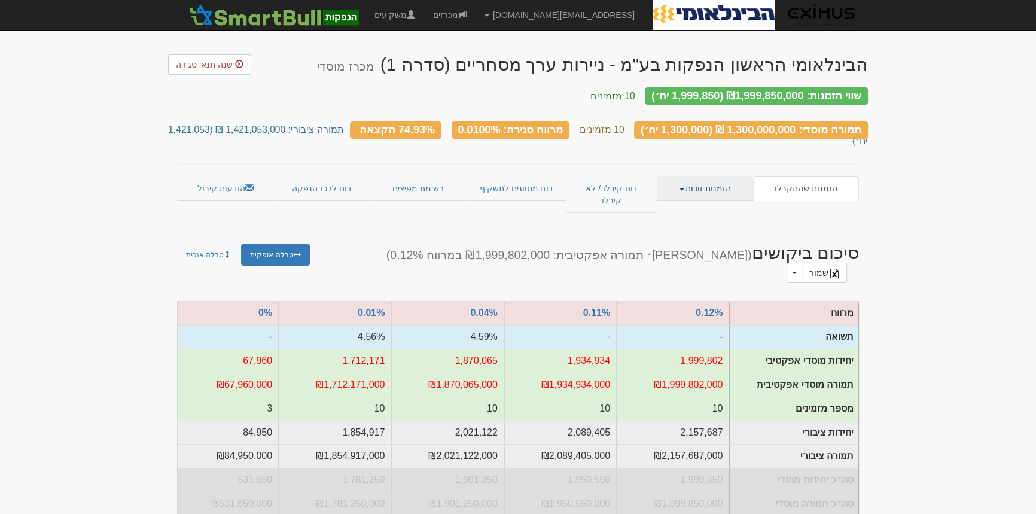
click at [699, 176] on link "הזמנות זוכות" at bounding box center [705, 188] width 96 height 25
click at [710, 204] on link "פרטי הזמנות זוכות" at bounding box center [706, 212] width 95 height 16
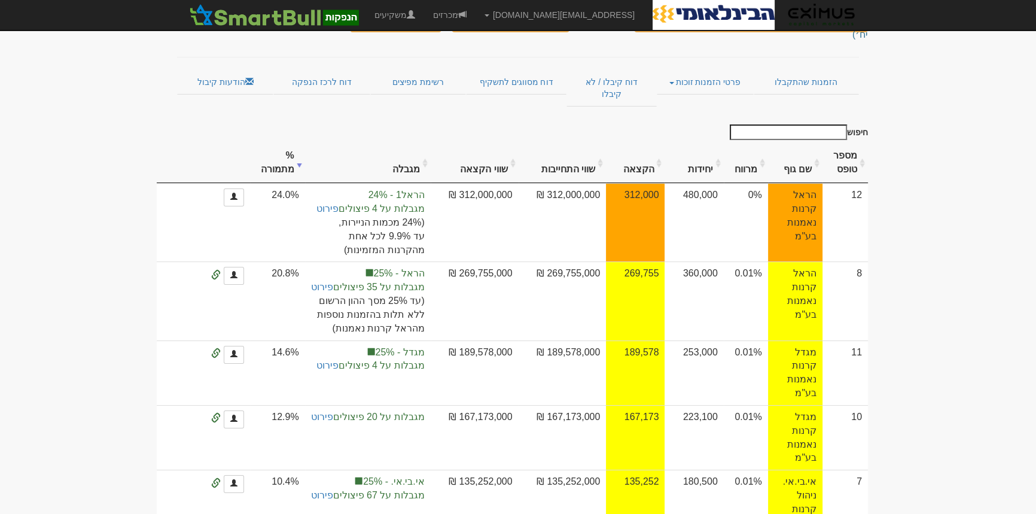
scroll to position [108, 0]
click at [863, 142] on th "מספר טופס" at bounding box center [844, 162] width 45 height 40
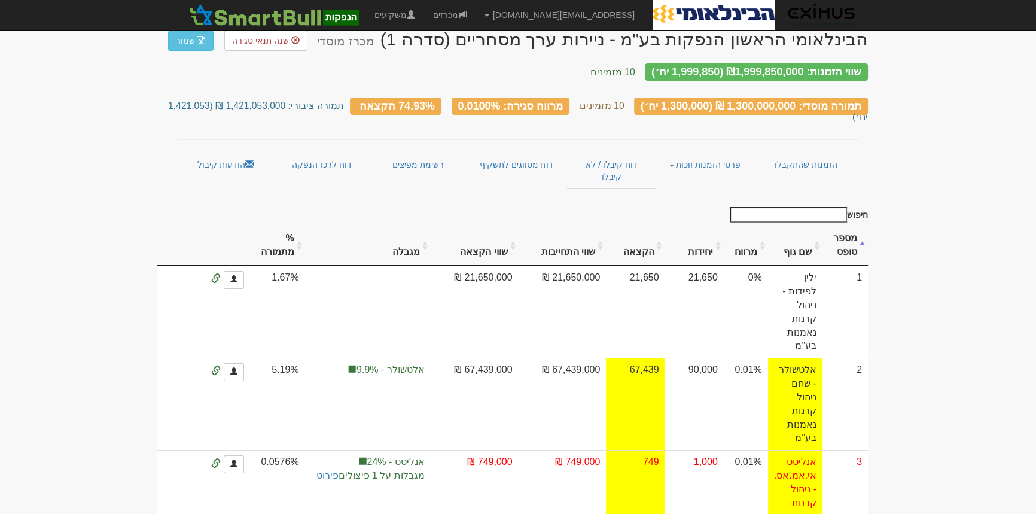
scroll to position [24, 0]
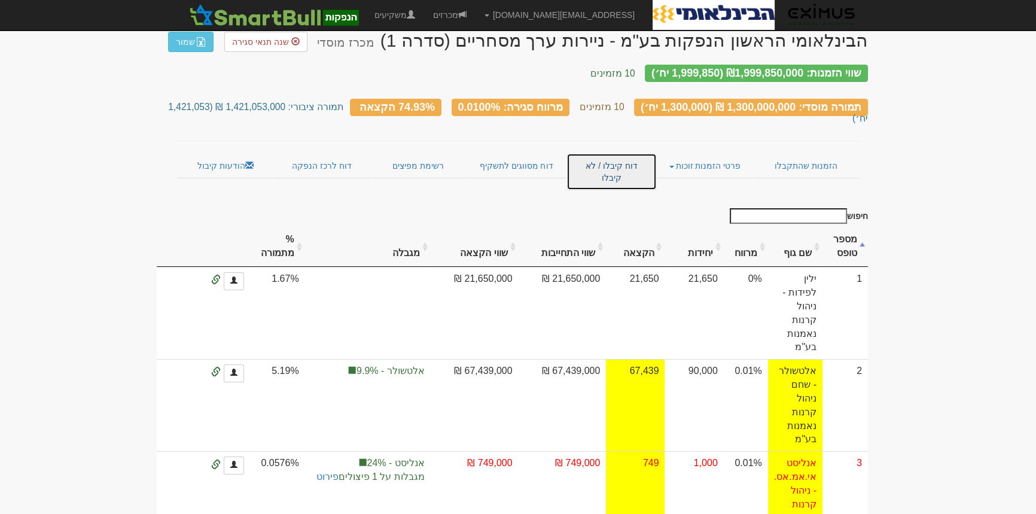
click at [617, 153] on link "דוח קיבלו / לא קיבלו" at bounding box center [611, 171] width 90 height 37
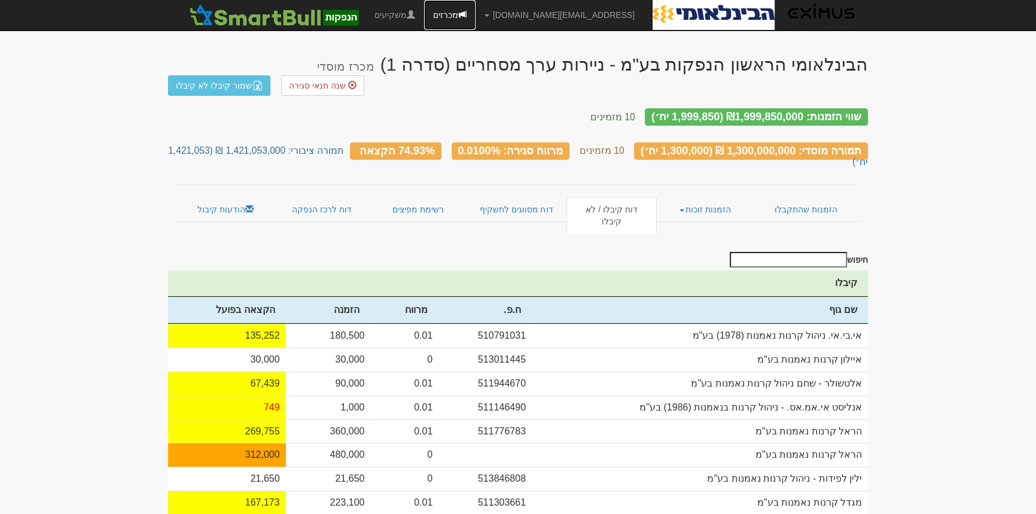
click at [476, 14] on link "מכרזים" at bounding box center [449, 15] width 51 height 30
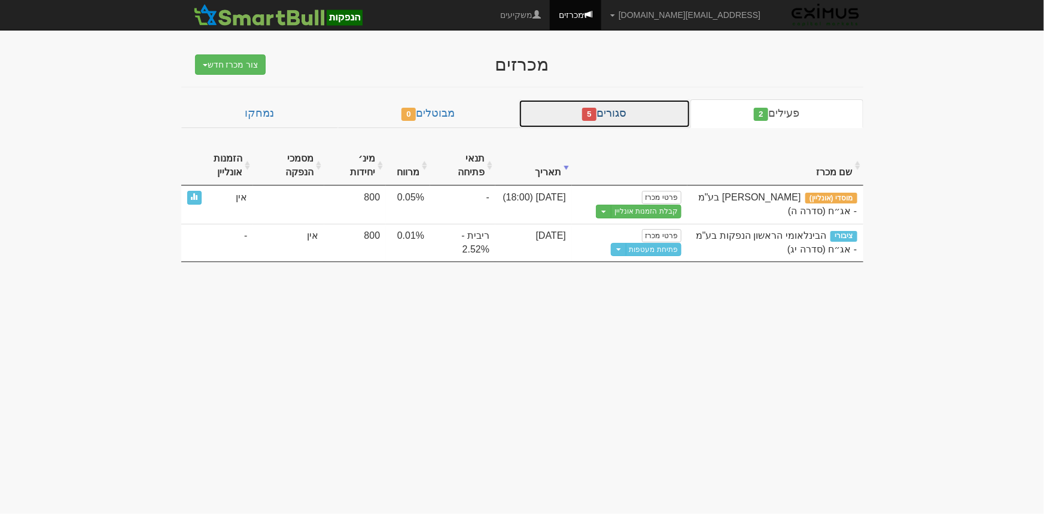
click at [617, 110] on link "סגורים 5" at bounding box center [605, 113] width 172 height 29
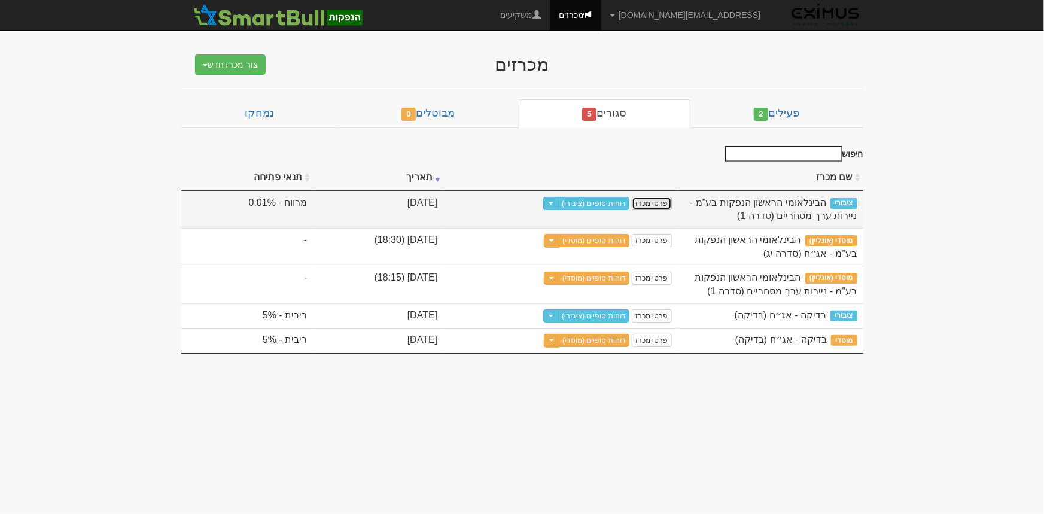
click at [657, 201] on link "פרטי מכרז" at bounding box center [651, 203] width 39 height 13
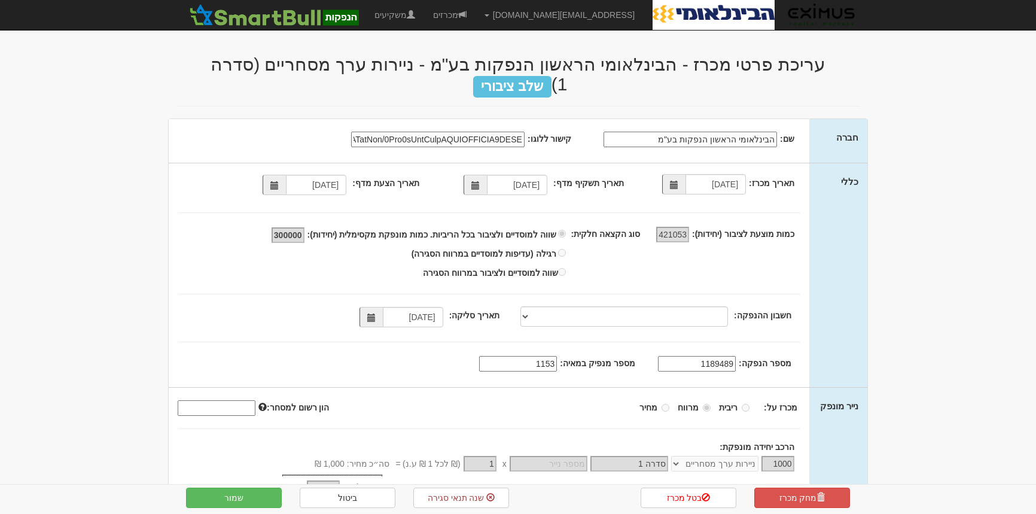
select select "ניירות ערך מסחריים"
click at [476, 14] on link "מכרזים" at bounding box center [449, 15] width 51 height 30
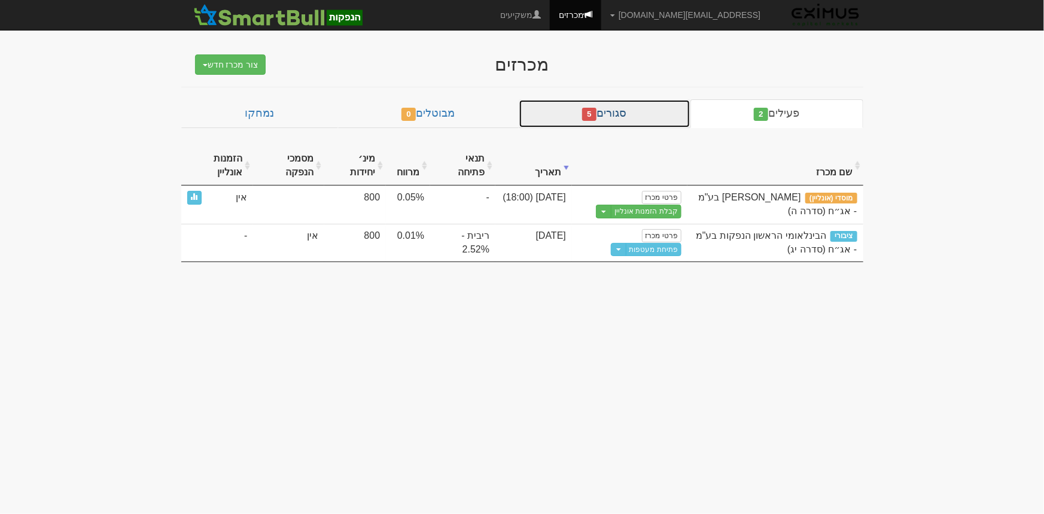
click at [626, 126] on link "סגורים 5" at bounding box center [605, 113] width 172 height 29
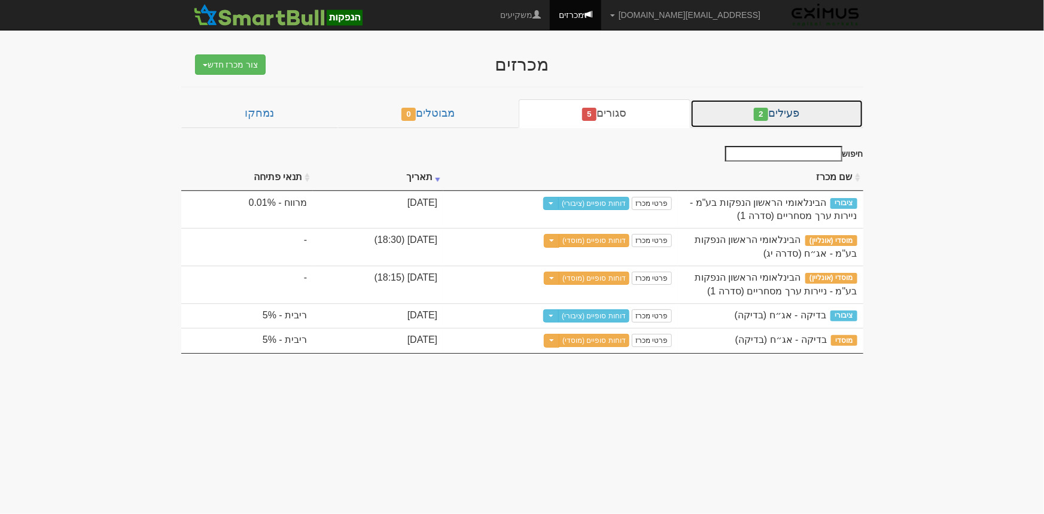
click at [785, 112] on link "פעילים 2" at bounding box center [776, 113] width 173 height 29
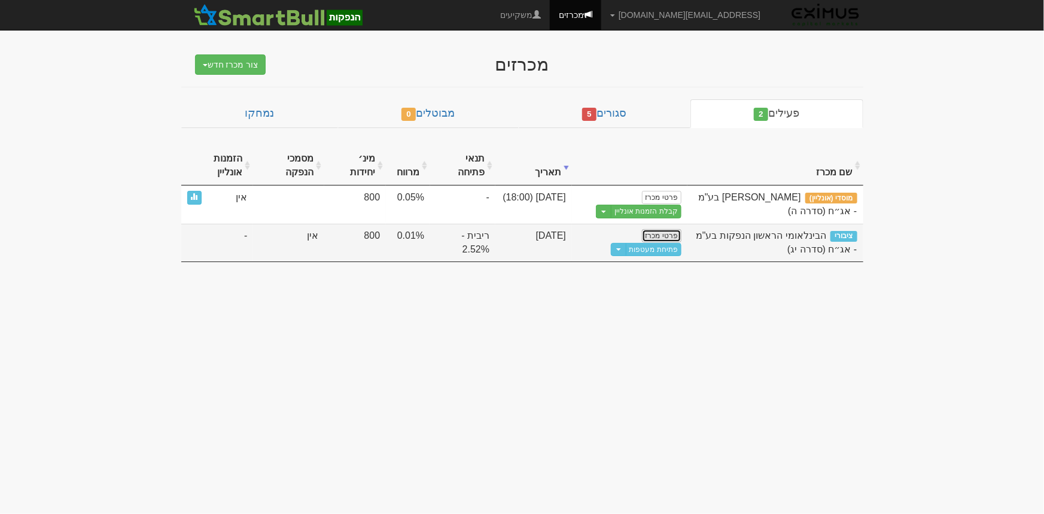
click at [659, 232] on link "פרטי מכרז" at bounding box center [661, 235] width 39 height 13
